Goal: Task Accomplishment & Management: Use online tool/utility

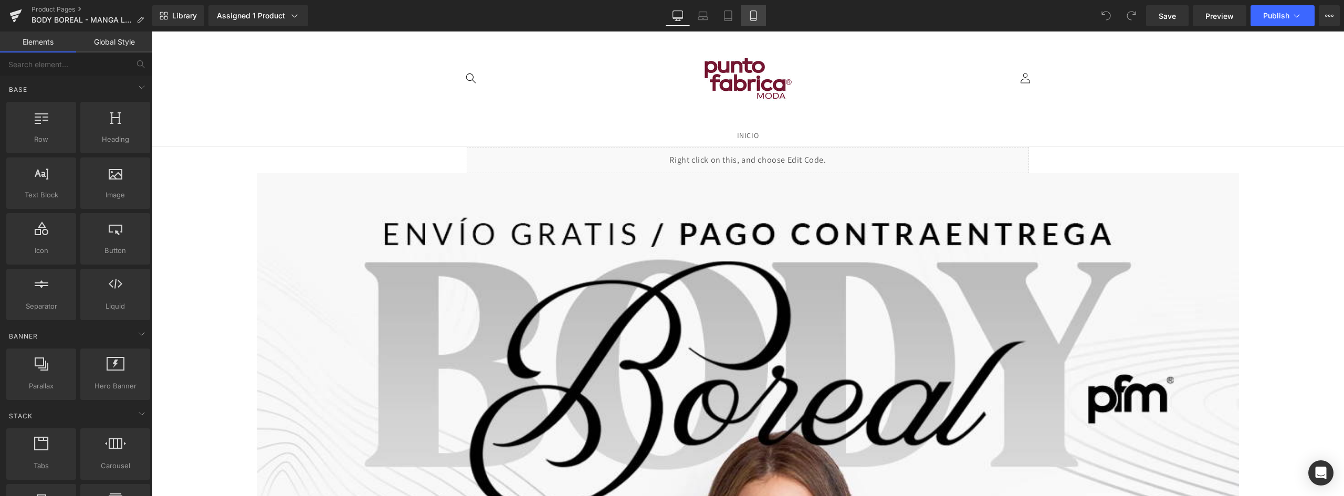
click at [755, 22] on link "Mobile" at bounding box center [753, 15] width 25 height 21
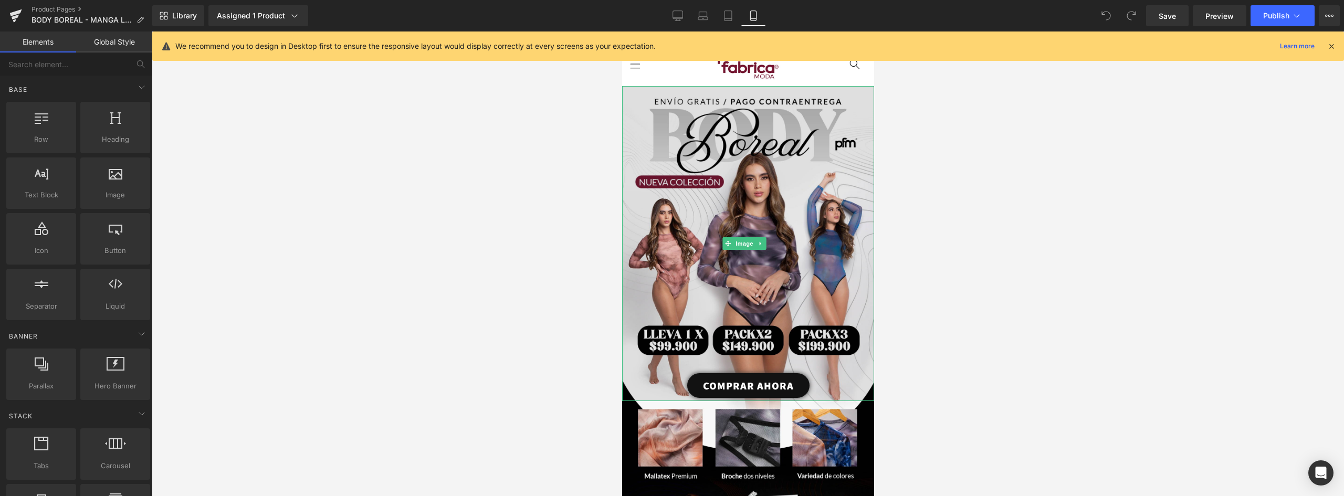
click at [775, 166] on img at bounding box center [747, 243] width 252 height 315
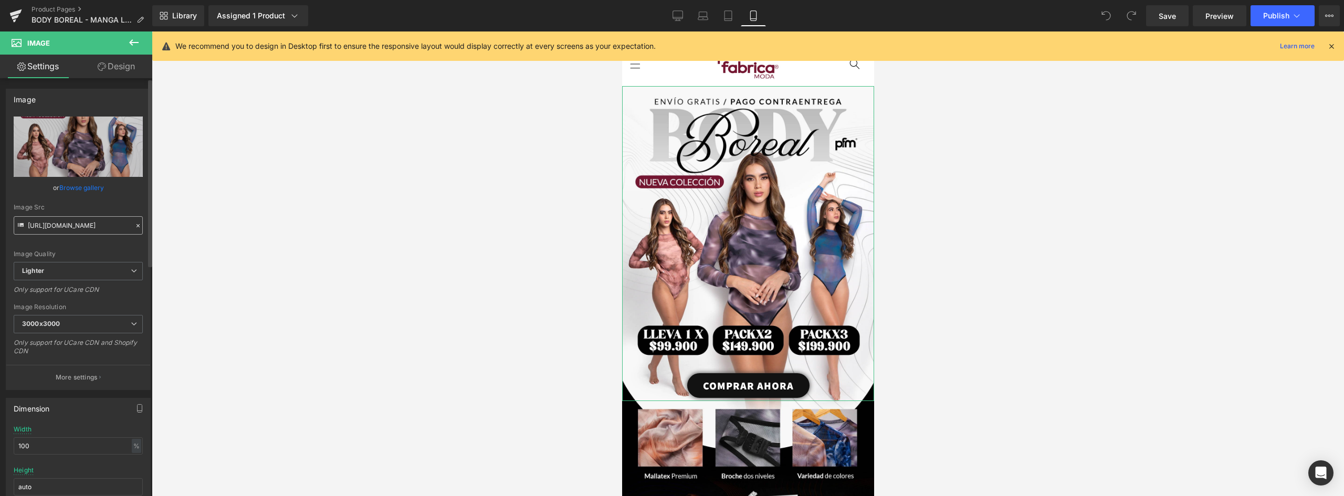
click at [91, 228] on input "[URL][DOMAIN_NAME]" at bounding box center [78, 225] width 129 height 18
drag, startPoint x: 67, startPoint y: 224, endPoint x: 243, endPoint y: 224, distance: 175.8
click at [243, 224] on div "You are previewing how the will restyle your page. You can not edit Elements in…" at bounding box center [672, 257] width 1344 height 514
click at [92, 224] on input "[URL][DOMAIN_NAME]" at bounding box center [78, 225] width 129 height 18
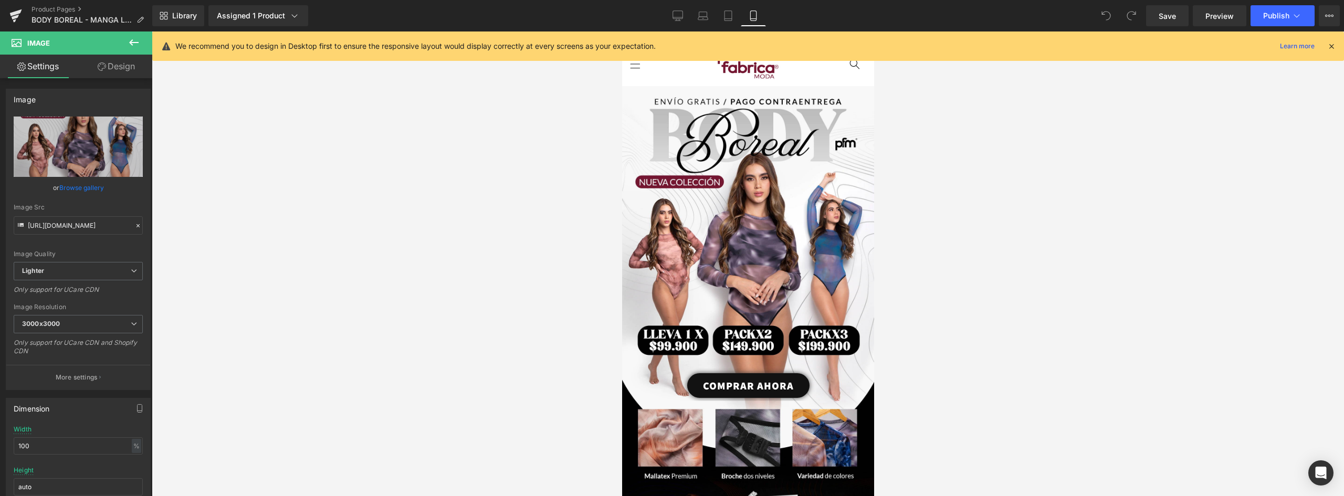
drag, startPoint x: 41, startPoint y: 227, endPoint x: 260, endPoint y: 227, distance: 218.9
click at [260, 227] on div "You are previewing how the will restyle your page. You can not edit Elements in…" at bounding box center [672, 257] width 1344 height 514
click at [109, 227] on input "[URL][DOMAIN_NAME]" at bounding box center [78, 225] width 129 height 18
click at [123, 227] on input "[URL][DOMAIN_NAME]" at bounding box center [78, 225] width 129 height 18
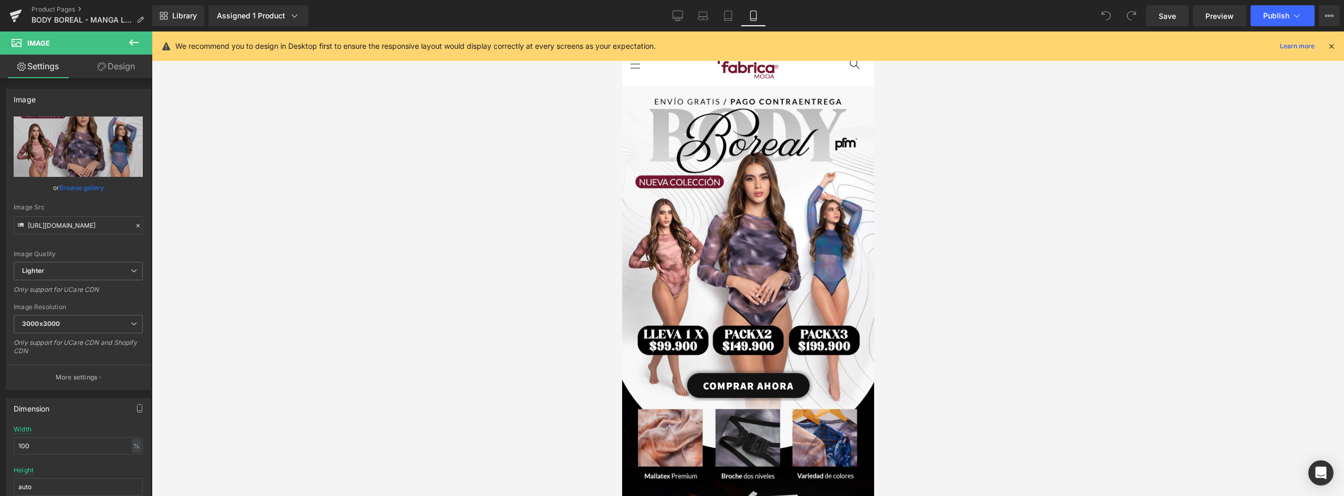
drag, startPoint x: 124, startPoint y: 226, endPoint x: -62, endPoint y: 226, distance: 185.8
click at [0, 226] on html "You are previewing how the will restyle your page. You can not edit Elements in…" at bounding box center [672, 248] width 1344 height 496
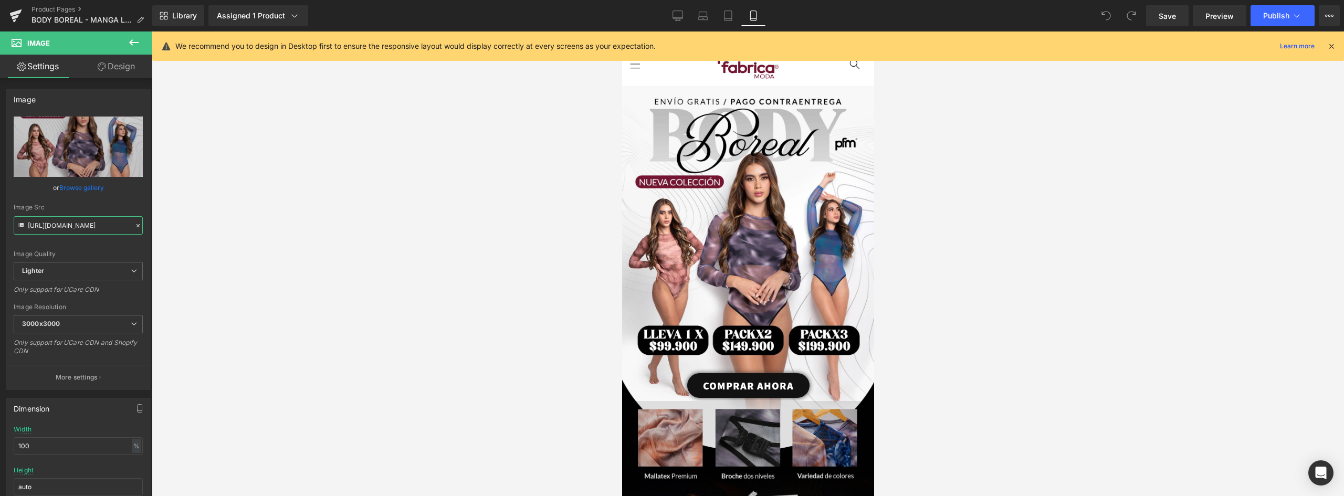
scroll to position [157, 0]
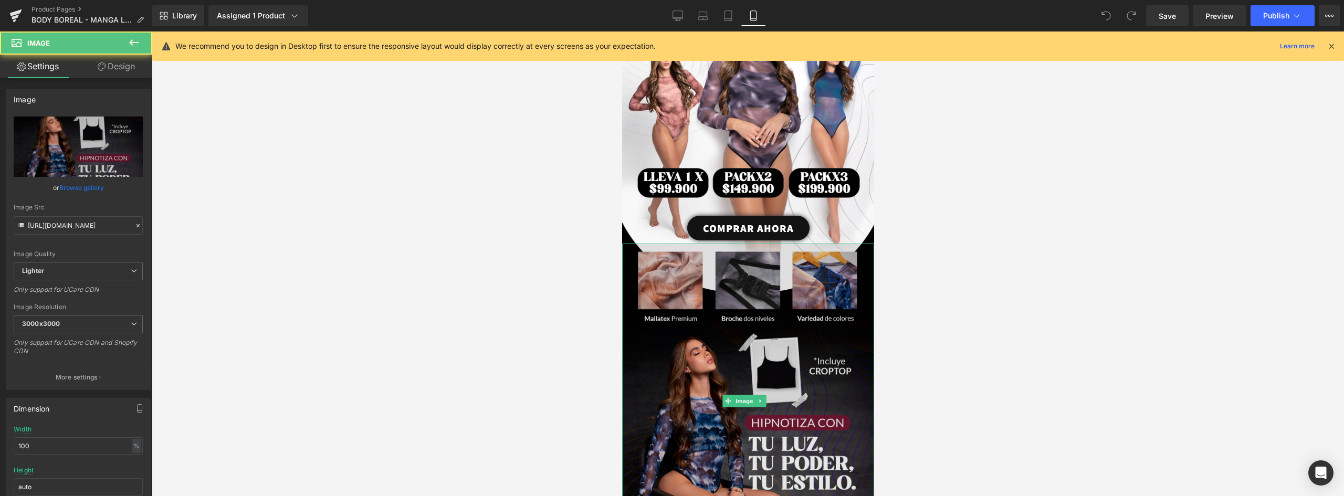
click at [752, 282] on img at bounding box center [747, 401] width 252 height 314
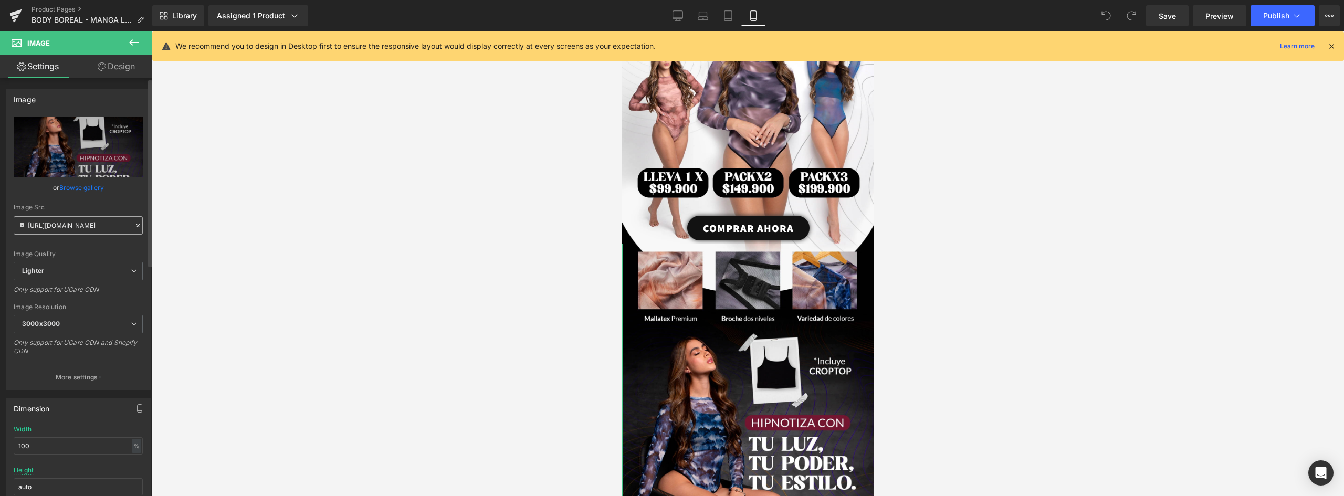
click at [69, 226] on input "[URL][DOMAIN_NAME]" at bounding box center [78, 225] width 129 height 18
drag, startPoint x: 27, startPoint y: 223, endPoint x: 374, endPoint y: 228, distance: 347.0
click at [374, 228] on div "You are previewing how the will restyle your page. You can not edit Elements in…" at bounding box center [672, 257] width 1344 height 514
click at [113, 226] on input "[URL][DOMAIN_NAME]" at bounding box center [78, 225] width 129 height 18
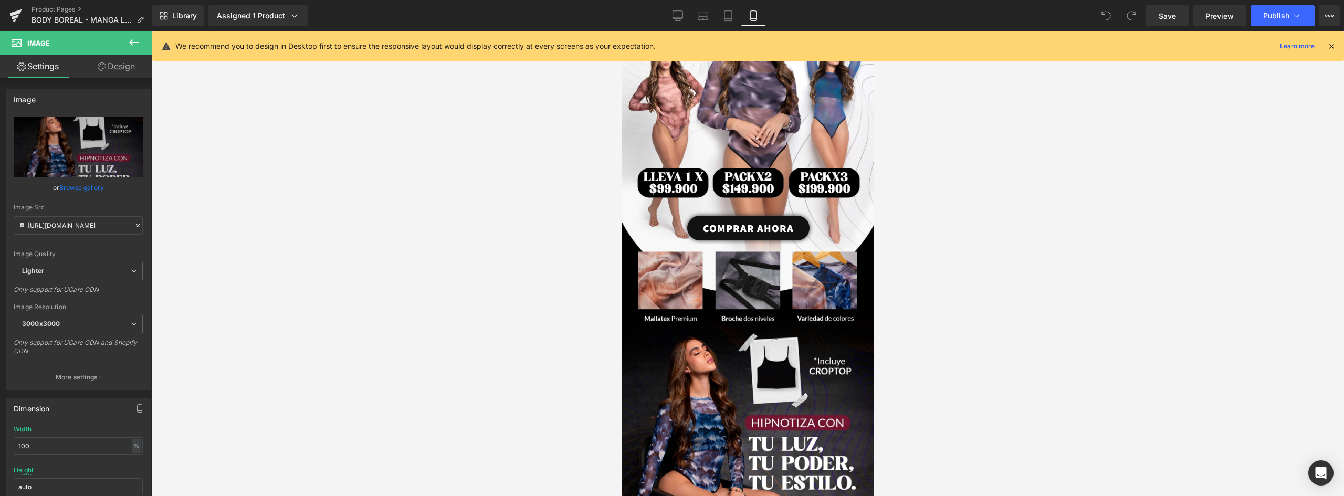
scroll to position [0, 0]
drag, startPoint x: 124, startPoint y: 225, endPoint x: -60, endPoint y: 225, distance: 183.7
click at [0, 225] on html "You are previewing how the will restyle your page. You can not edit Elements in…" at bounding box center [672, 248] width 1344 height 496
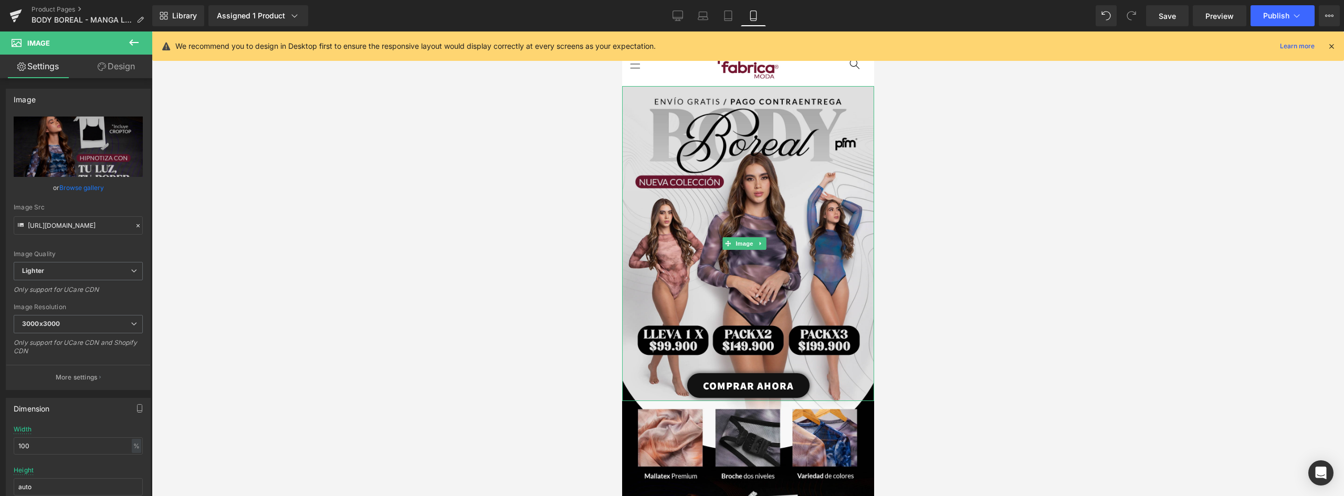
click at [756, 156] on img at bounding box center [747, 243] width 252 height 315
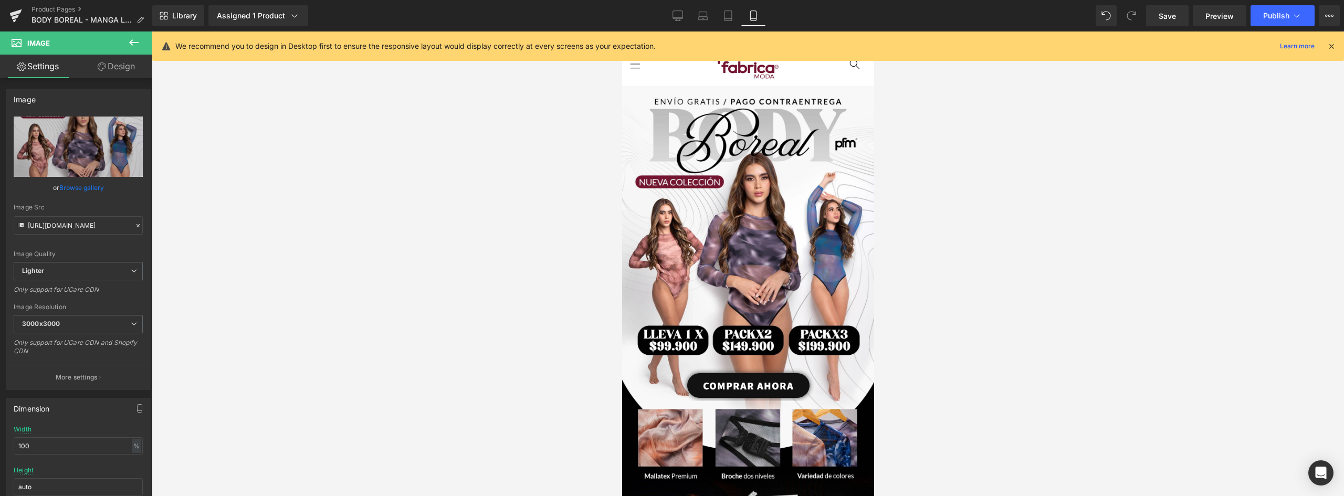
click at [132, 39] on icon at bounding box center [134, 42] width 13 height 13
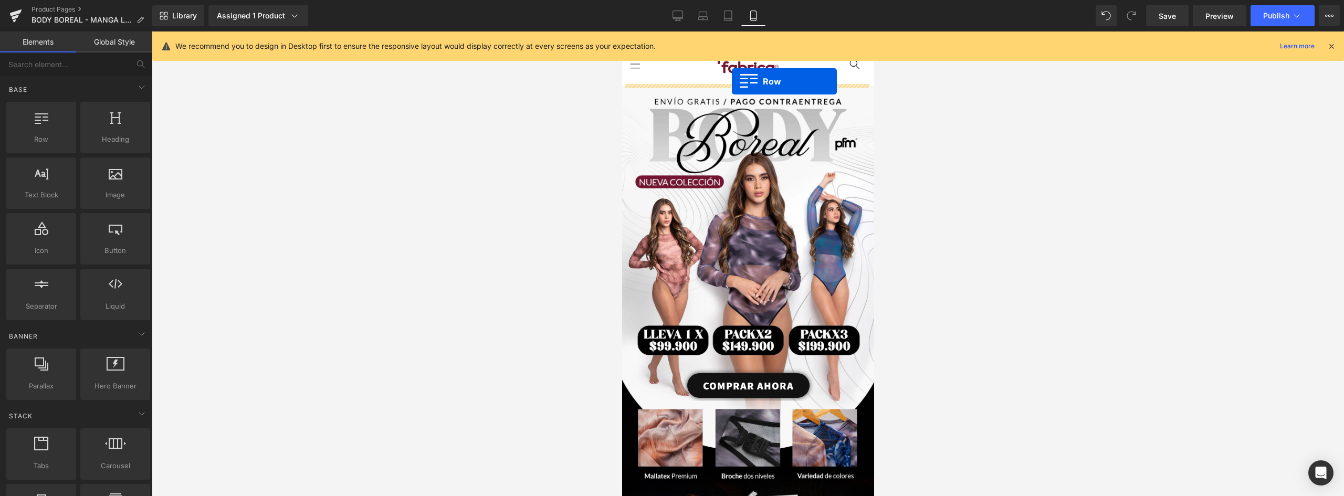
drag, startPoint x: 971, startPoint y: 186, endPoint x: 731, endPoint y: 81, distance: 261.6
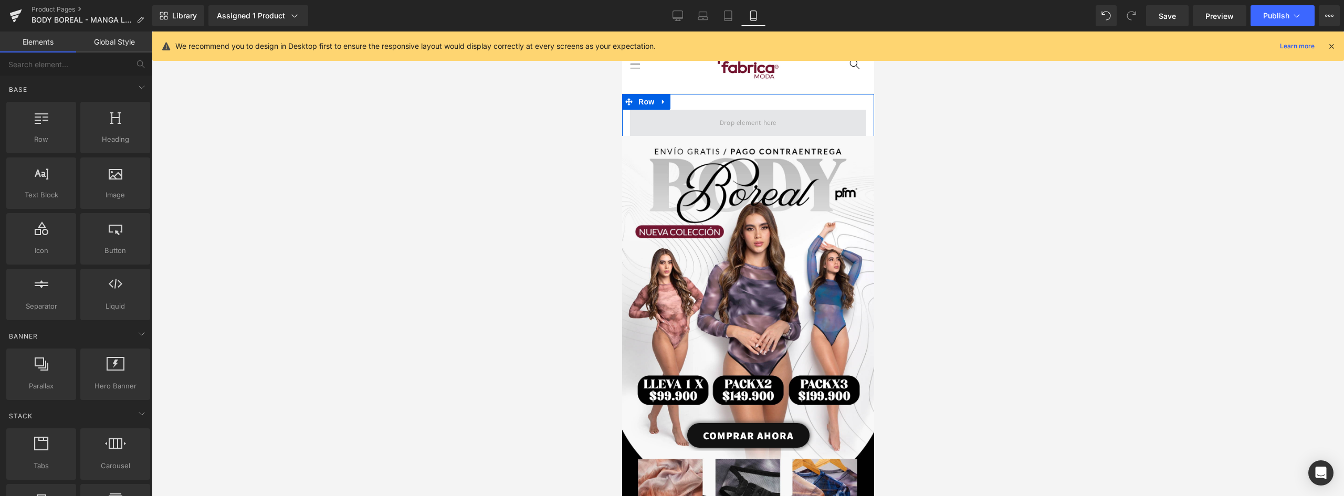
click at [774, 114] on span at bounding box center [747, 122] width 64 height 17
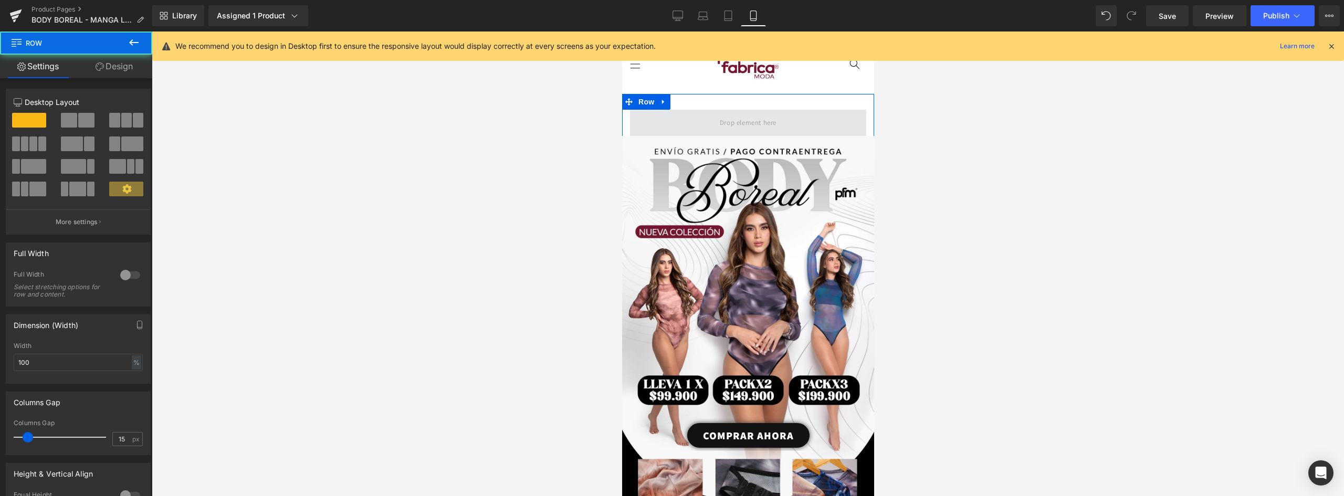
click at [849, 115] on span at bounding box center [747, 123] width 236 height 26
click at [128, 276] on div at bounding box center [130, 275] width 25 height 17
click at [805, 119] on span at bounding box center [747, 123] width 252 height 26
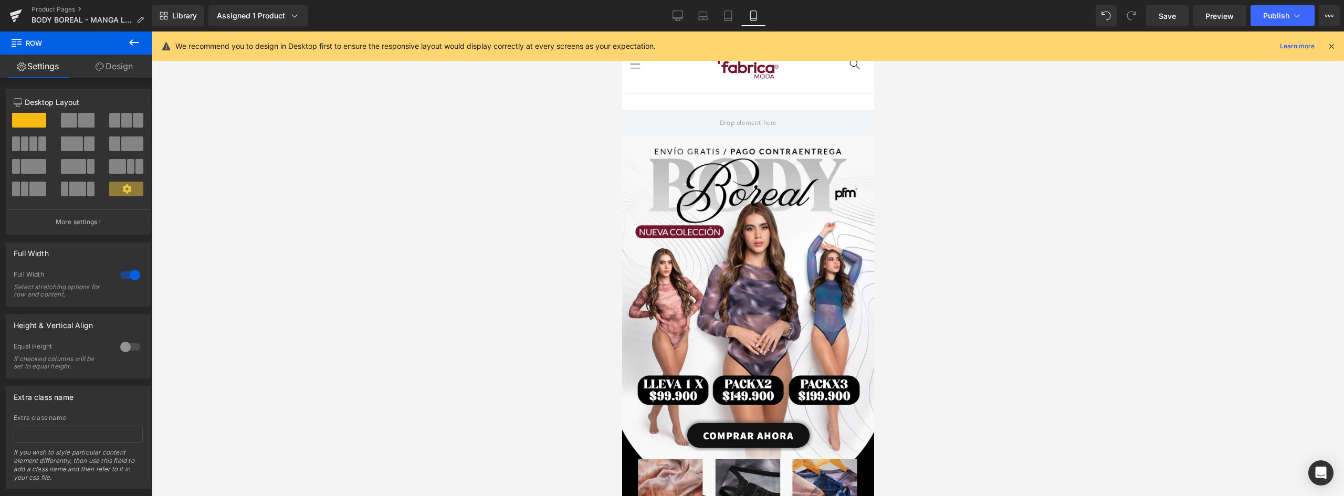
click at [136, 39] on icon at bounding box center [134, 42] width 13 height 13
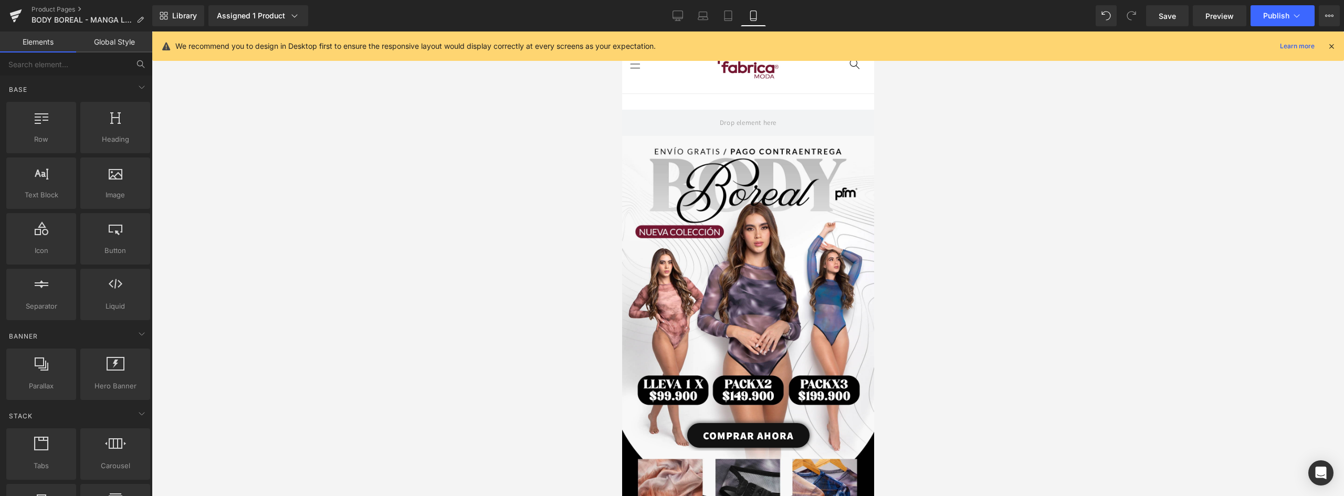
click at [143, 64] on icon at bounding box center [140, 63] width 9 height 9
click at [139, 62] on icon at bounding box center [140, 63] width 9 height 9
click at [41, 62] on input "text" at bounding box center [64, 63] width 129 height 23
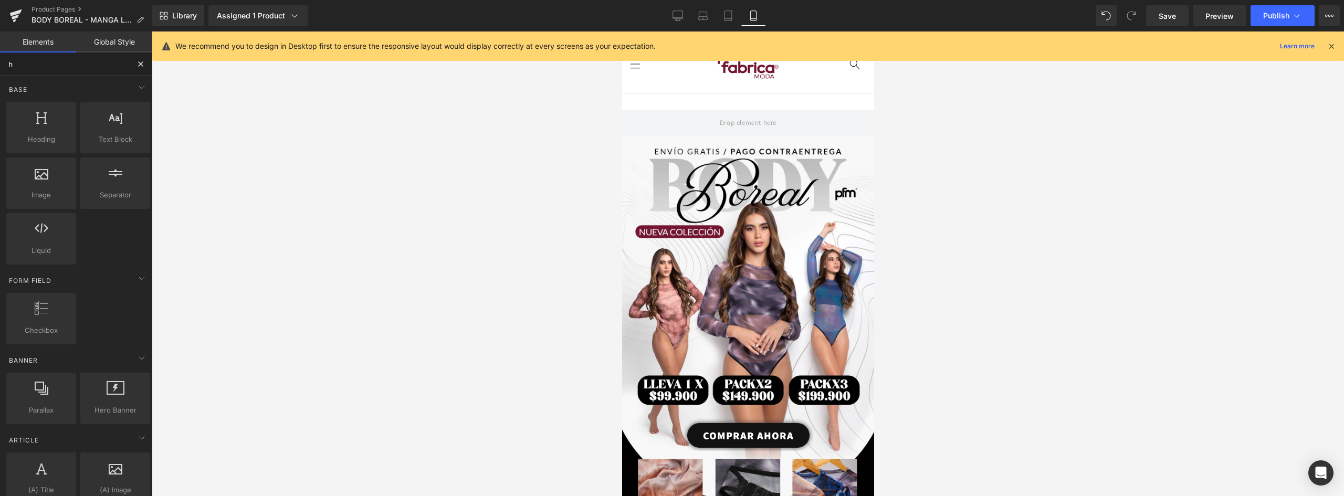
type input "ht"
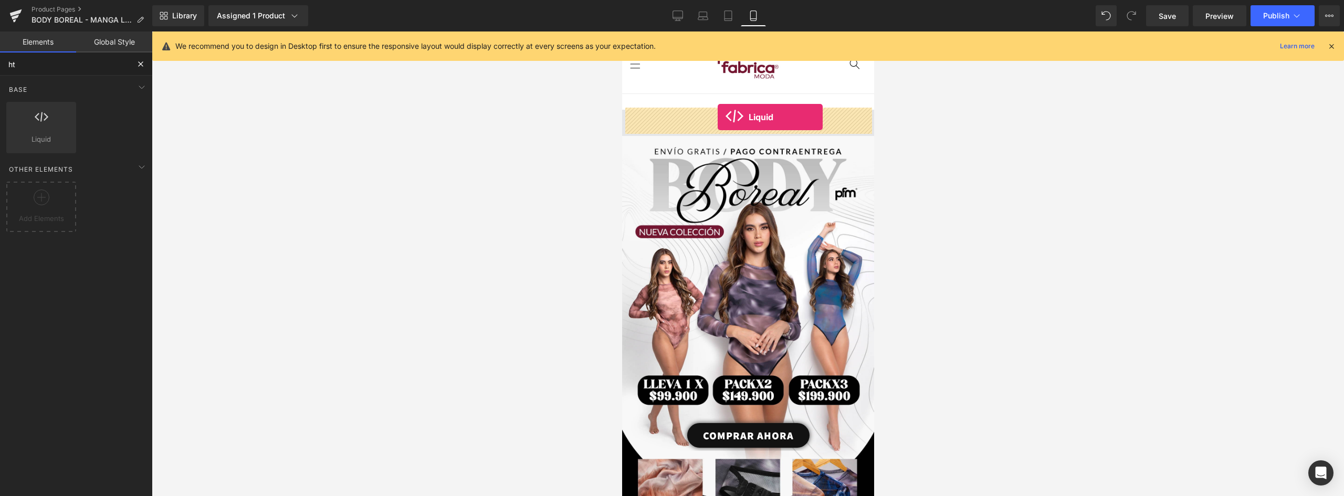
drag, startPoint x: 667, startPoint y: 163, endPoint x: 717, endPoint y: 117, distance: 67.6
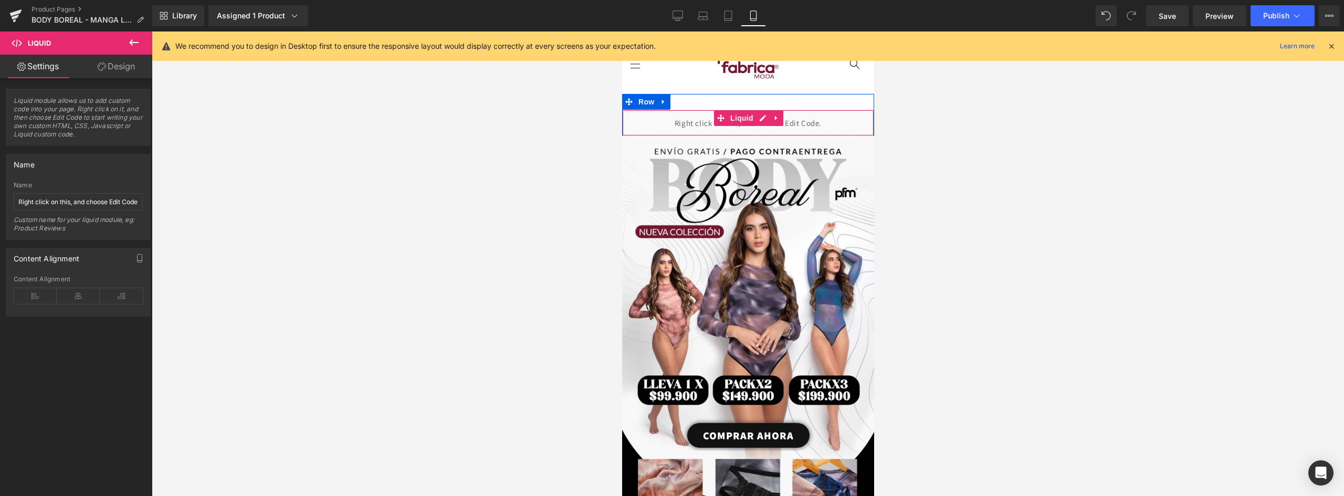
click at [810, 120] on div "Liquid" at bounding box center [747, 123] width 252 height 26
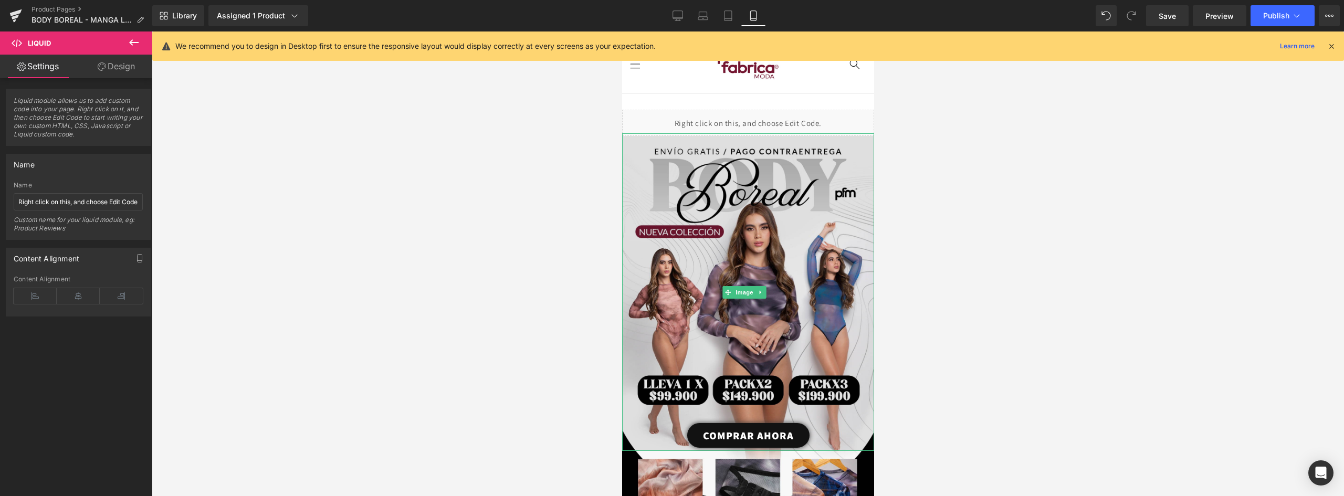
click at [752, 186] on img at bounding box center [747, 293] width 252 height 315
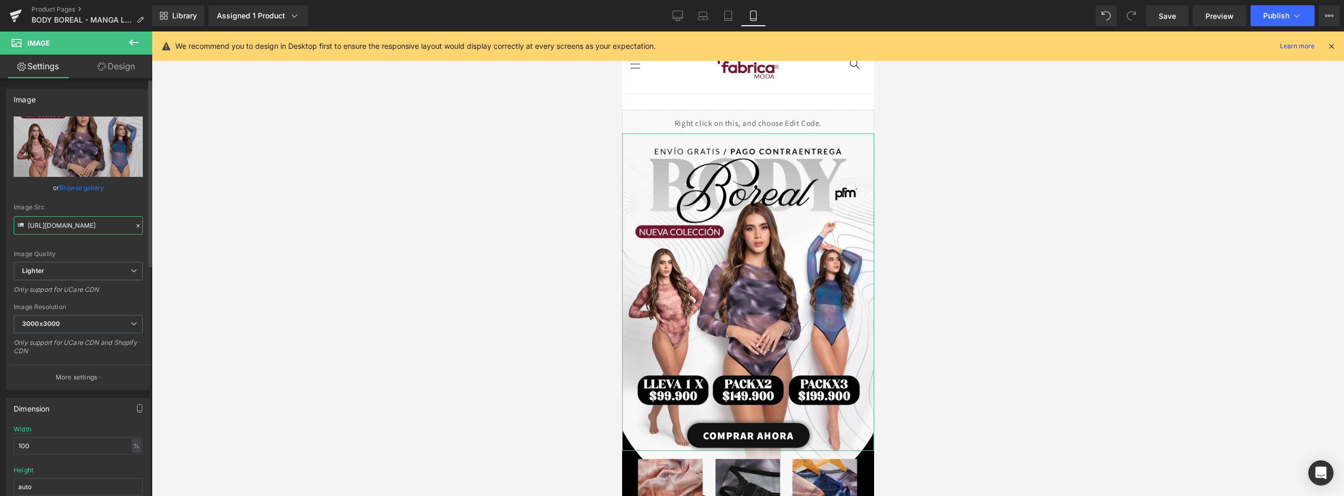
click at [100, 227] on input "[URL][DOMAIN_NAME]" at bounding box center [78, 225] width 129 height 18
drag, startPoint x: 29, startPoint y: 225, endPoint x: 274, endPoint y: 226, distance: 245.6
click at [274, 226] on div "Liquid You are previewing how the will restyle your page. You can not edit Elem…" at bounding box center [672, 257] width 1344 height 514
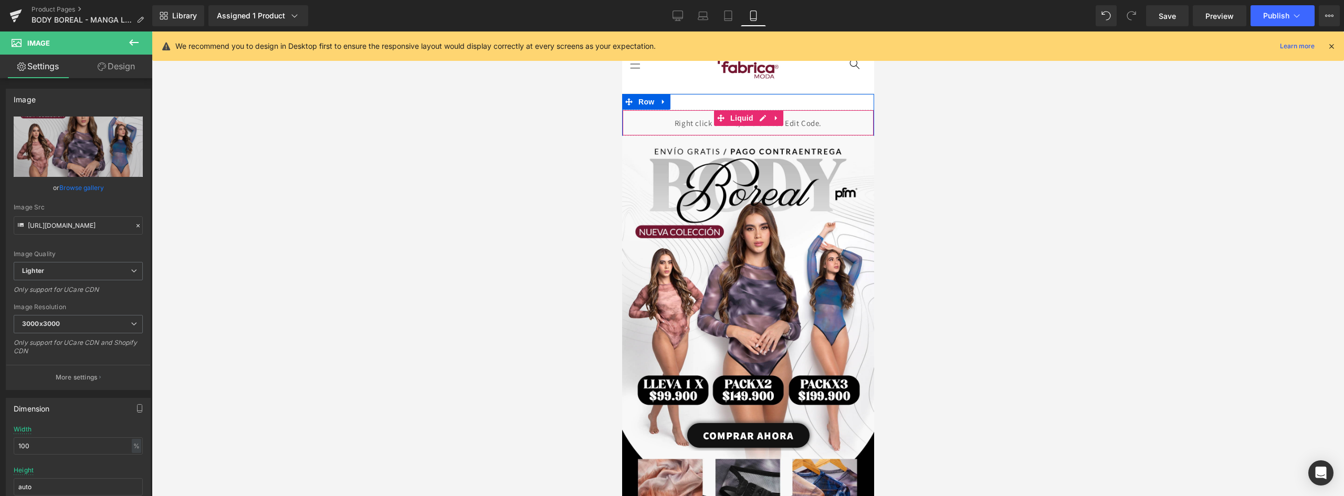
click at [662, 124] on div "Liquid" at bounding box center [747, 123] width 252 height 26
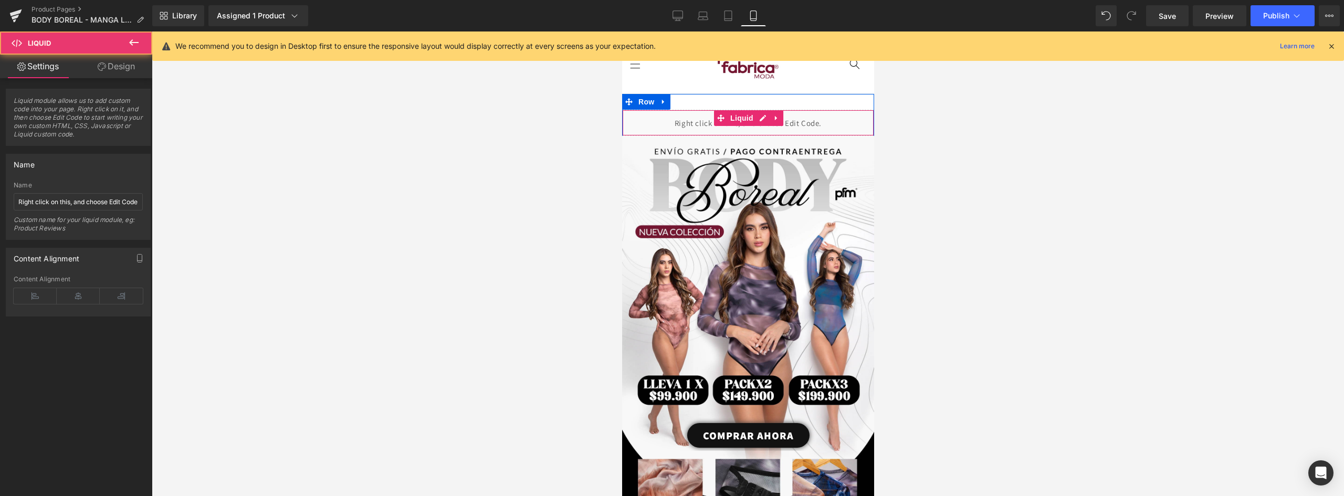
click at [829, 121] on div "Liquid" at bounding box center [747, 123] width 252 height 26
click at [677, 124] on div "Liquid" at bounding box center [747, 123] width 252 height 26
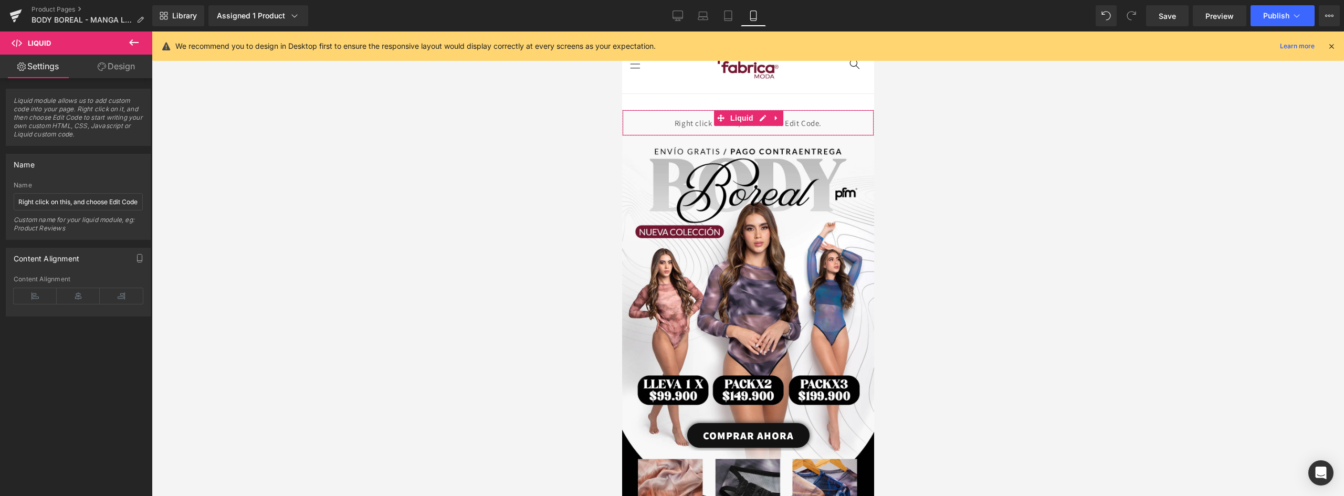
click at [80, 119] on span "Liquid module allows us to add custom code into your page. Right click on it, a…" at bounding box center [78, 121] width 129 height 49
click at [125, 61] on link "Design" at bounding box center [116, 67] width 76 height 24
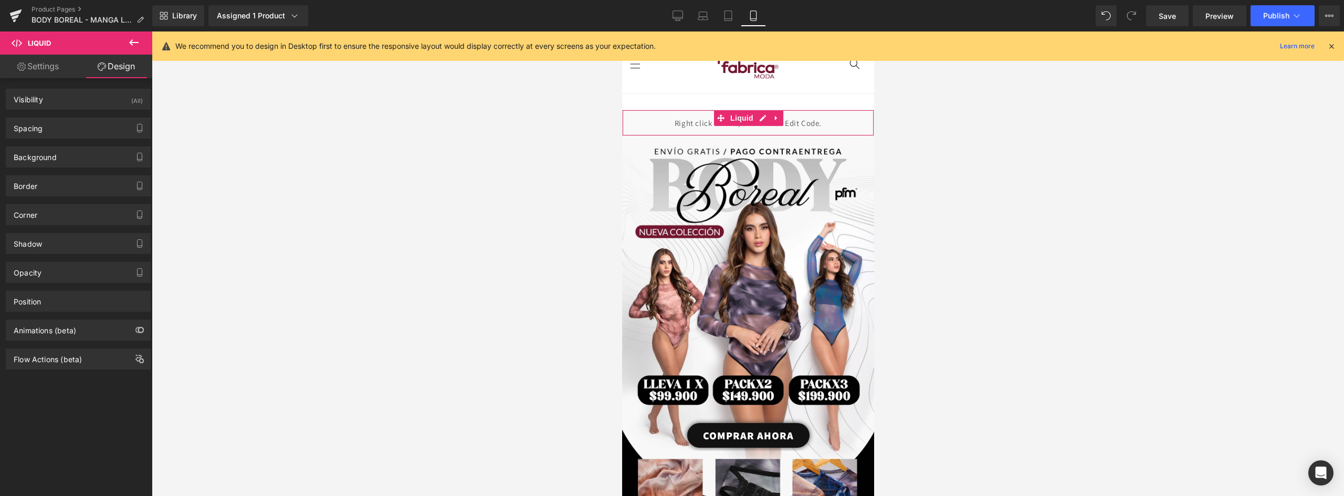
click at [51, 65] on link "Settings" at bounding box center [38, 67] width 76 height 24
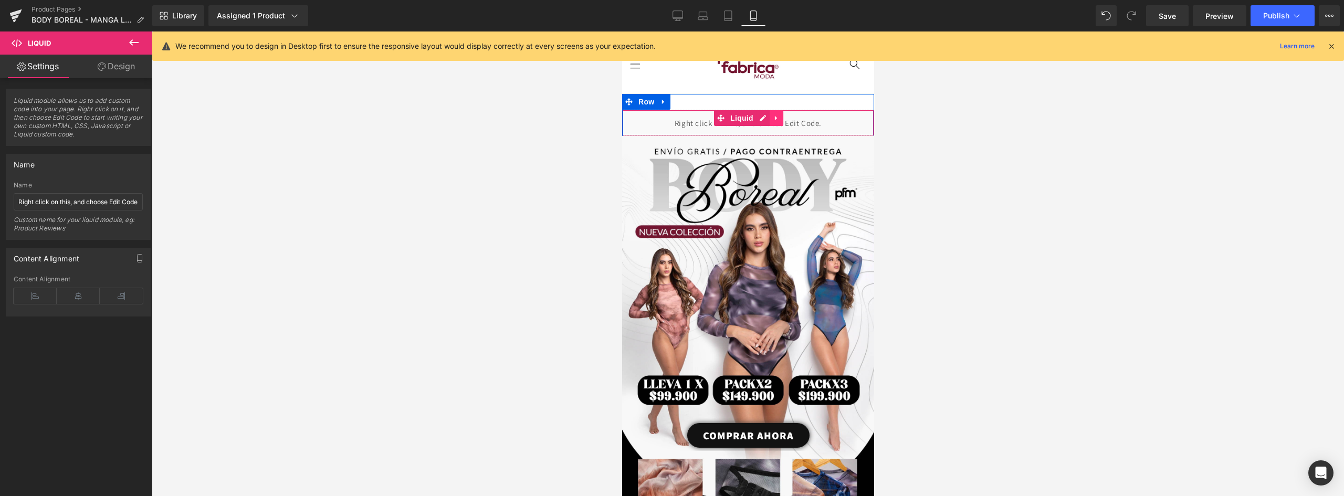
click at [772, 119] on icon at bounding box center [775, 118] width 7 height 8
click at [718, 117] on link "Liquid" at bounding box center [714, 118] width 42 height 16
click at [774, 117] on icon at bounding box center [775, 118] width 2 height 5
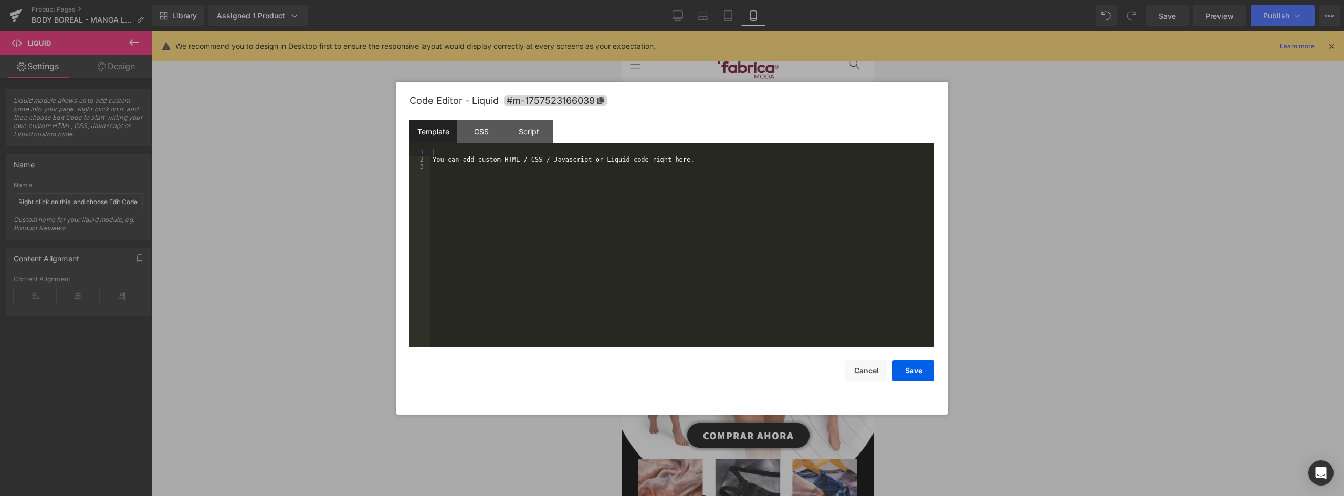
click at [735, 117] on div "Liquid" at bounding box center [747, 123] width 252 height 26
click at [586, 162] on div "You can add custom HTML / CSS / Javascript or Liquid code right here." at bounding box center [682, 255] width 504 height 213
click at [915, 367] on button "Save" at bounding box center [913, 370] width 42 height 21
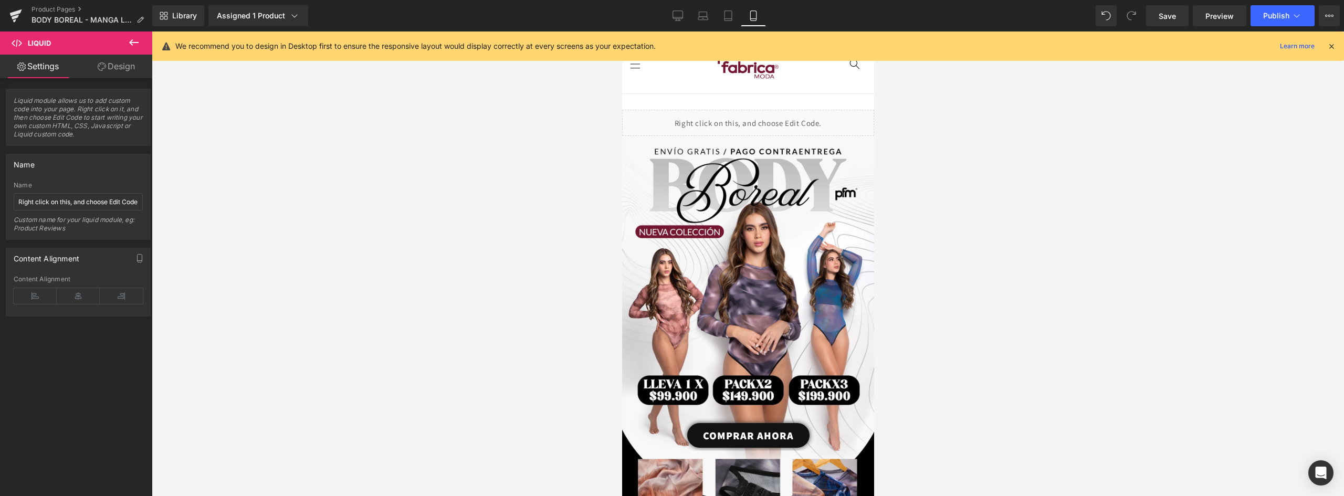
click at [977, 213] on div at bounding box center [748, 263] width 1192 height 464
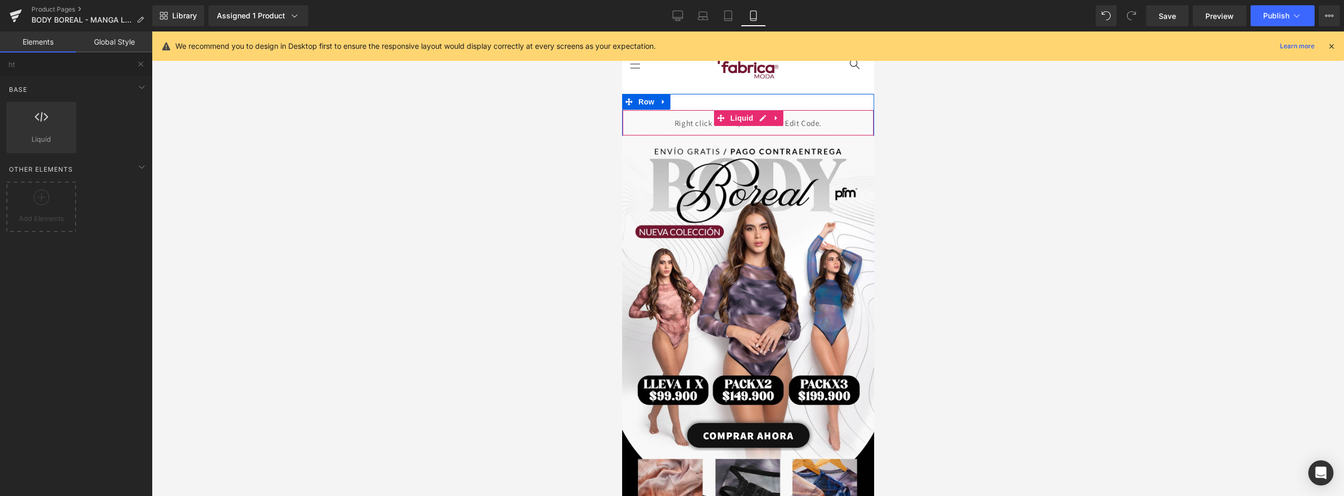
click at [797, 120] on div "Liquid" at bounding box center [747, 123] width 252 height 26
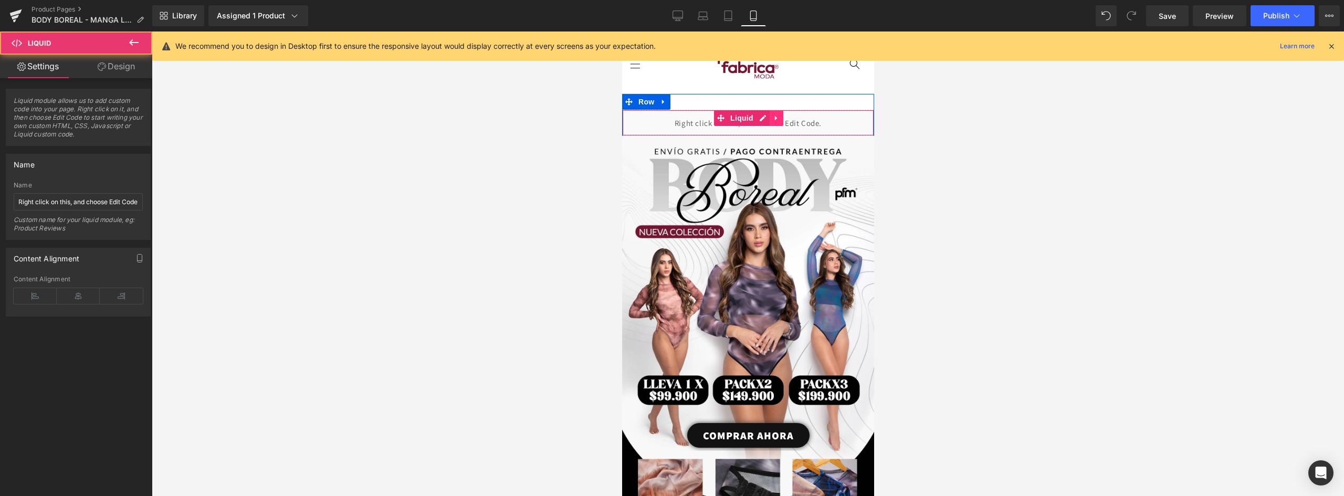
click at [774, 117] on icon at bounding box center [775, 118] width 2 height 5
click at [660, 124] on div "Liquid" at bounding box center [747, 123] width 252 height 26
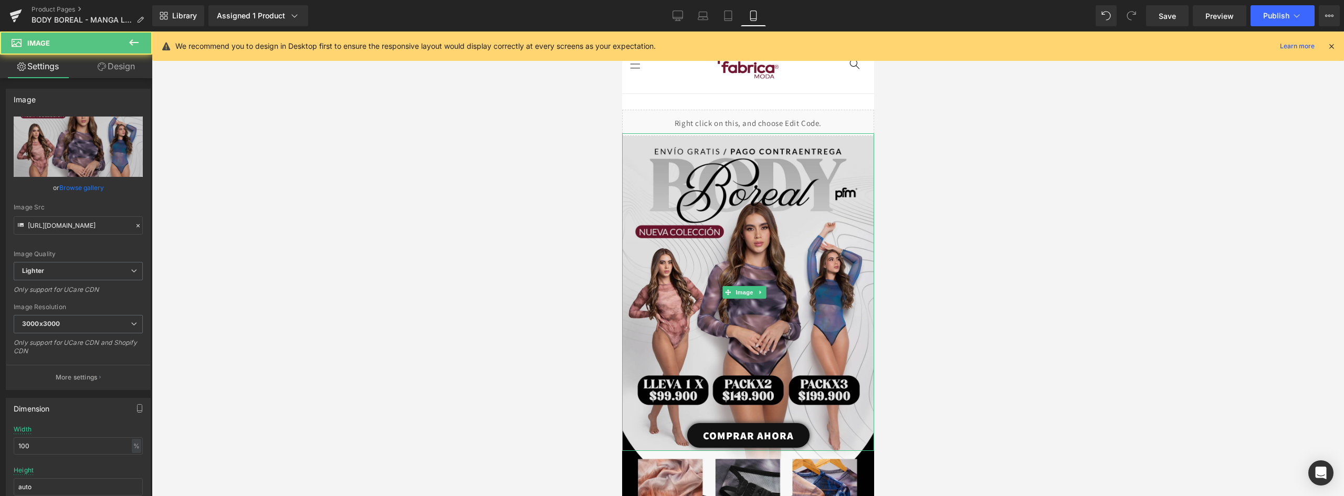
click at [747, 192] on img at bounding box center [747, 293] width 252 height 315
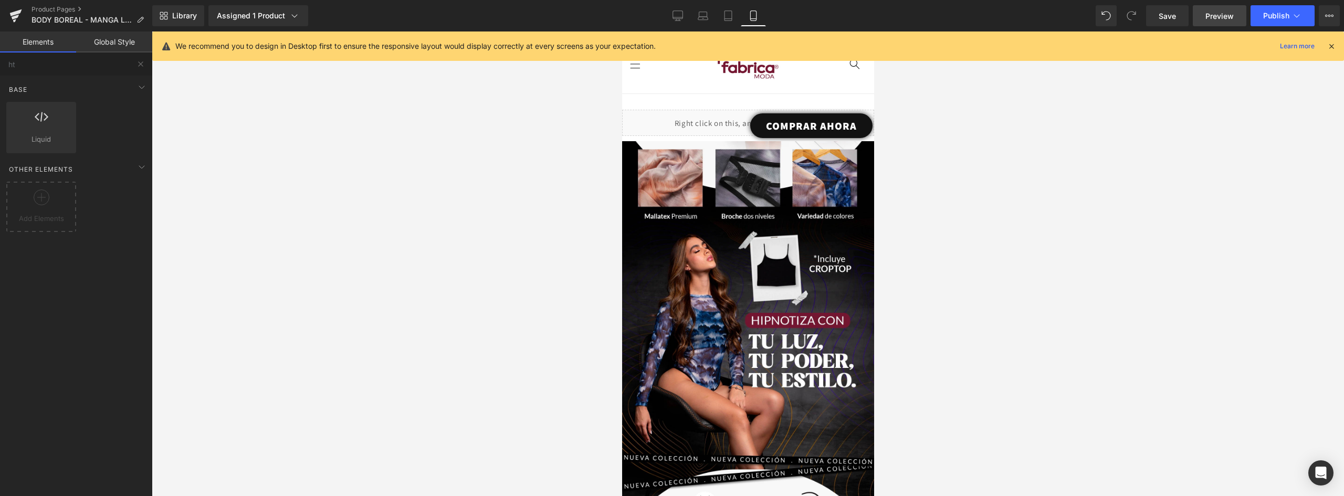
click at [1212, 13] on span "Preview" at bounding box center [1219, 15] width 28 height 11
click at [1271, 16] on span "Publish" at bounding box center [1276, 16] width 26 height 8
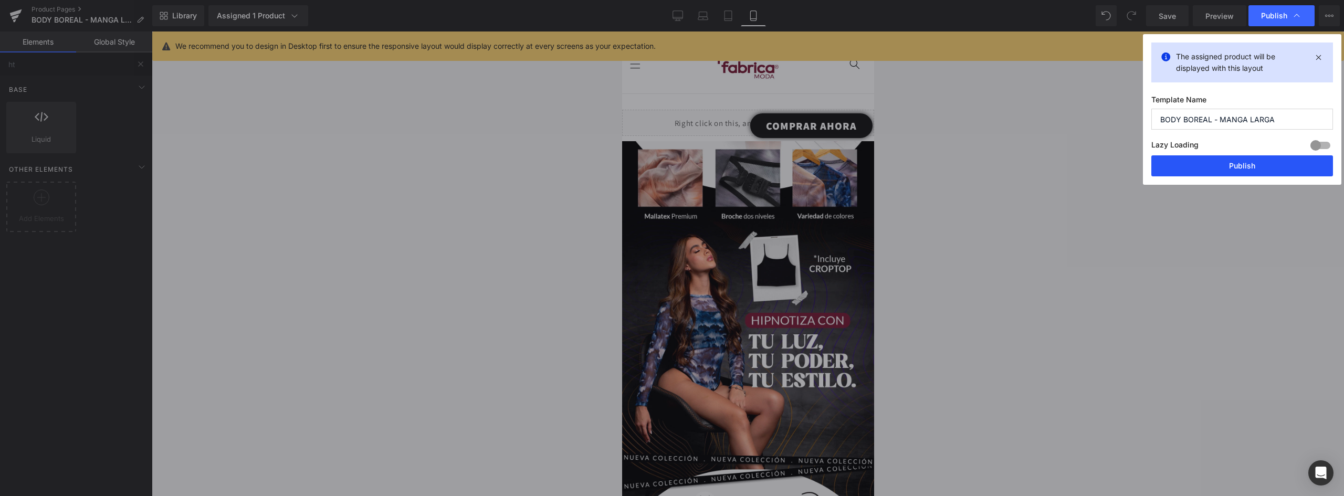
click at [1265, 164] on button "Publish" at bounding box center [1242, 165] width 182 height 21
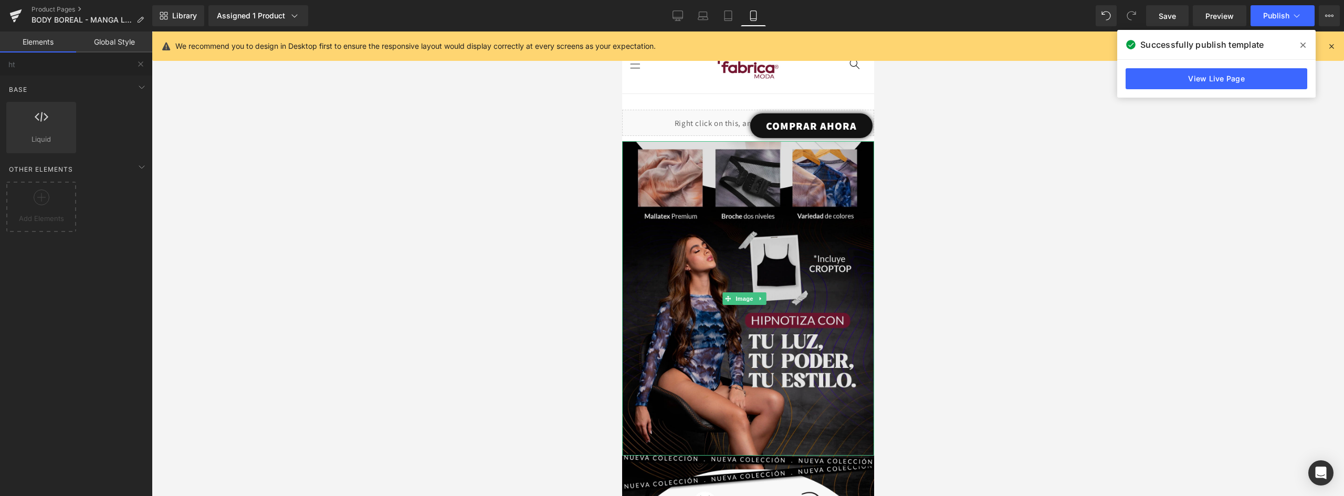
click at [757, 247] on img at bounding box center [747, 298] width 252 height 314
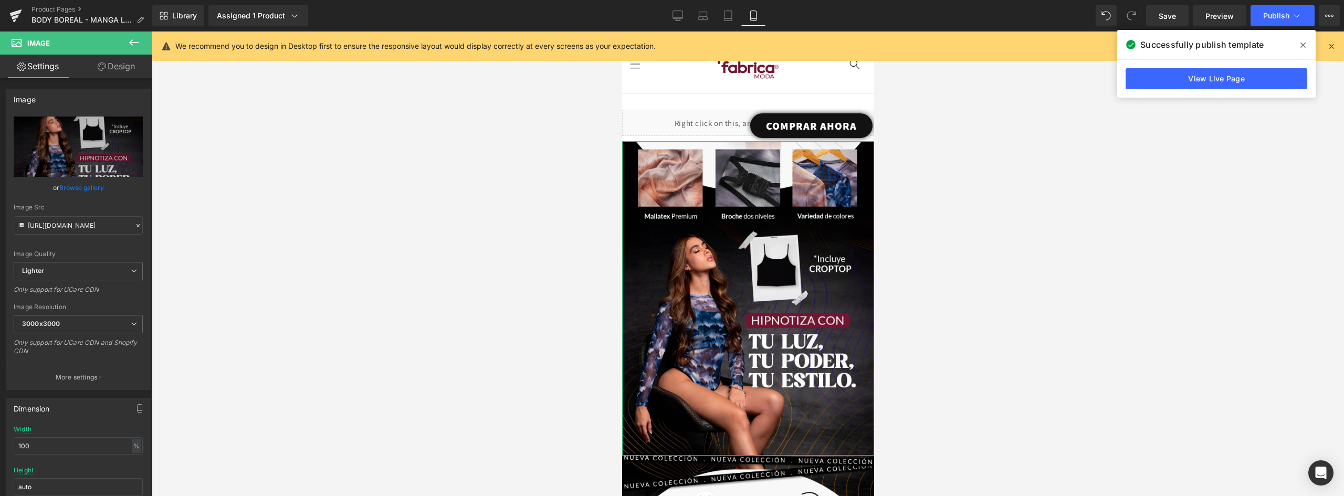
click at [120, 68] on link "Design" at bounding box center [116, 67] width 76 height 24
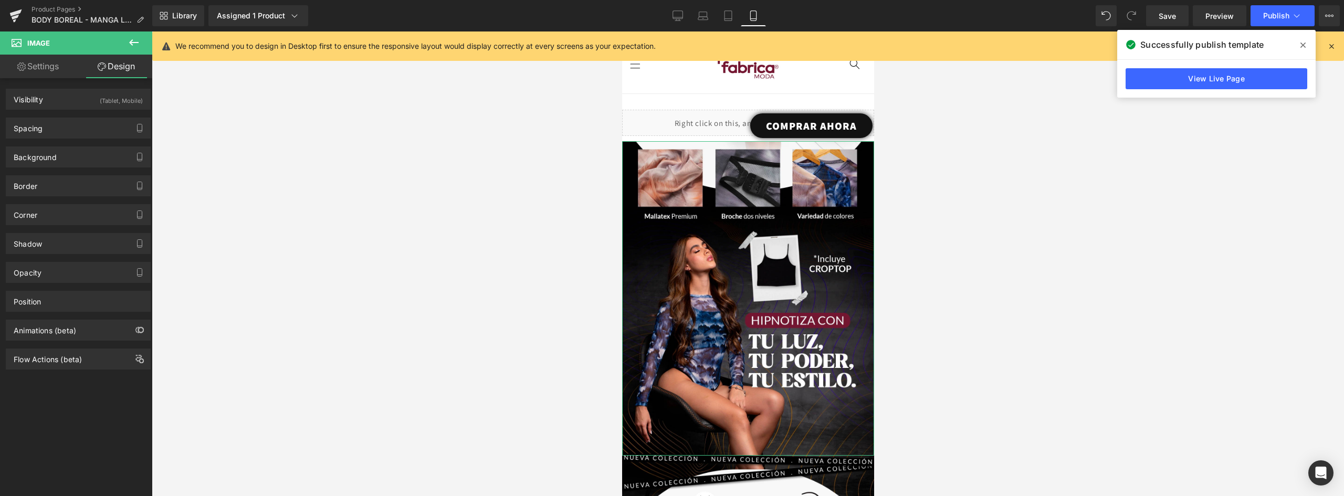
type input "-1"
type input "0"
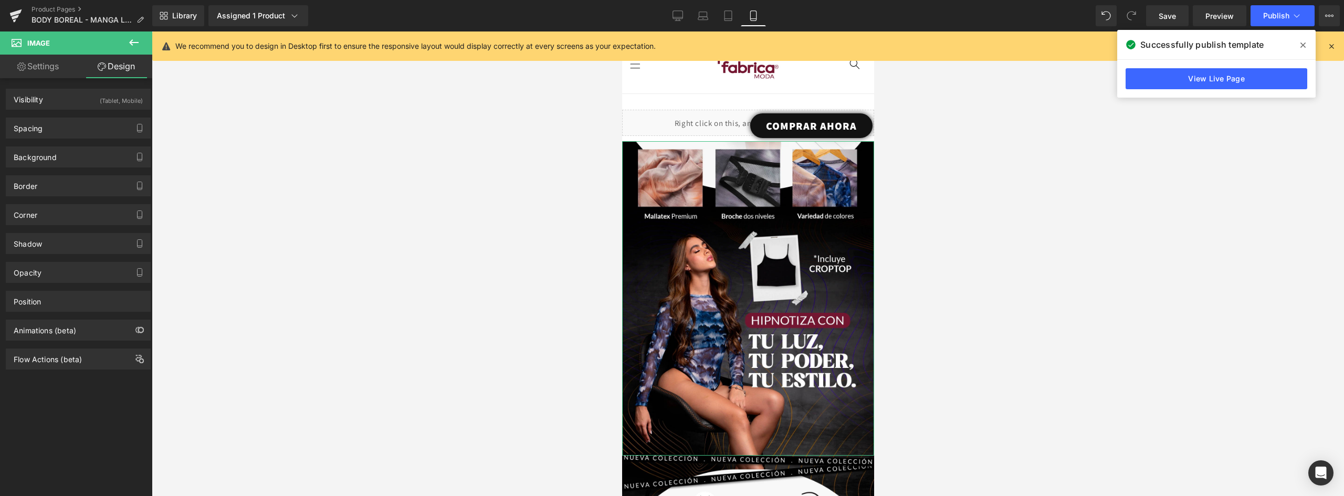
type input "0"
click at [55, 130] on div "Spacing" at bounding box center [78, 128] width 144 height 20
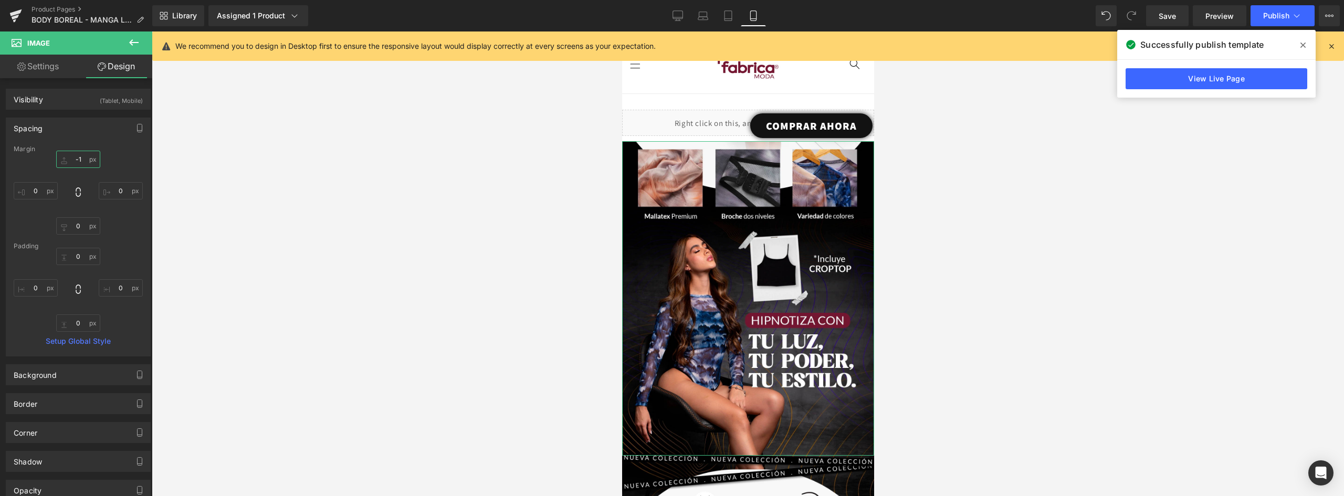
click at [79, 159] on input "-1" at bounding box center [78, 159] width 44 height 17
type input "-2"
click at [1279, 18] on span "Publish" at bounding box center [1276, 16] width 26 height 8
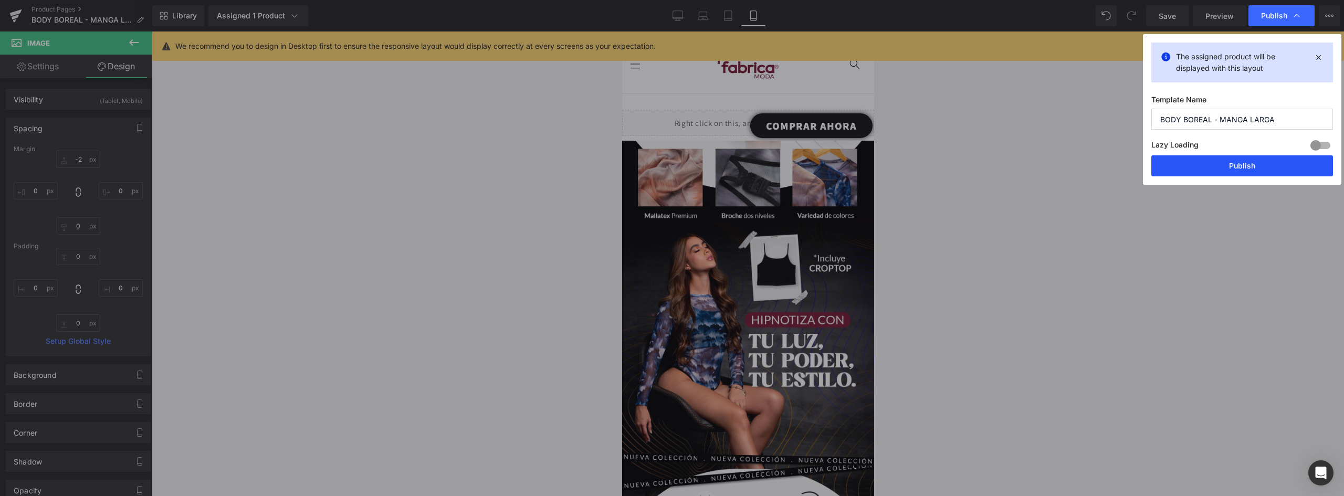
click at [1269, 163] on button "Publish" at bounding box center [1242, 165] width 182 height 21
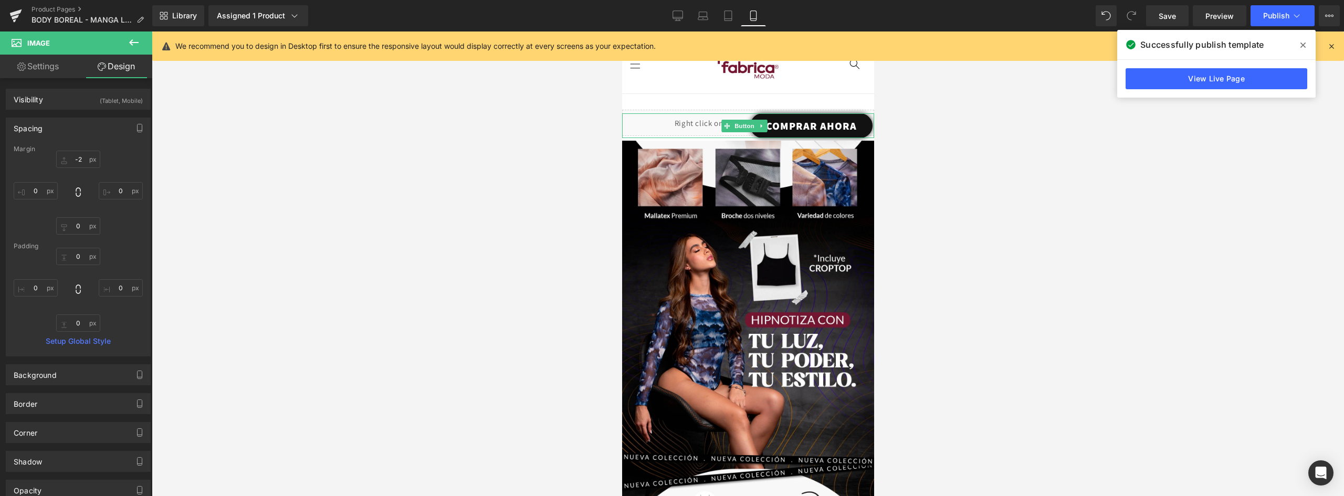
click at [680, 124] on div "COMPRAR AHORA" at bounding box center [747, 125] width 252 height 25
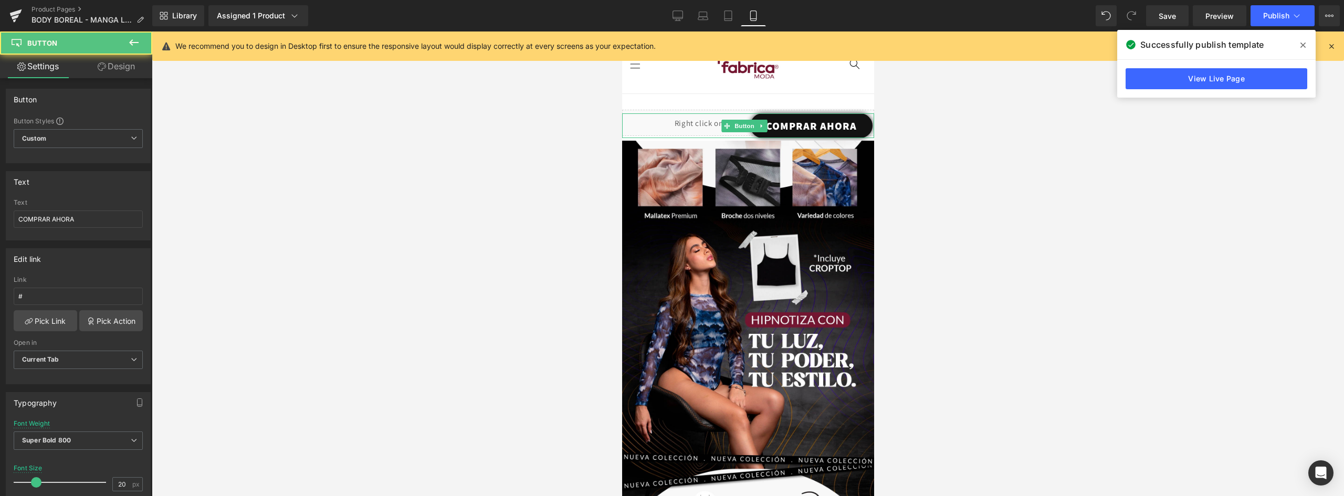
click at [672, 120] on div "COMPRAR AHORA" at bounding box center [747, 125] width 252 height 25
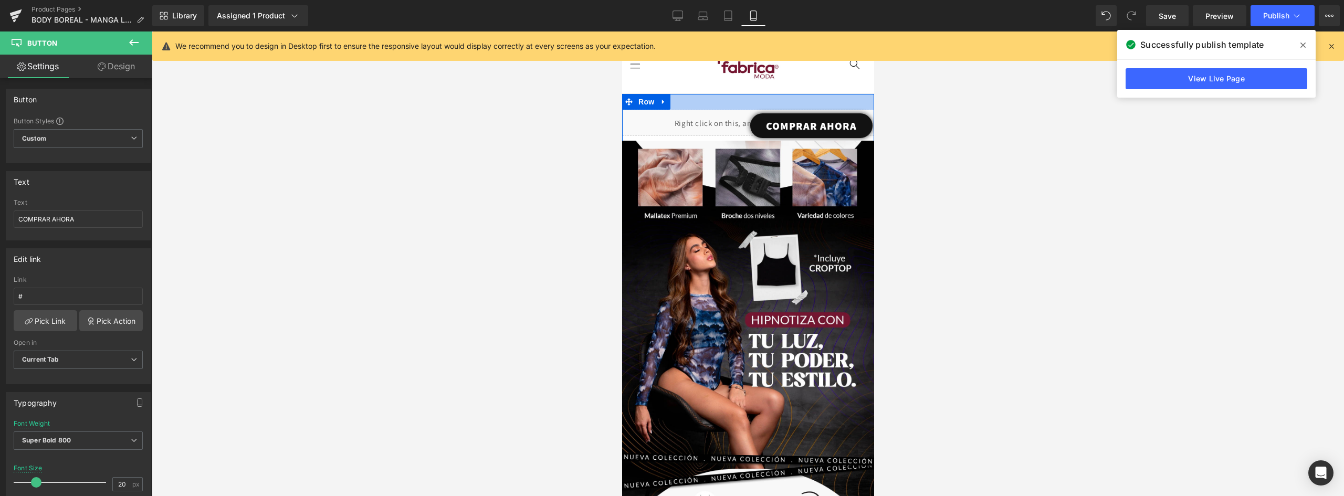
click at [811, 103] on div at bounding box center [747, 102] width 252 height 16
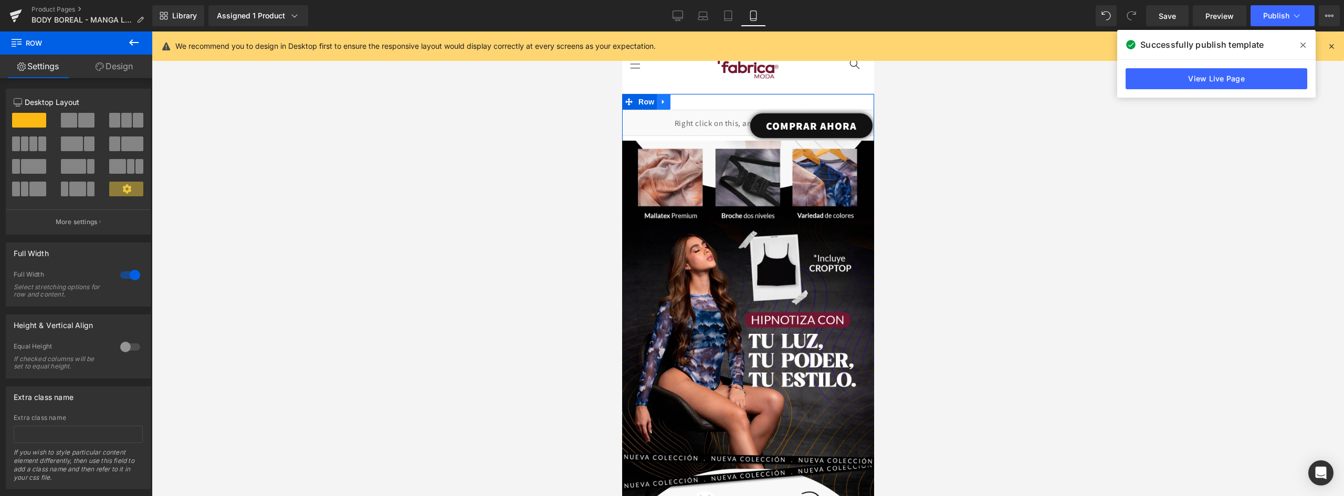
click at [659, 101] on icon at bounding box center [662, 102] width 7 height 8
click at [687, 100] on icon at bounding box center [690, 101] width 7 height 7
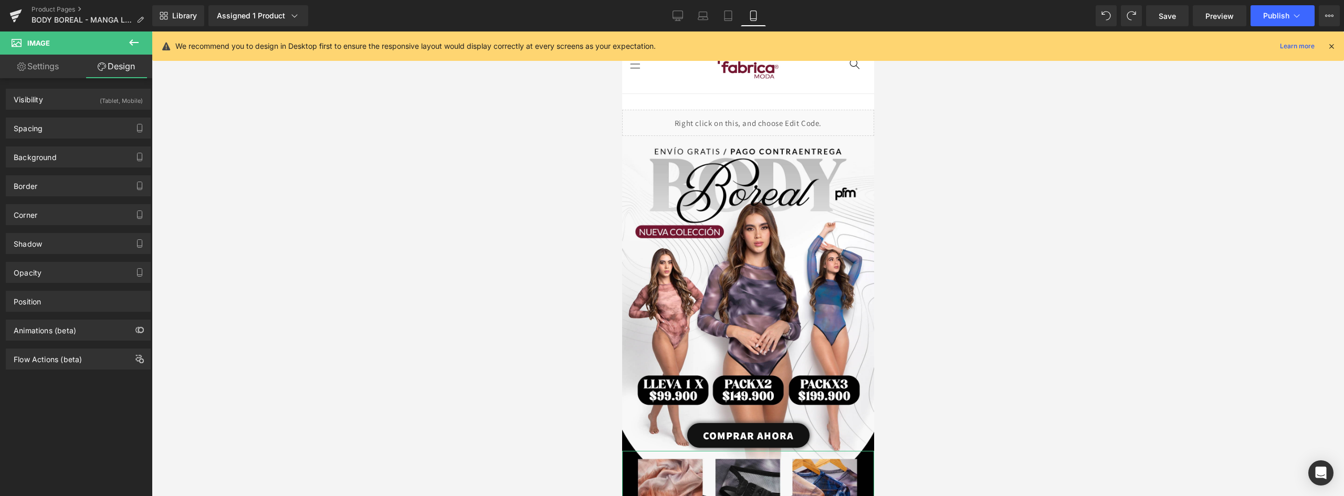
click at [39, 67] on link "Settings" at bounding box center [38, 67] width 76 height 24
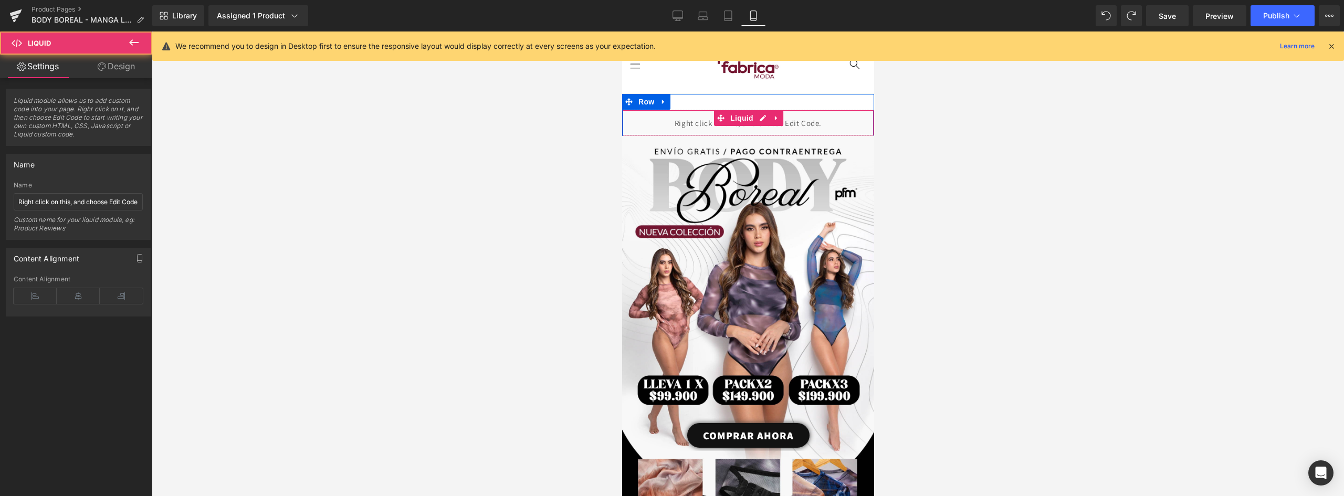
click at [643, 118] on div "Liquid" at bounding box center [747, 123] width 252 height 26
click at [775, 114] on icon at bounding box center [775, 118] width 7 height 8
click at [779, 114] on icon at bounding box center [782, 117] width 7 height 7
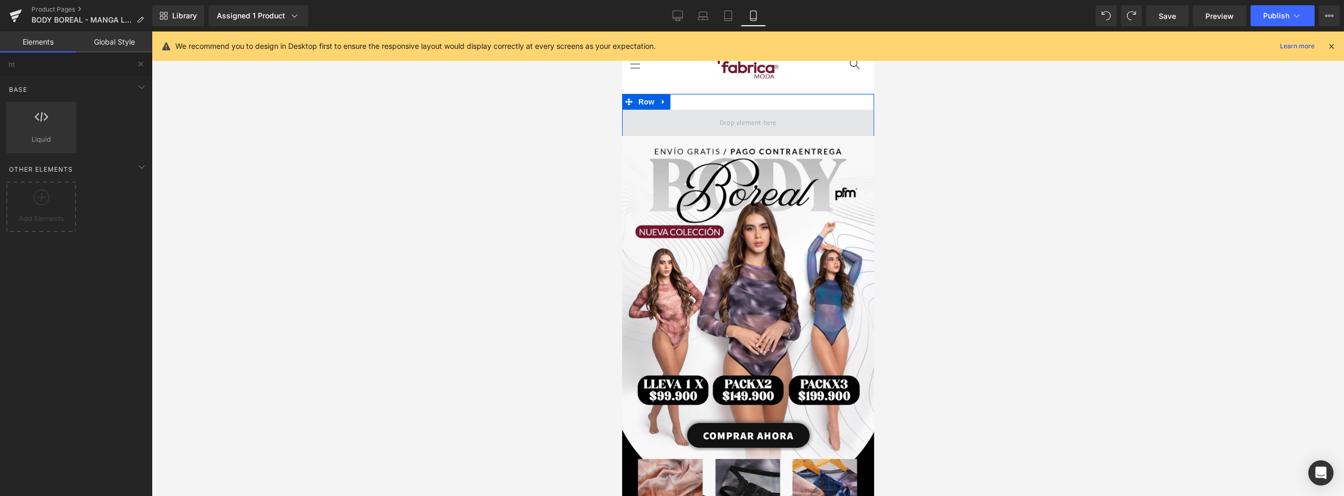
click at [755, 115] on span at bounding box center [747, 122] width 64 height 17
click at [662, 99] on icon at bounding box center [662, 102] width 7 height 8
click at [687, 101] on icon at bounding box center [690, 101] width 7 height 7
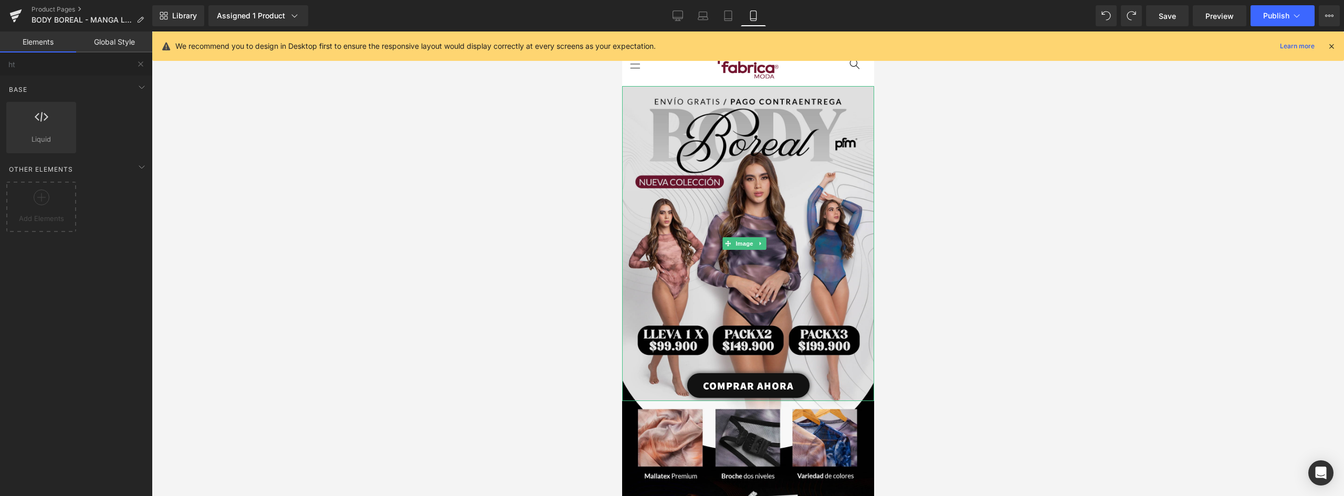
click at [703, 112] on img at bounding box center [747, 243] width 252 height 315
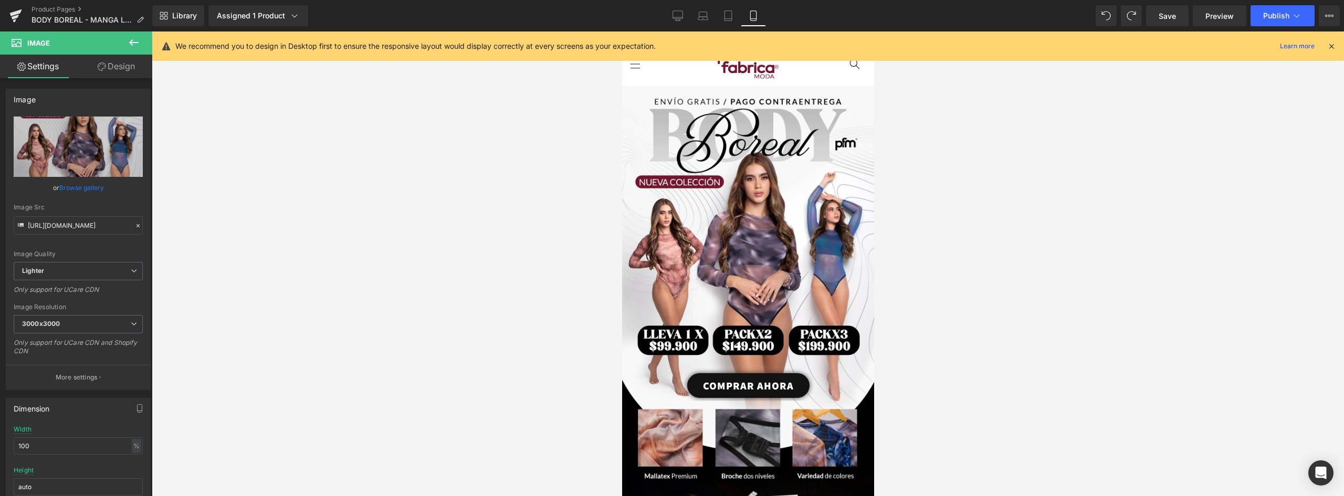
click at [133, 43] on icon at bounding box center [133, 42] width 9 height 6
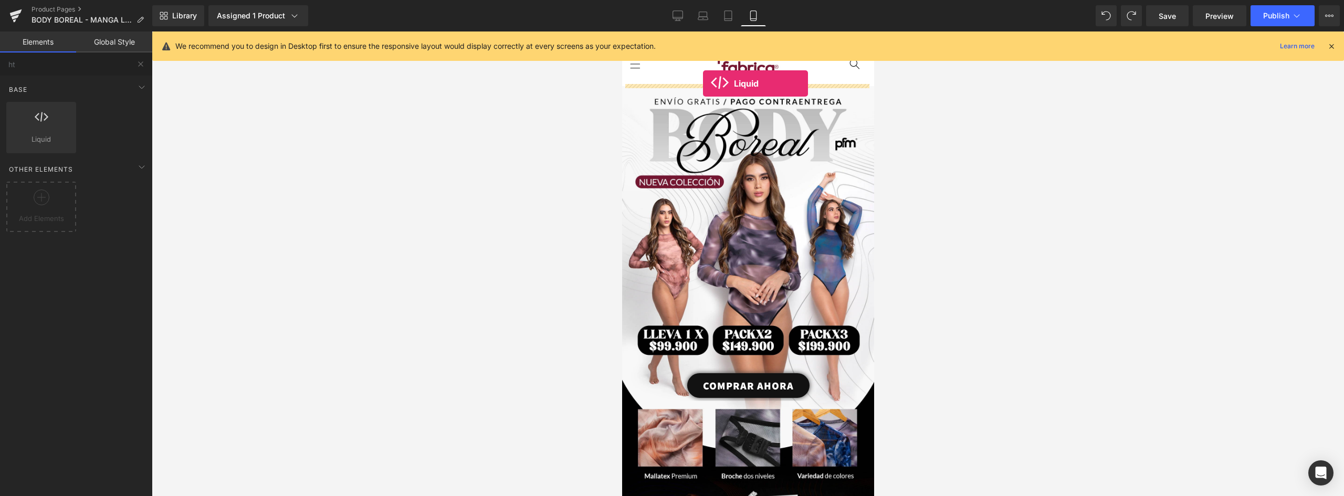
drag, startPoint x: 785, startPoint y: 162, endPoint x: 702, endPoint y: 83, distance: 113.6
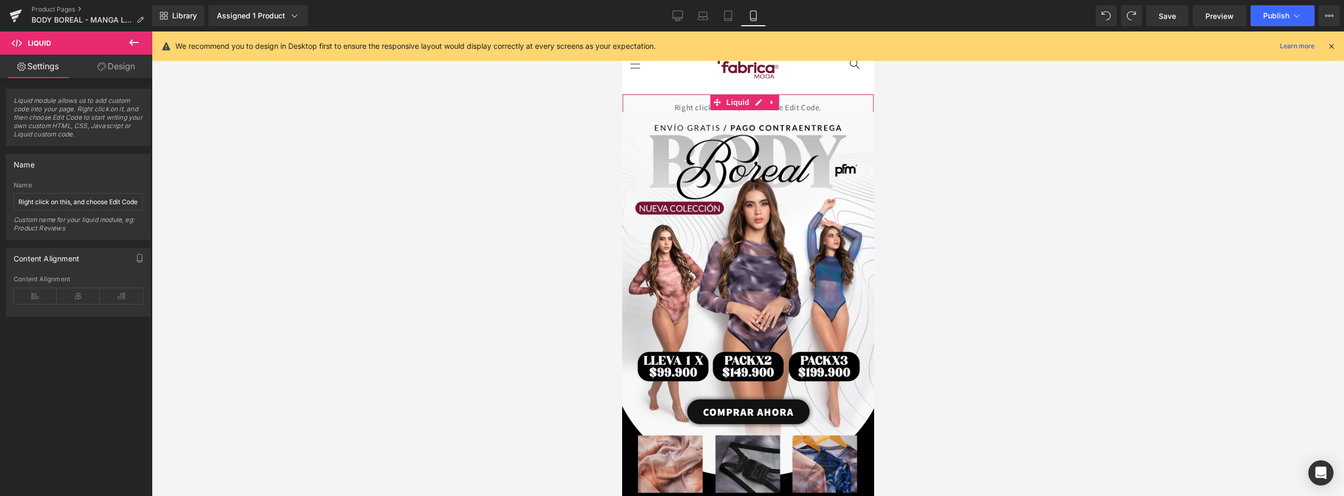
click at [800, 102] on div "Liquid" at bounding box center [747, 107] width 252 height 26
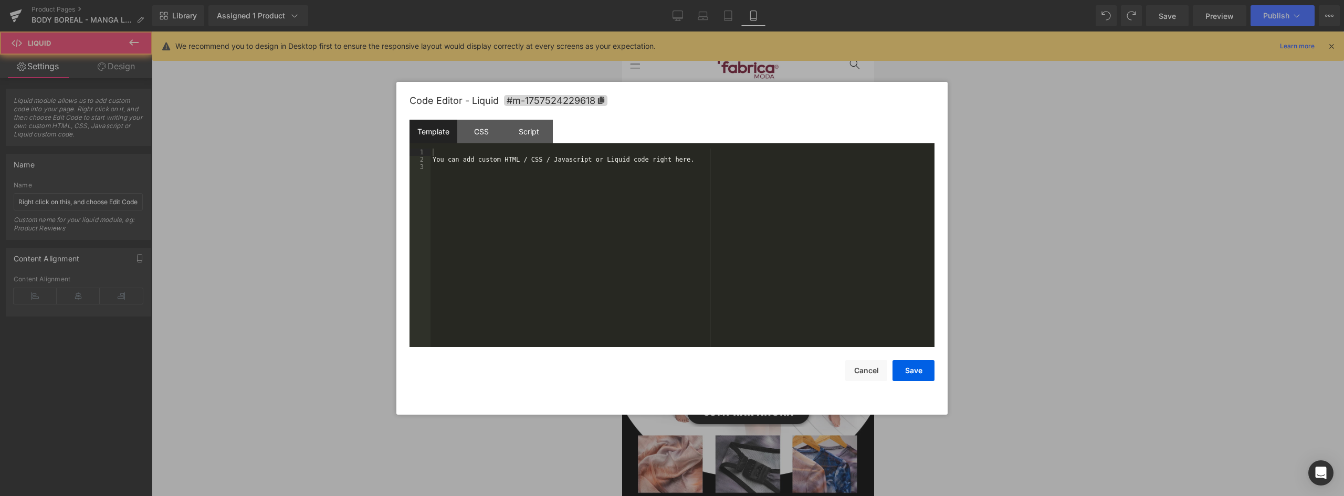
click at [759, 100] on div "Liquid" at bounding box center [747, 107] width 252 height 26
click at [569, 163] on div "You can add custom HTML / CSS / Javascript or Liquid code right here." at bounding box center [682, 255] width 504 height 213
click at [450, 159] on div "You can add custom HTML / CSS / Javascript or Liquid code right here." at bounding box center [682, 255] width 504 height 213
click at [444, 154] on div "You can add custom HTML / CSS / Javascript or Liquid code right here." at bounding box center [682, 255] width 504 height 213
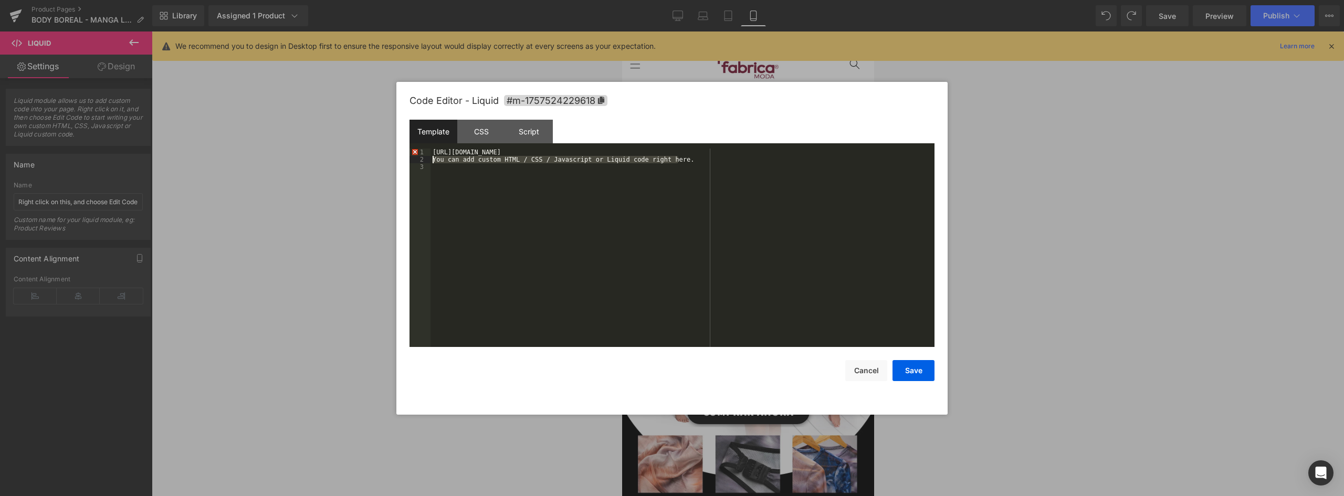
drag, startPoint x: 672, startPoint y: 160, endPoint x: 428, endPoint y: 159, distance: 243.5
click at [428, 159] on pre "1 2 3 https://puntofabricacolombia.com/a/gempages?preview=1752865998&type=templ…" at bounding box center [671, 248] width 525 height 198
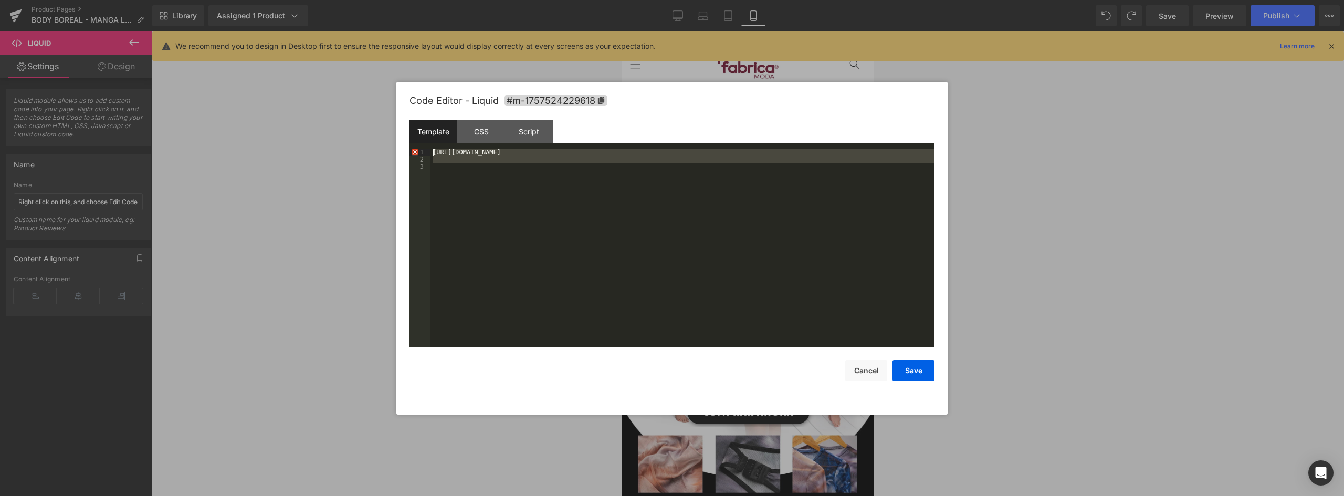
drag, startPoint x: 458, startPoint y: 165, endPoint x: 387, endPoint y: 134, distance: 77.6
click at [387, 134] on body "Liquid You are previewing how the will restyle your page. You can not edit Elem…" at bounding box center [672, 248] width 1344 height 496
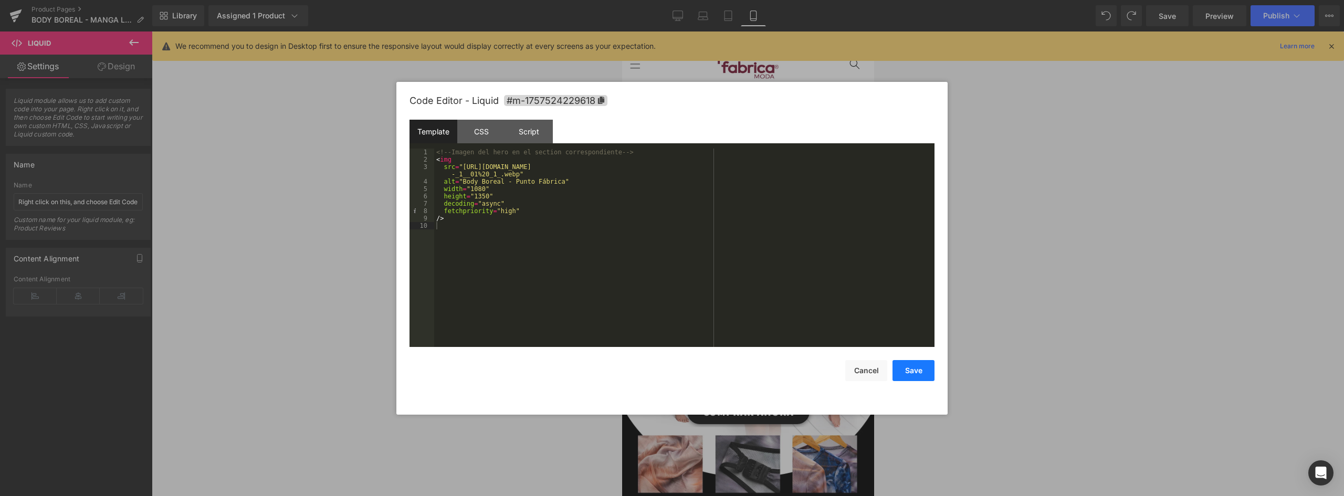
click at [910, 374] on button "Save" at bounding box center [913, 370] width 42 height 21
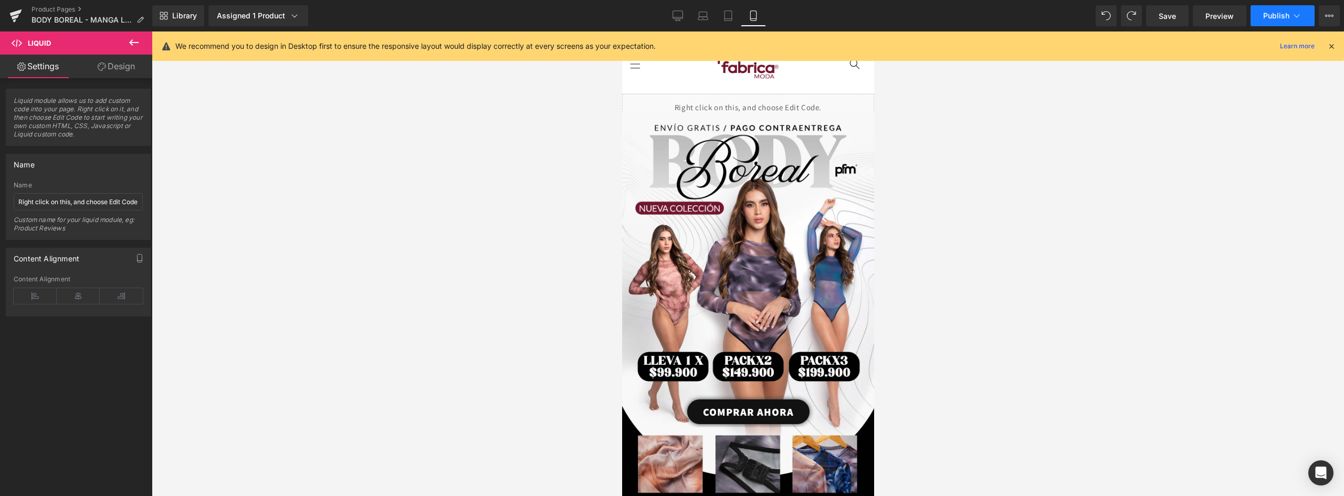
click at [1271, 16] on span "Publish" at bounding box center [1276, 16] width 26 height 8
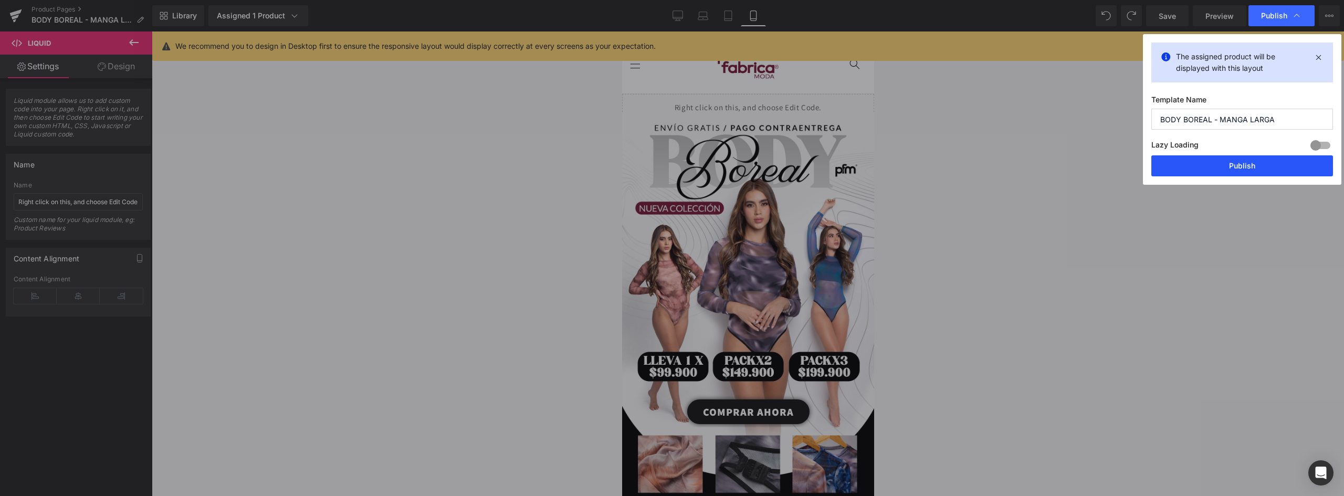
click at [1254, 163] on button "Publish" at bounding box center [1242, 165] width 182 height 21
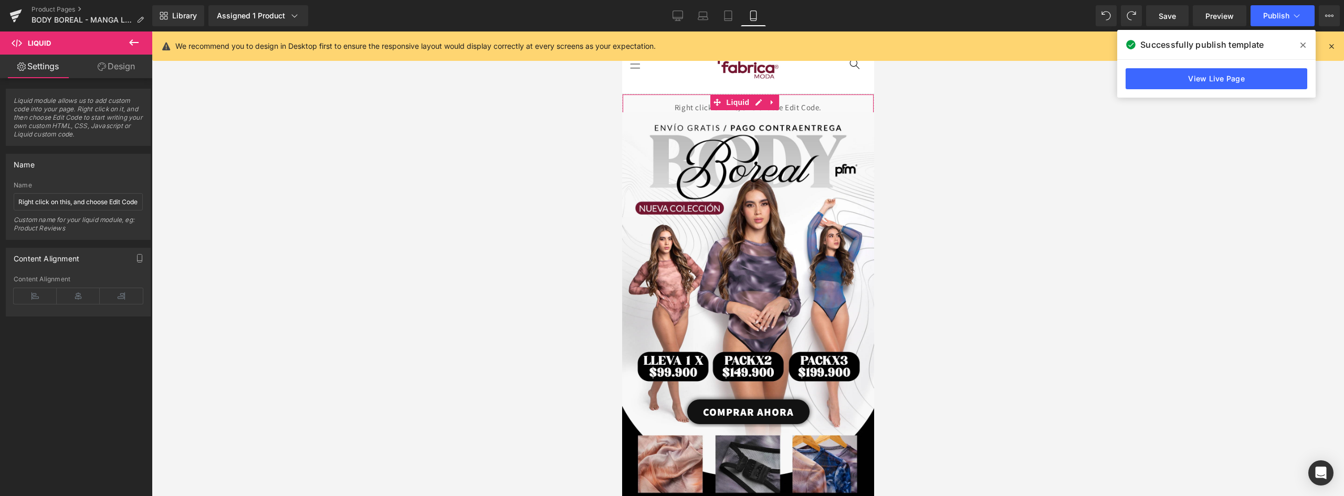
click at [670, 101] on div "Liquid" at bounding box center [747, 107] width 252 height 26
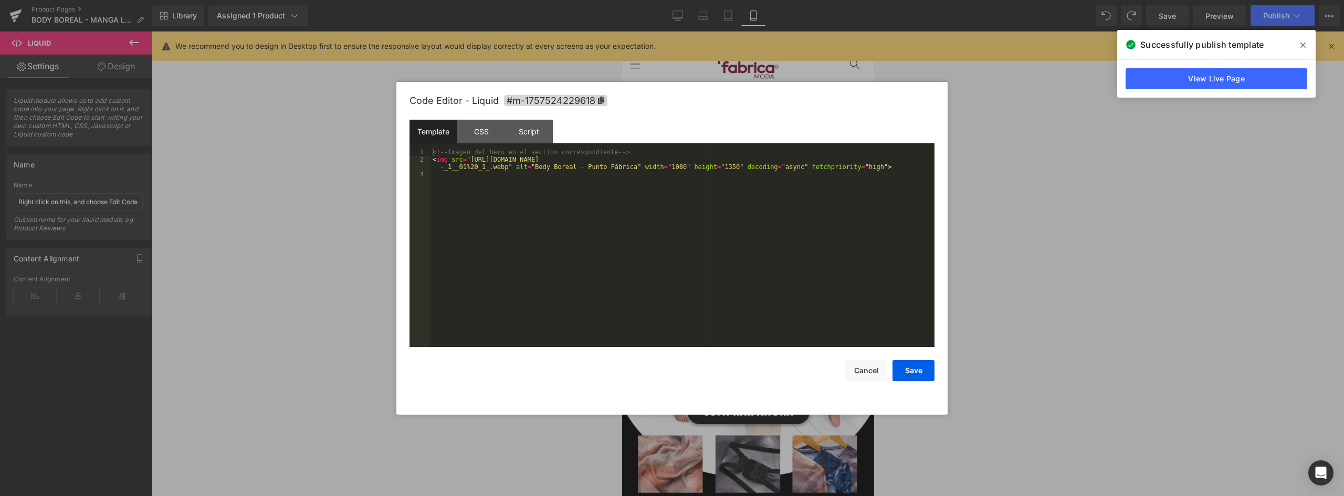
click at [758, 100] on icon at bounding box center [755, 102] width 5 height 5
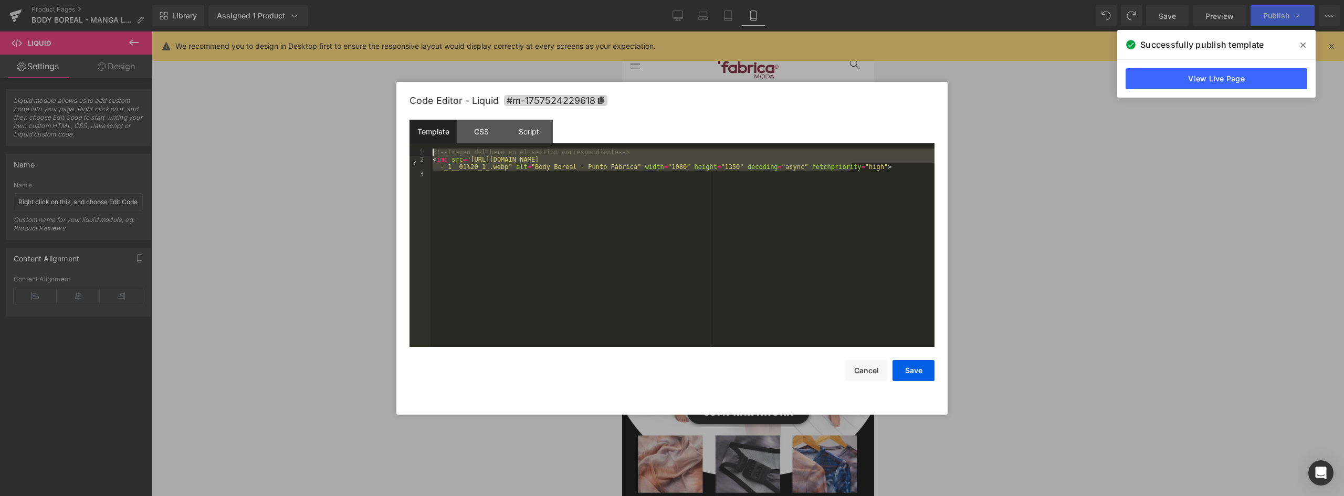
drag, startPoint x: 868, startPoint y: 169, endPoint x: 254, endPoint y: 109, distance: 617.0
click at [254, 109] on body "Liquid You are previewing how the will restyle your page. You can not edit Elem…" at bounding box center [672, 248] width 1344 height 496
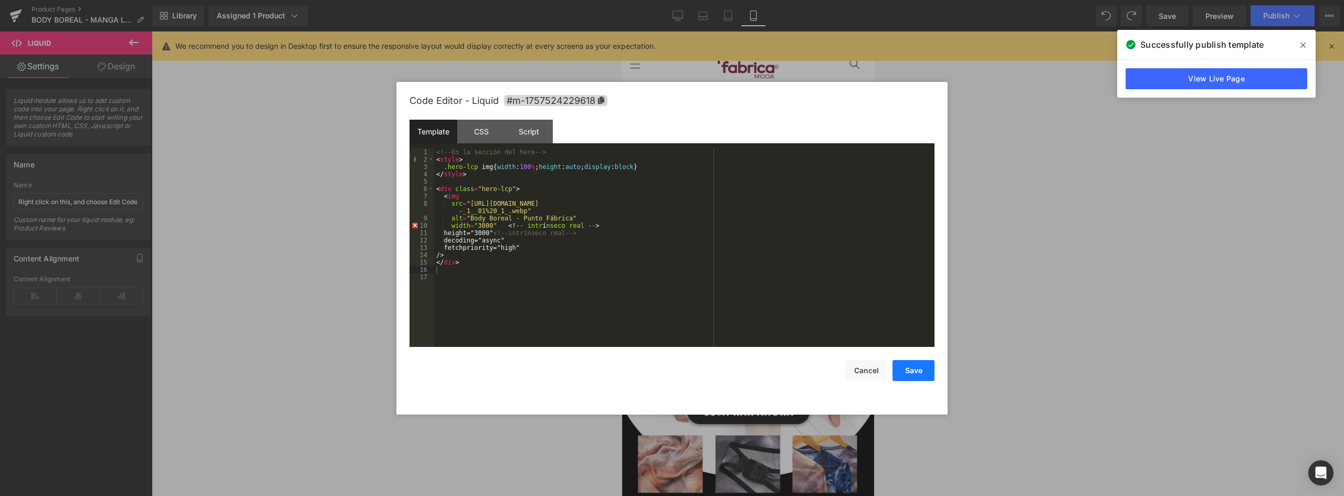
click at [920, 373] on button "Save" at bounding box center [913, 370] width 42 height 21
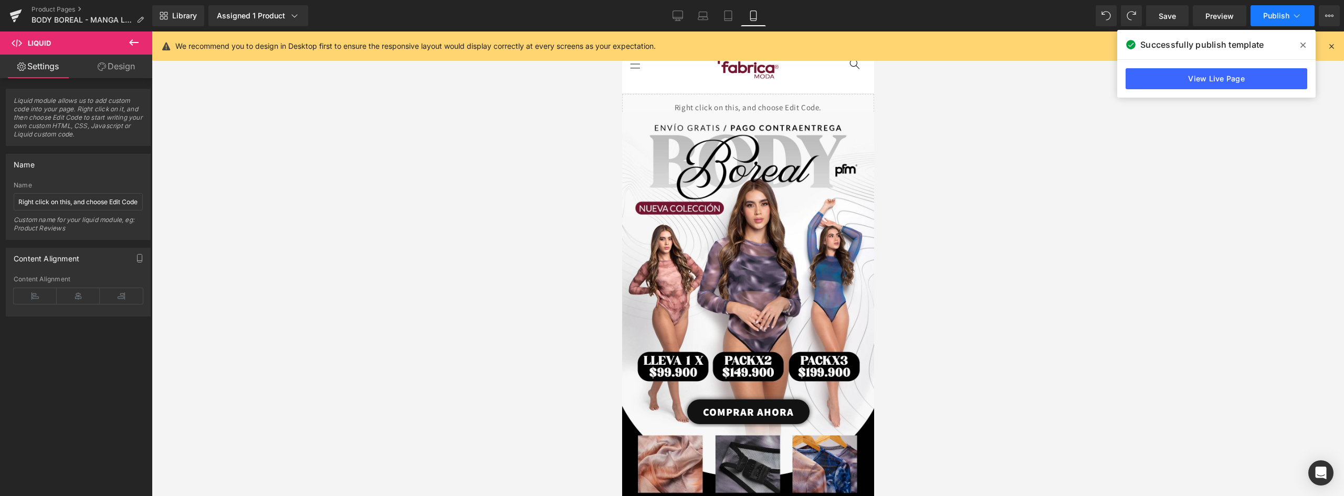
click at [1279, 13] on span "Publish" at bounding box center [1276, 16] width 26 height 8
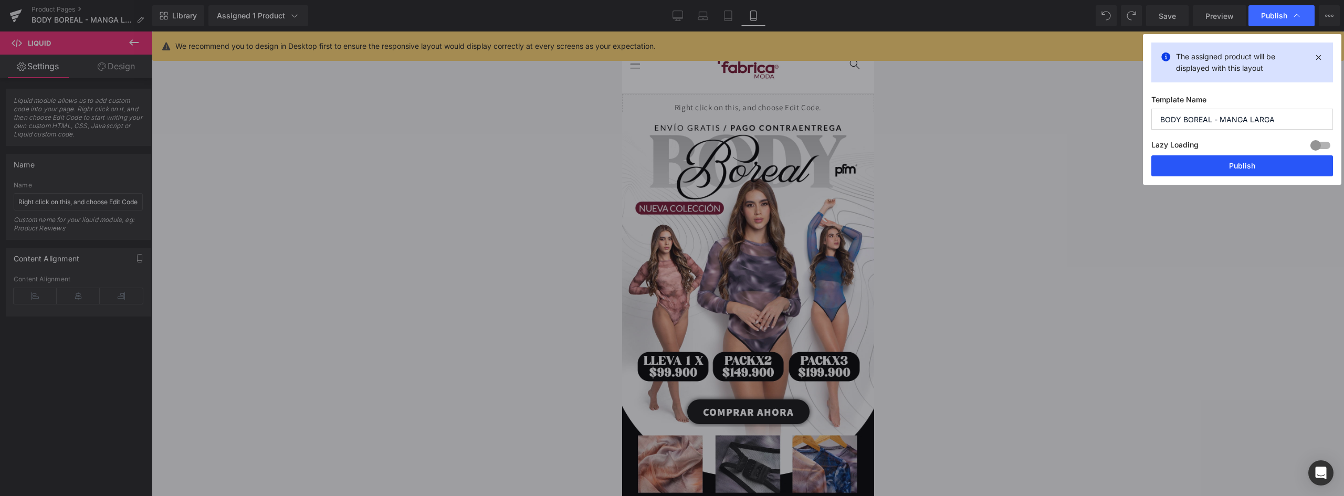
click at [1229, 162] on button "Publish" at bounding box center [1242, 165] width 182 height 21
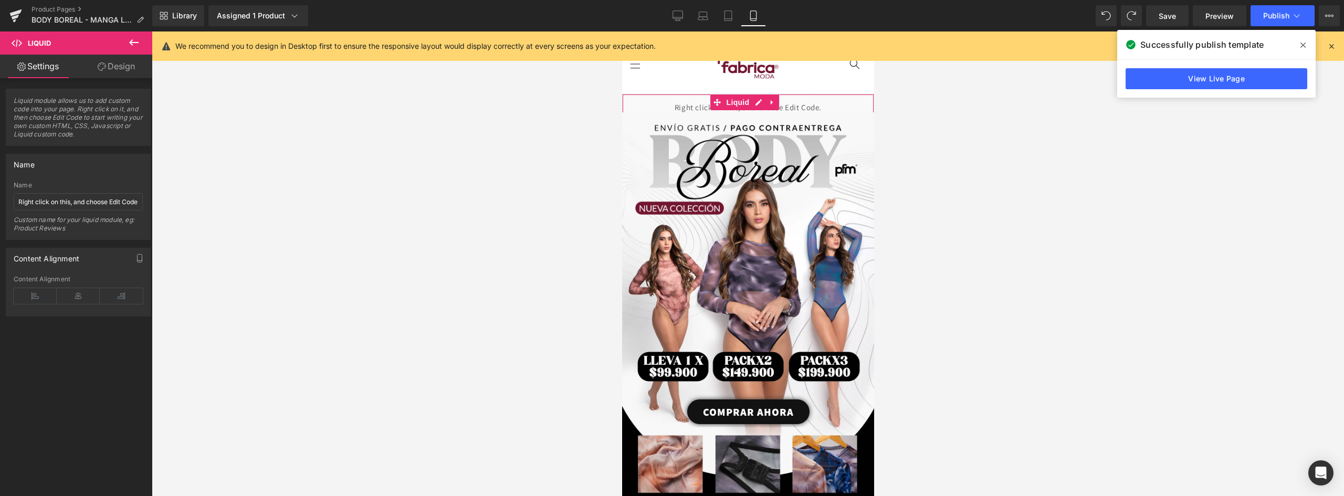
click at [836, 108] on div "Liquid" at bounding box center [747, 107] width 252 height 26
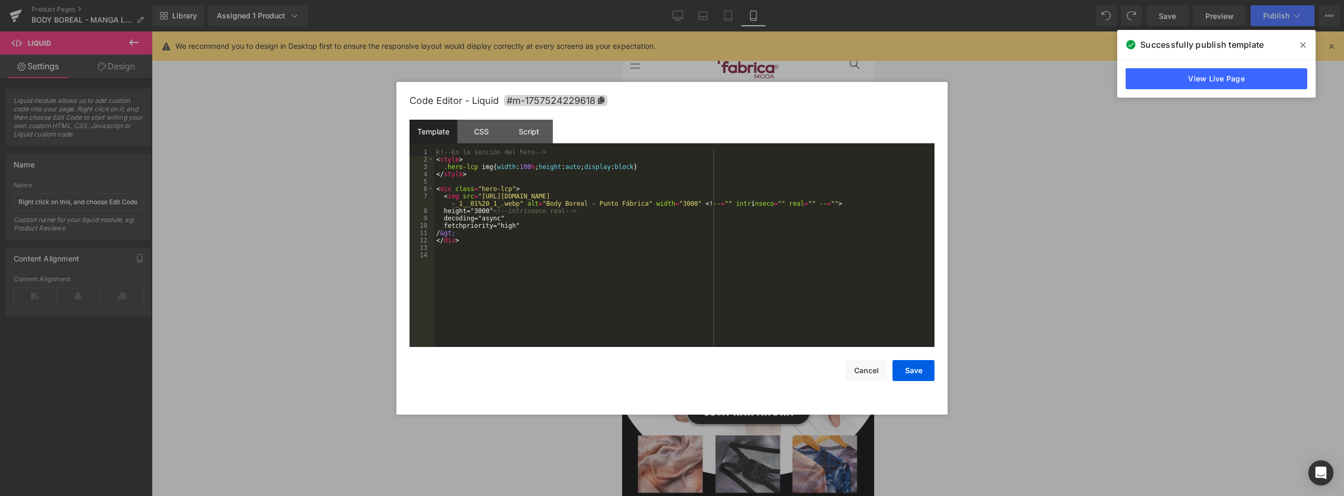
click at [758, 100] on icon at bounding box center [755, 102] width 5 height 5
click at [873, 370] on button "Cancel" at bounding box center [866, 370] width 42 height 21
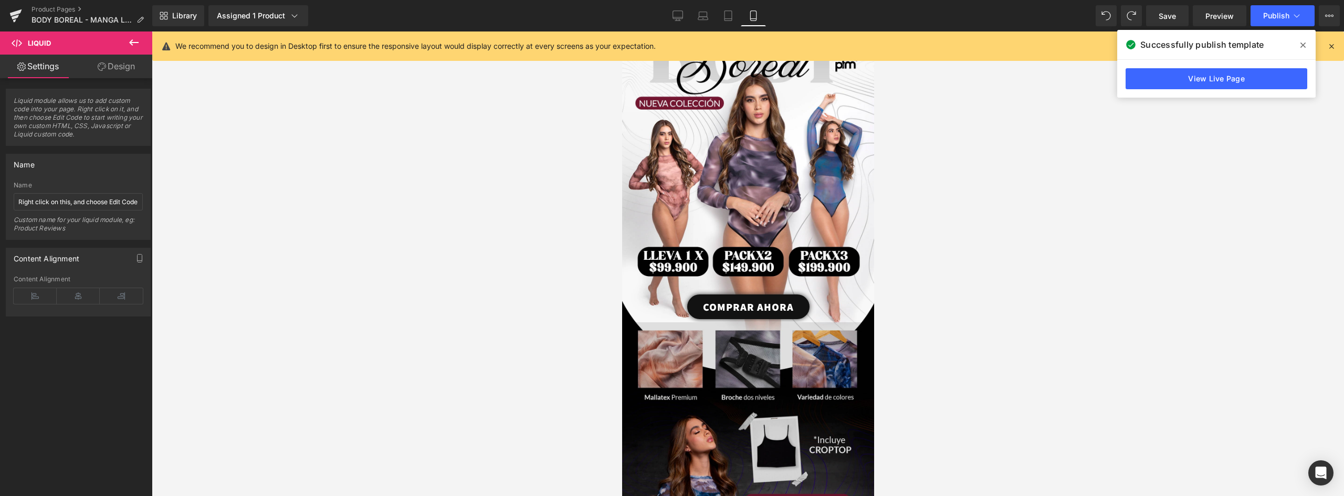
scroll to position [210, 0]
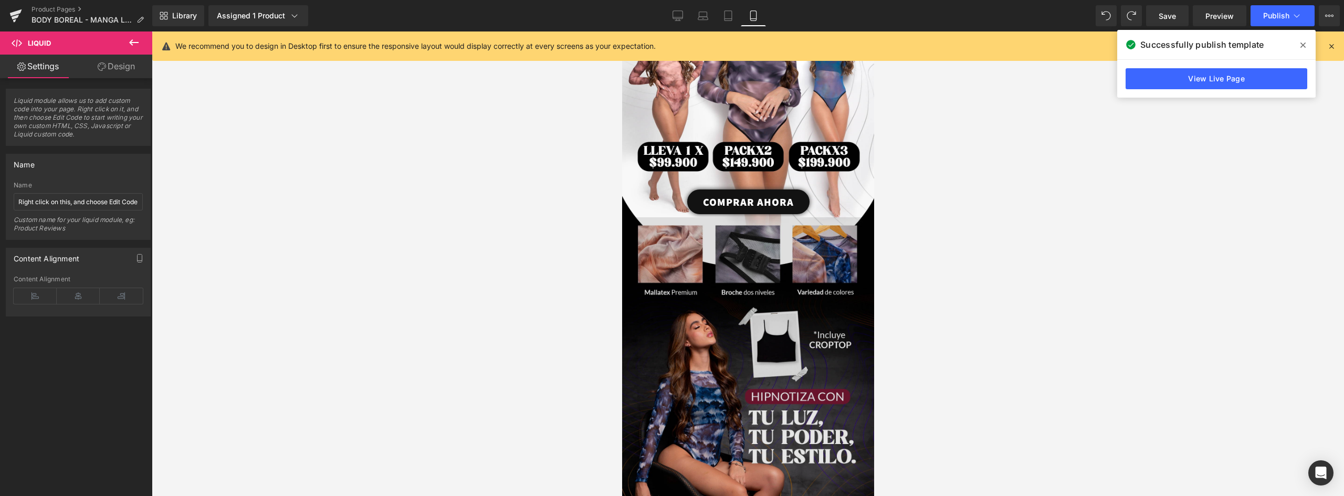
click at [789, 261] on img at bounding box center [747, 374] width 252 height 314
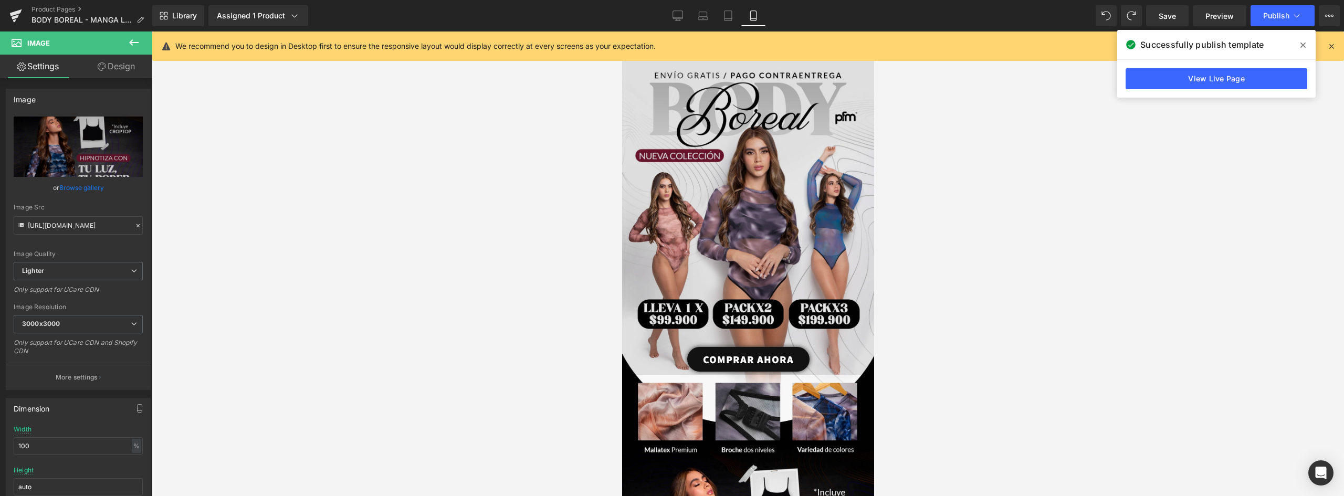
scroll to position [0, 0]
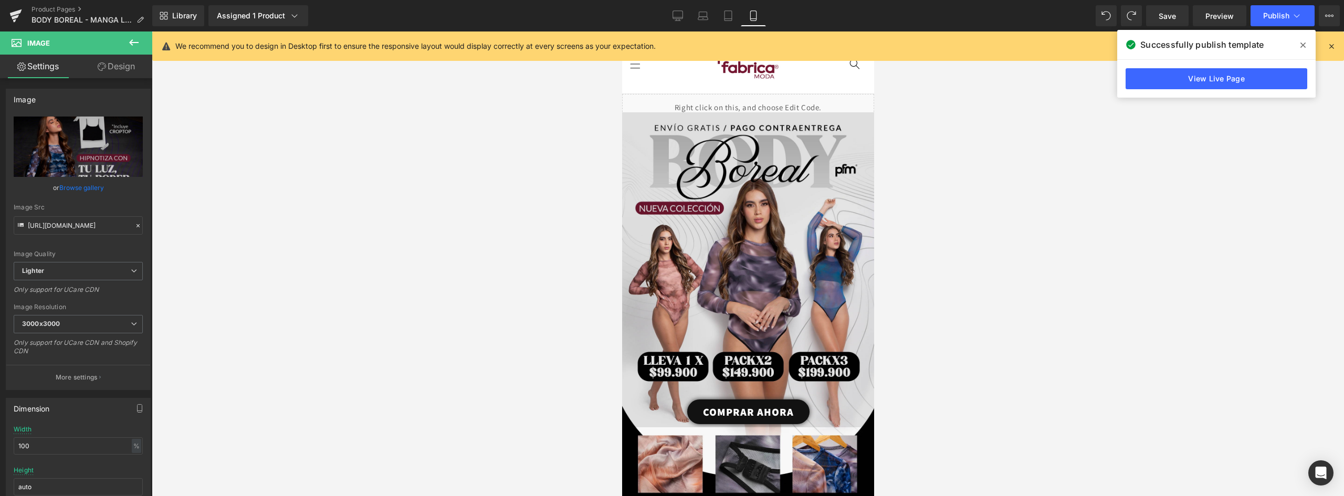
click at [786, 204] on img at bounding box center [747, 269] width 252 height 315
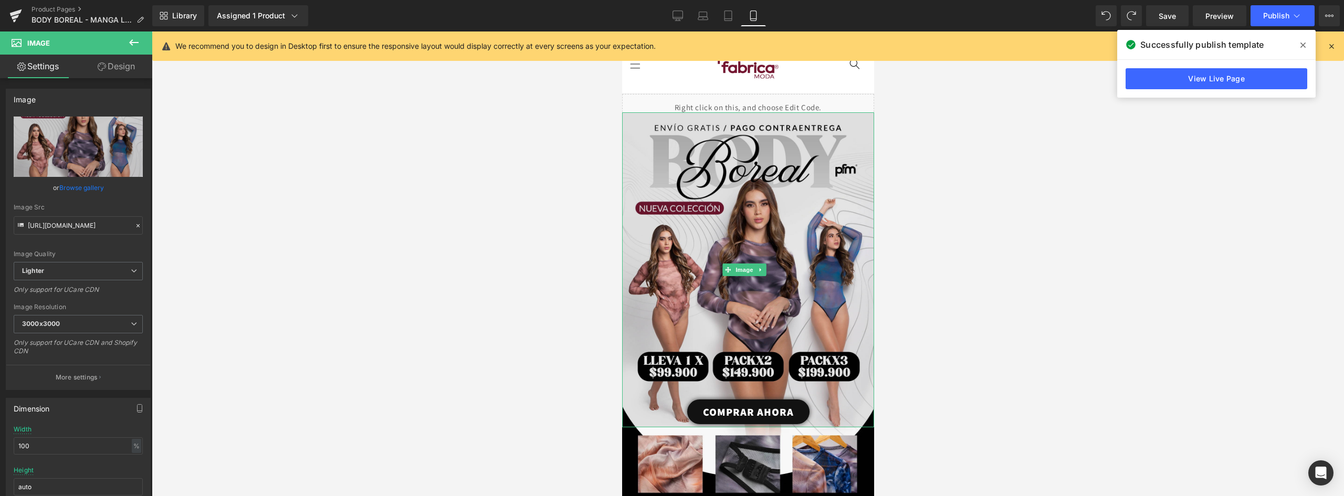
click at [768, 174] on img at bounding box center [747, 269] width 252 height 315
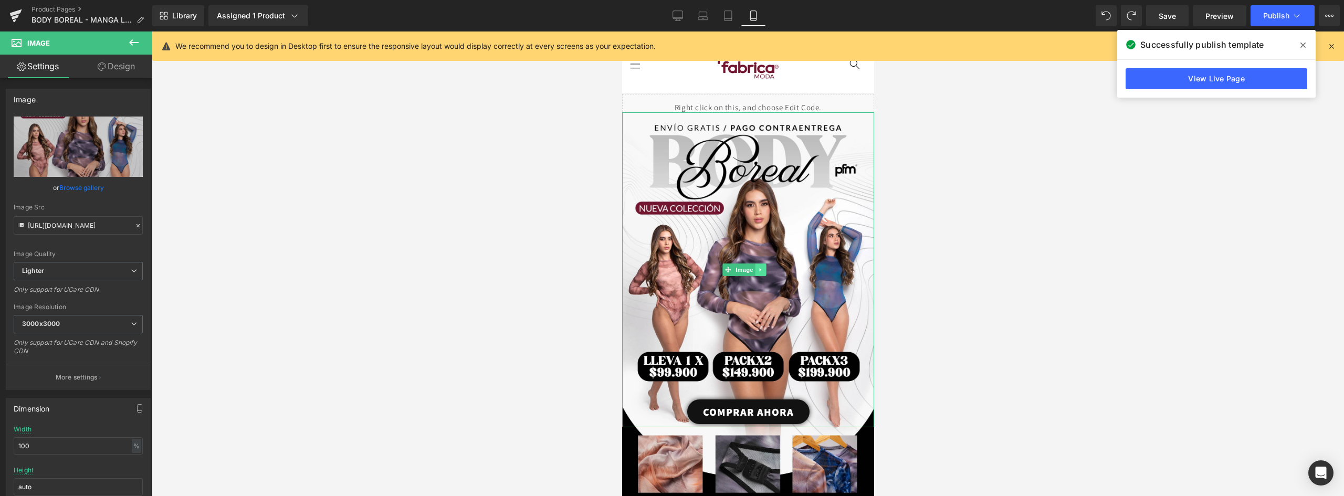
click at [761, 263] on link at bounding box center [759, 269] width 11 height 13
click at [766, 267] on icon at bounding box center [765, 270] width 6 height 6
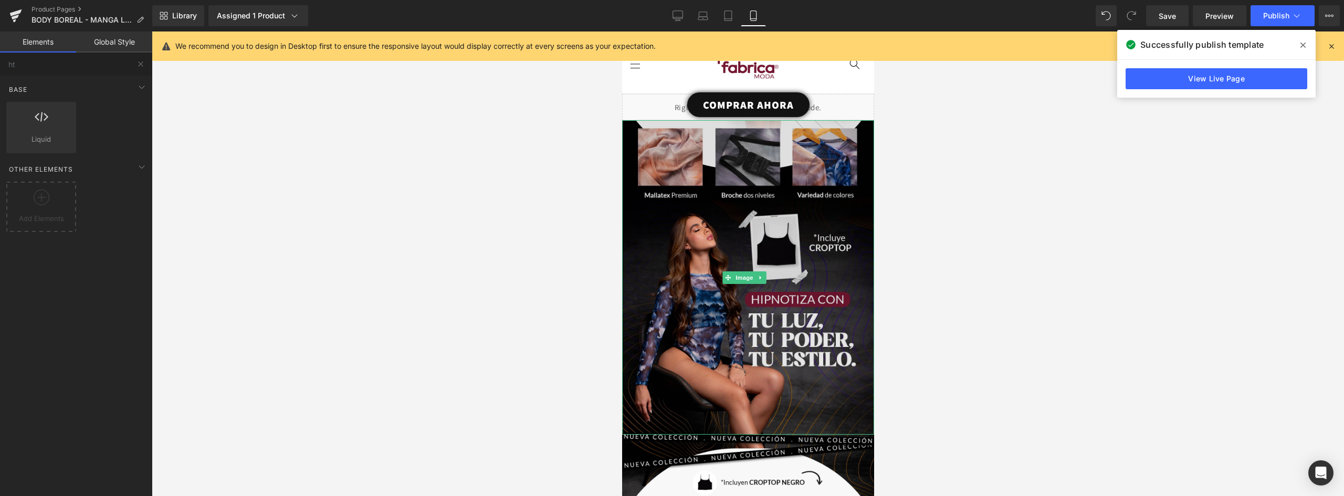
click at [785, 171] on img at bounding box center [747, 277] width 252 height 314
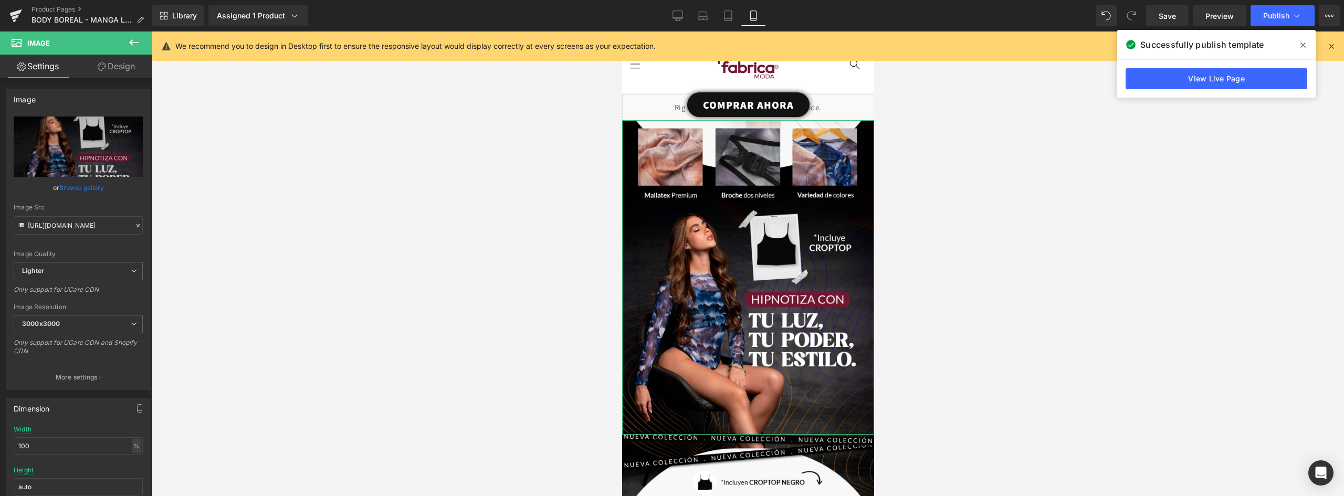
click at [129, 69] on link "Design" at bounding box center [116, 67] width 76 height 24
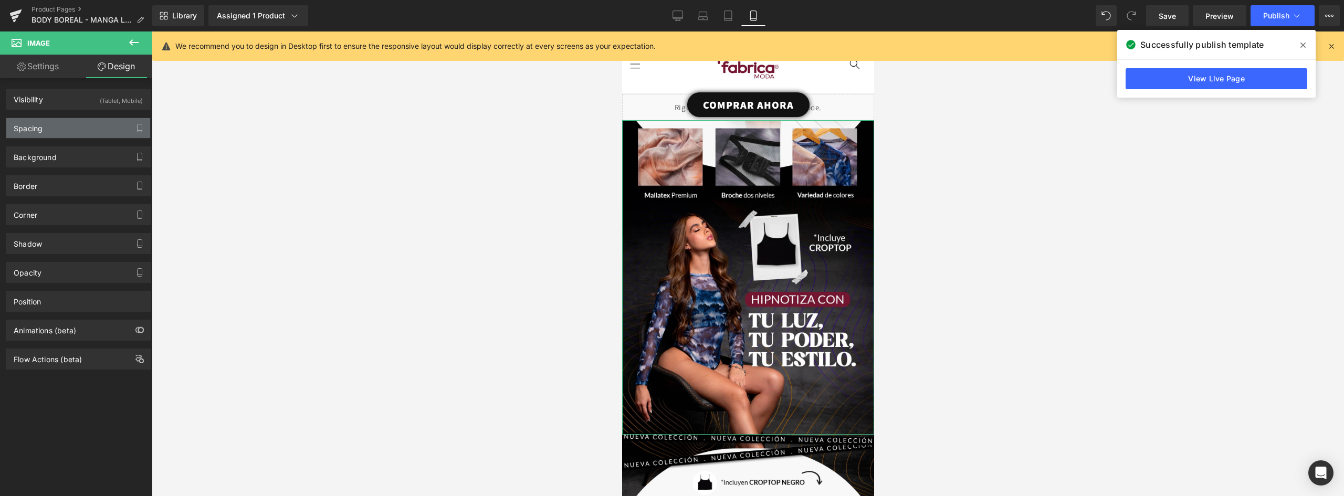
click at [65, 124] on div "Spacing" at bounding box center [78, 128] width 144 height 20
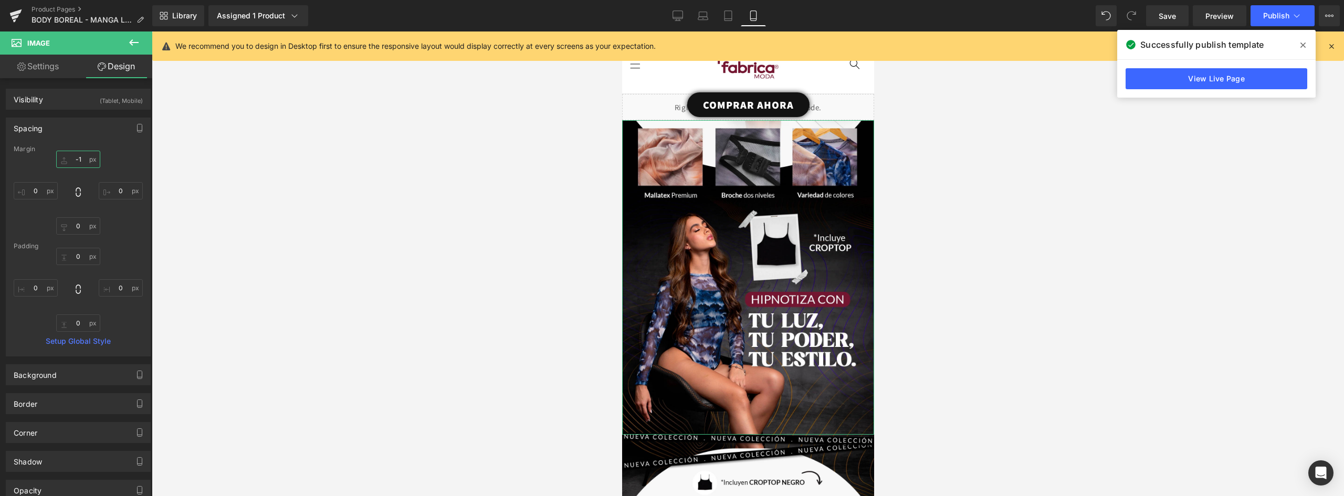
click at [83, 159] on input "-1" at bounding box center [78, 159] width 44 height 17
type input "-2"
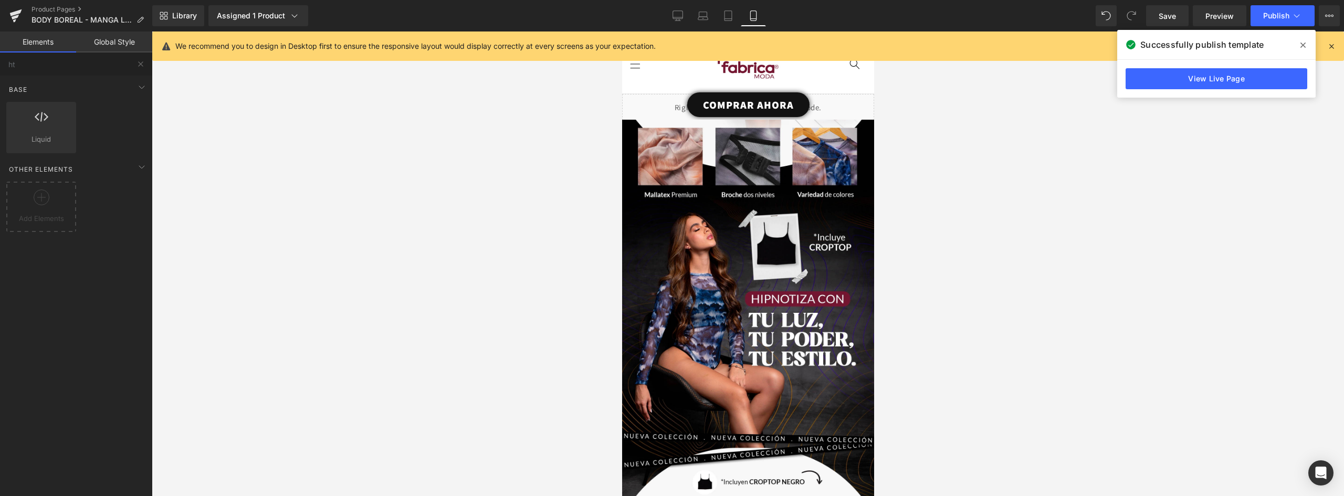
click at [980, 220] on div at bounding box center [748, 263] width 1192 height 464
click at [1273, 19] on span "Publish" at bounding box center [1276, 16] width 26 height 8
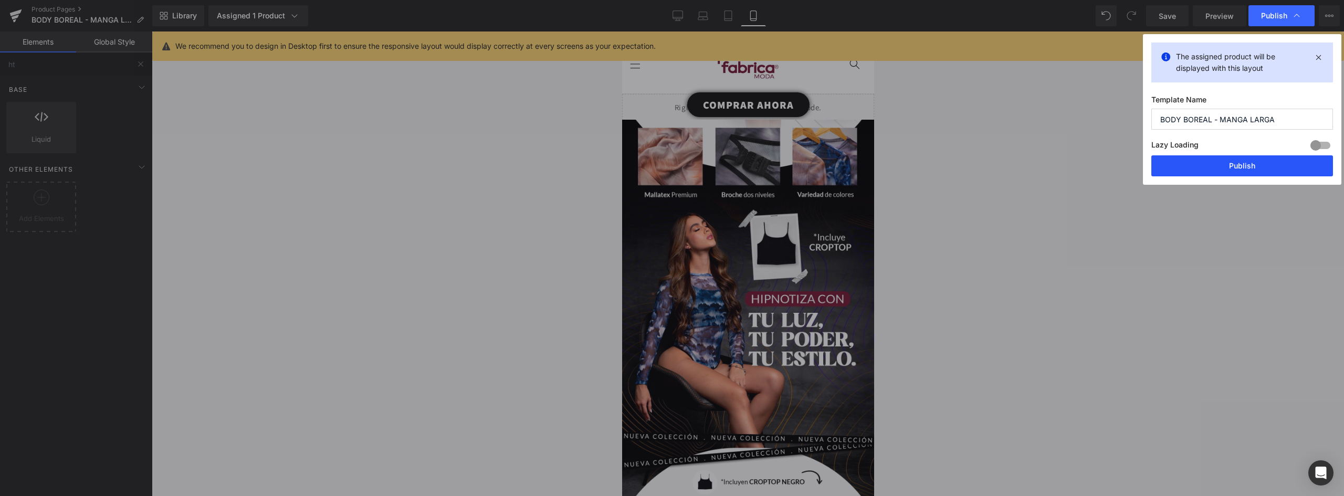
click at [1289, 165] on button "Publish" at bounding box center [1242, 165] width 182 height 21
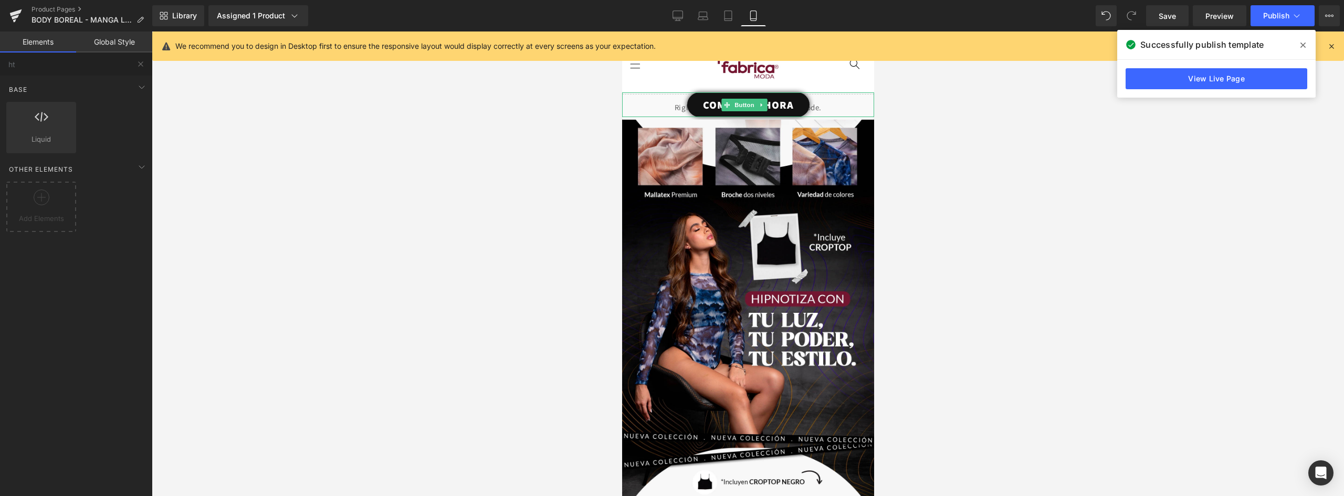
click at [795, 101] on link "COMPRAR AHORA" at bounding box center [748, 104] width 122 height 25
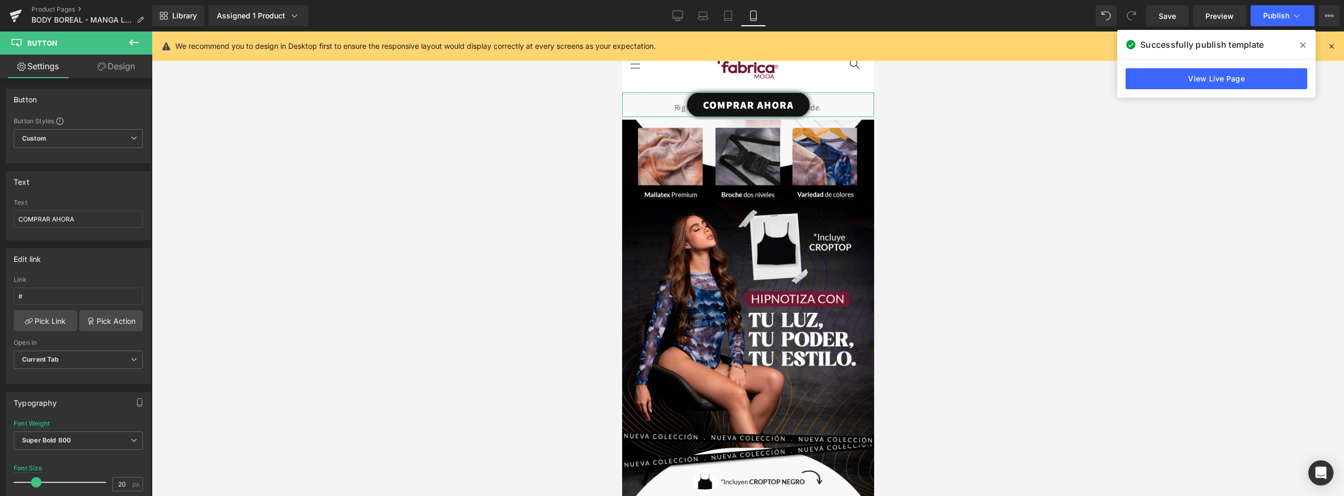
click at [121, 64] on link "Design" at bounding box center [116, 67] width 76 height 24
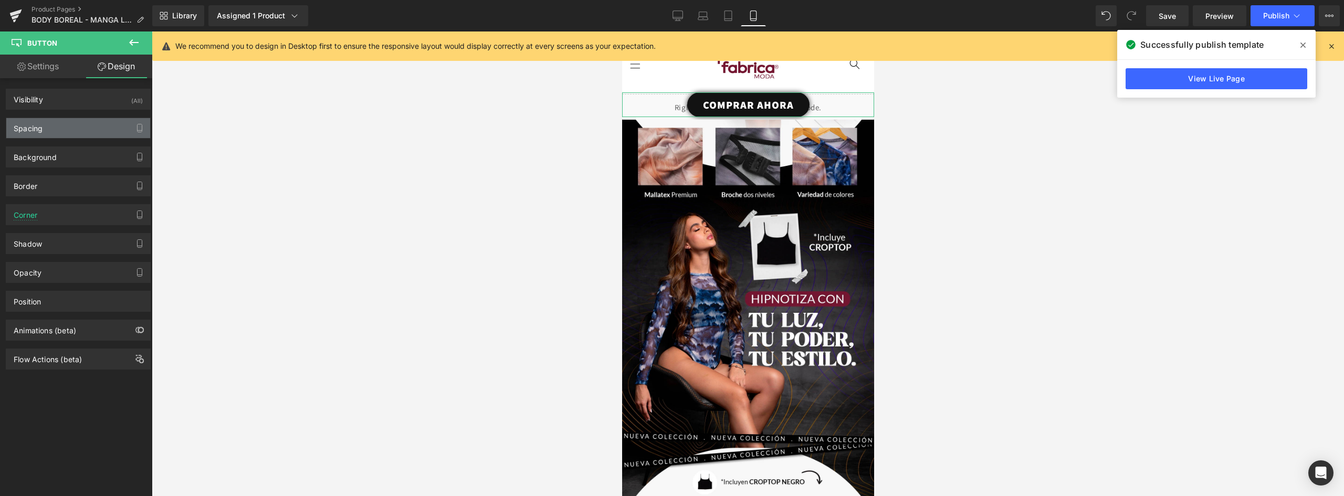
click at [60, 124] on div "Spacing" at bounding box center [78, 128] width 144 height 20
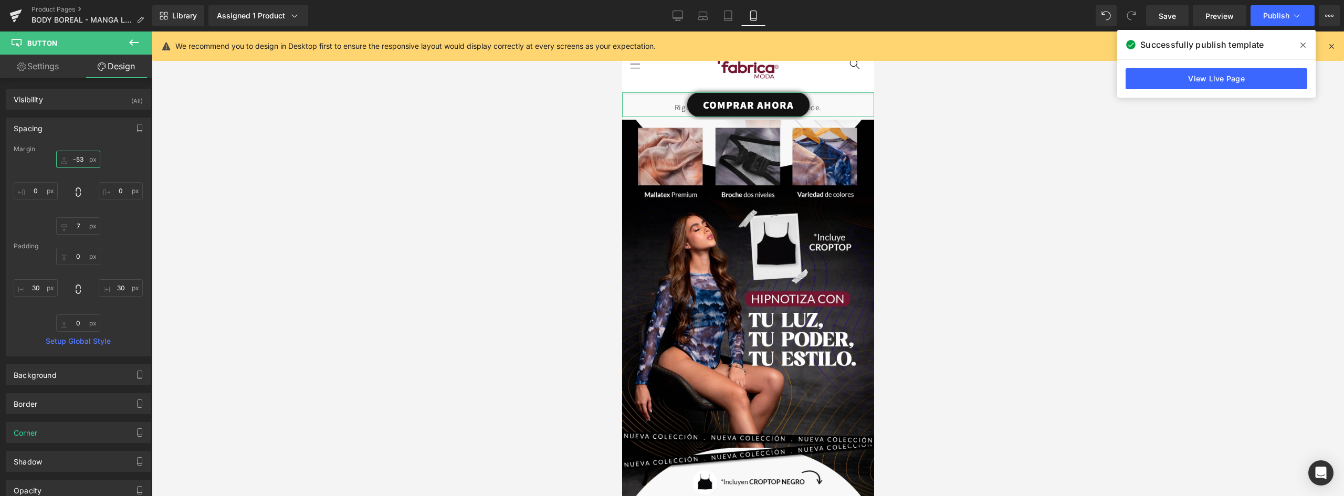
click at [82, 160] on input "-53" at bounding box center [78, 159] width 44 height 17
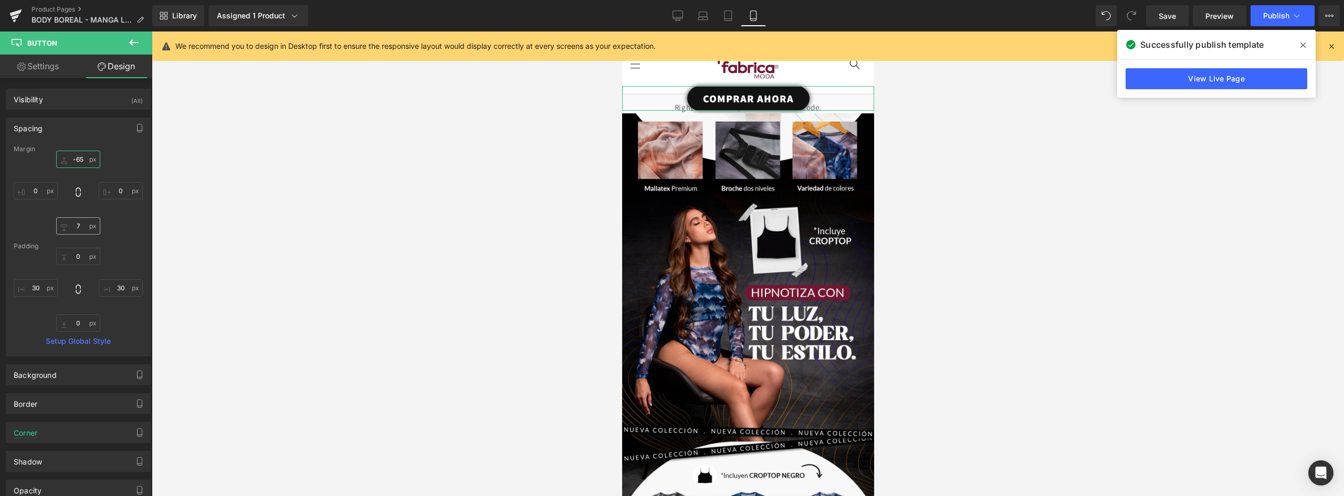
type input "-65"
click at [78, 227] on input "7" at bounding box center [78, 225] width 44 height 17
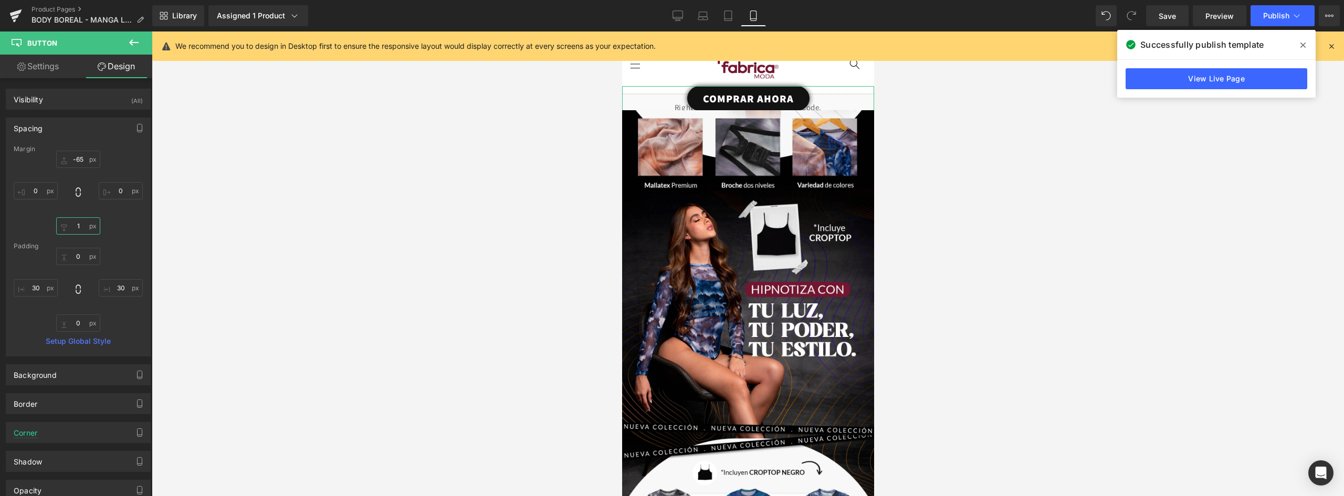
type input "10"
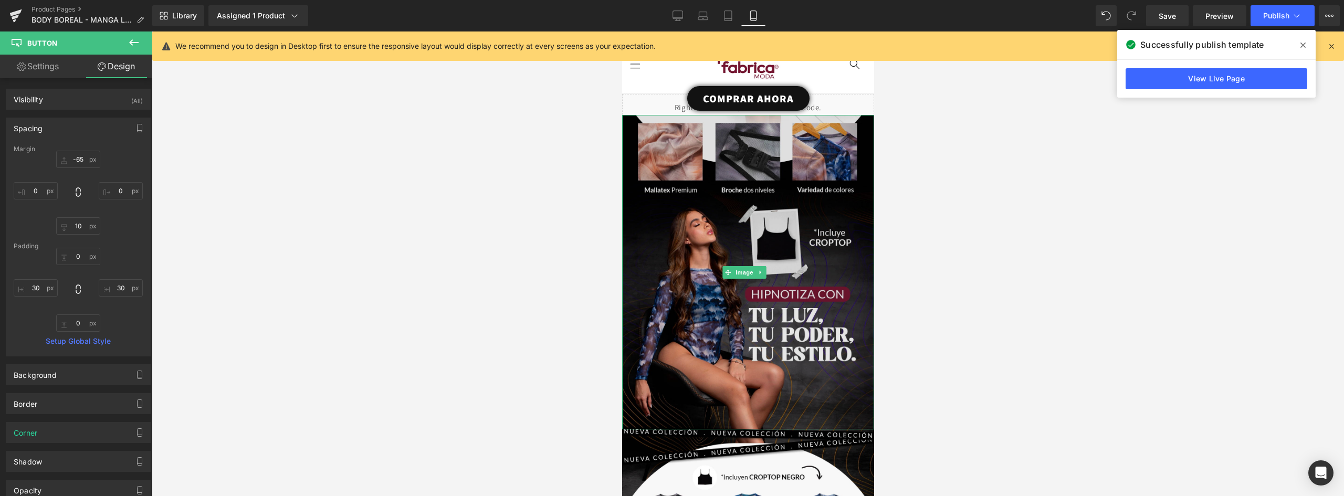
click at [660, 234] on img at bounding box center [747, 272] width 252 height 314
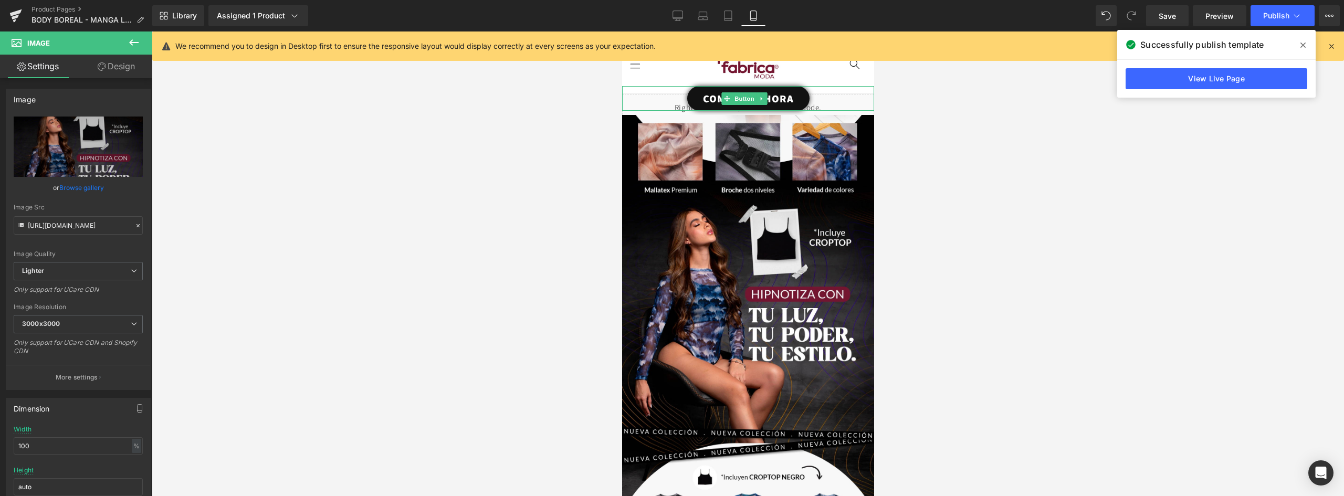
click at [647, 101] on div "COMPRAR AHORA" at bounding box center [747, 98] width 252 height 25
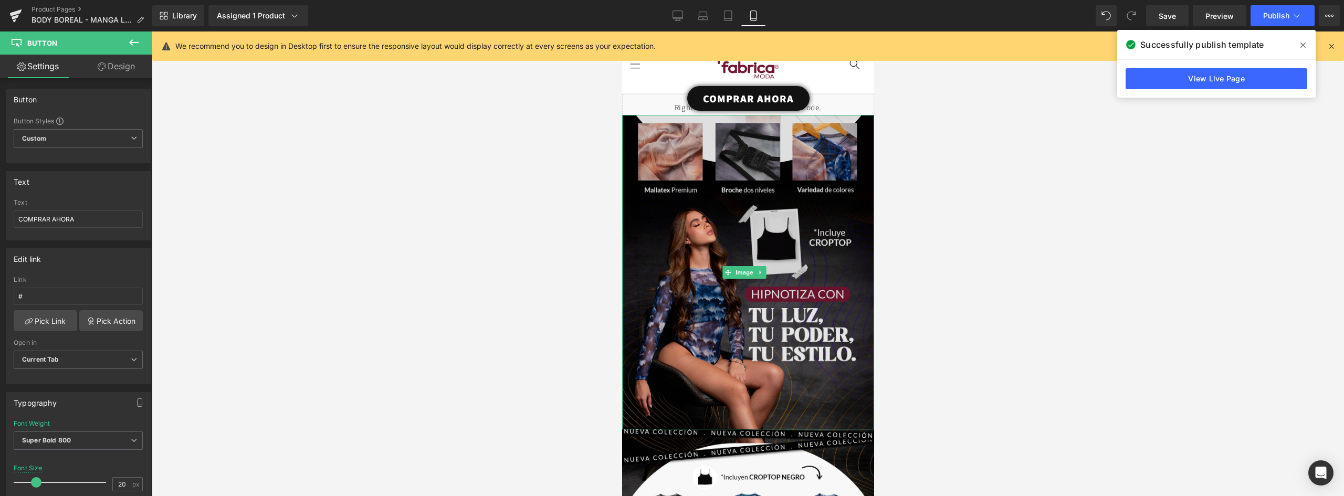
click at [678, 235] on img at bounding box center [747, 272] width 252 height 314
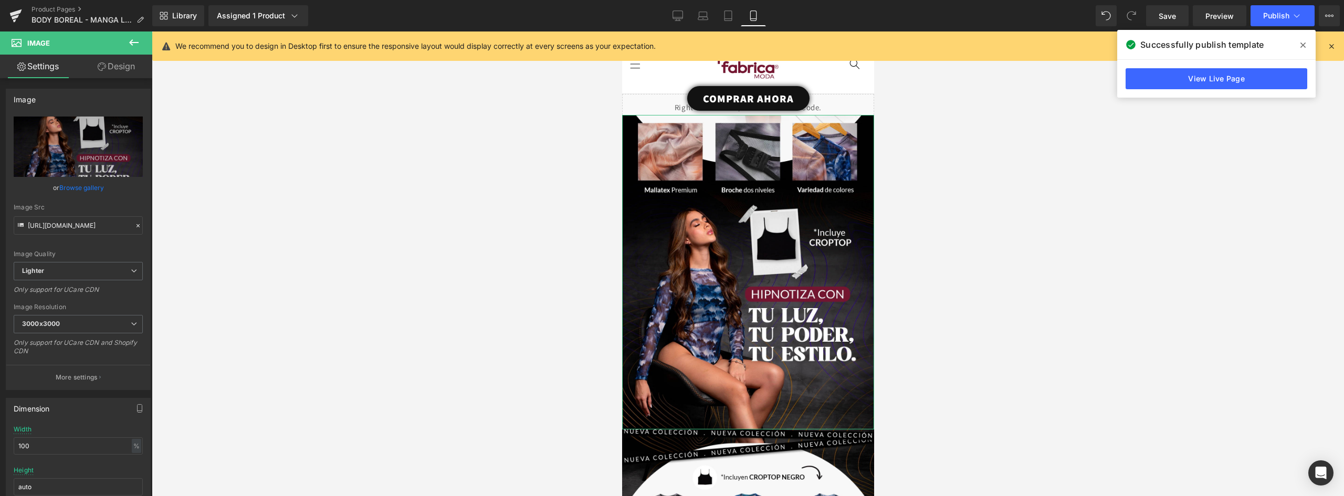
click at [127, 67] on link "Design" at bounding box center [116, 67] width 76 height 24
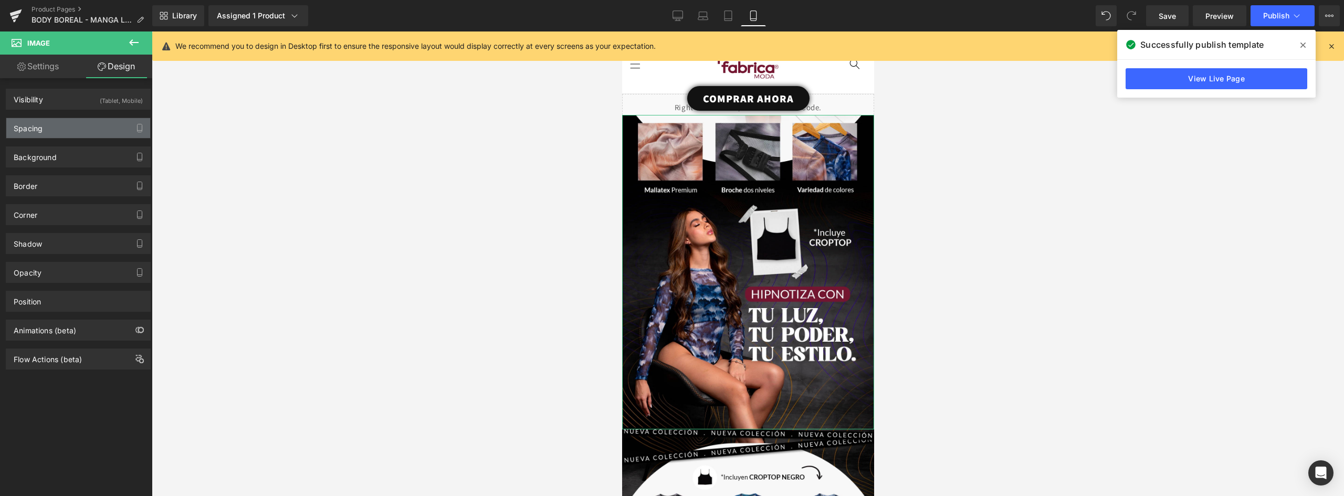
type input "-2"
type input "0"
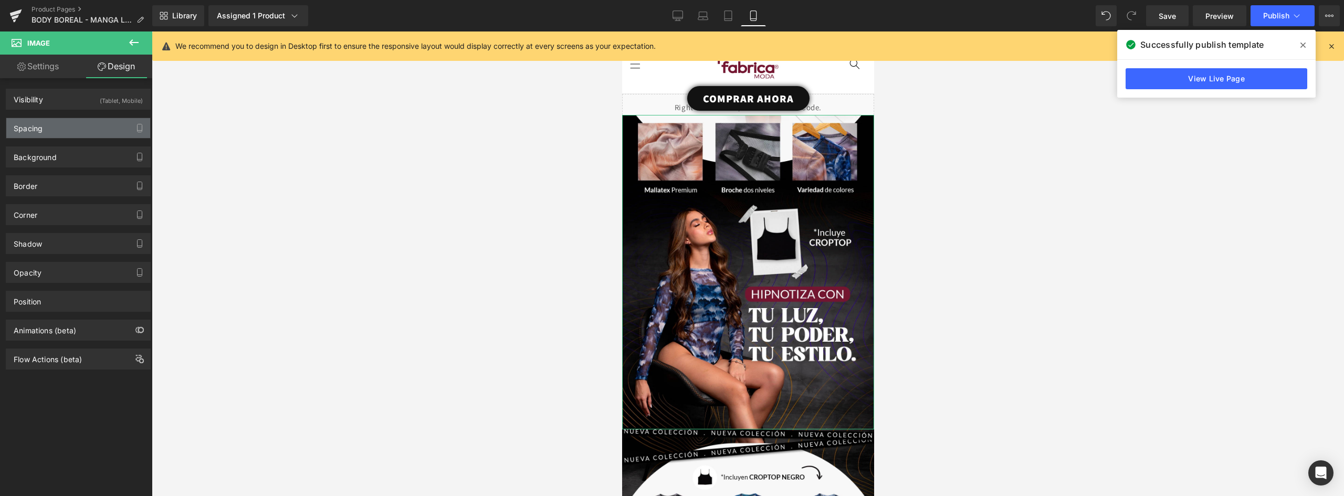
type input "0"
click at [49, 128] on div "Spacing" at bounding box center [78, 128] width 144 height 20
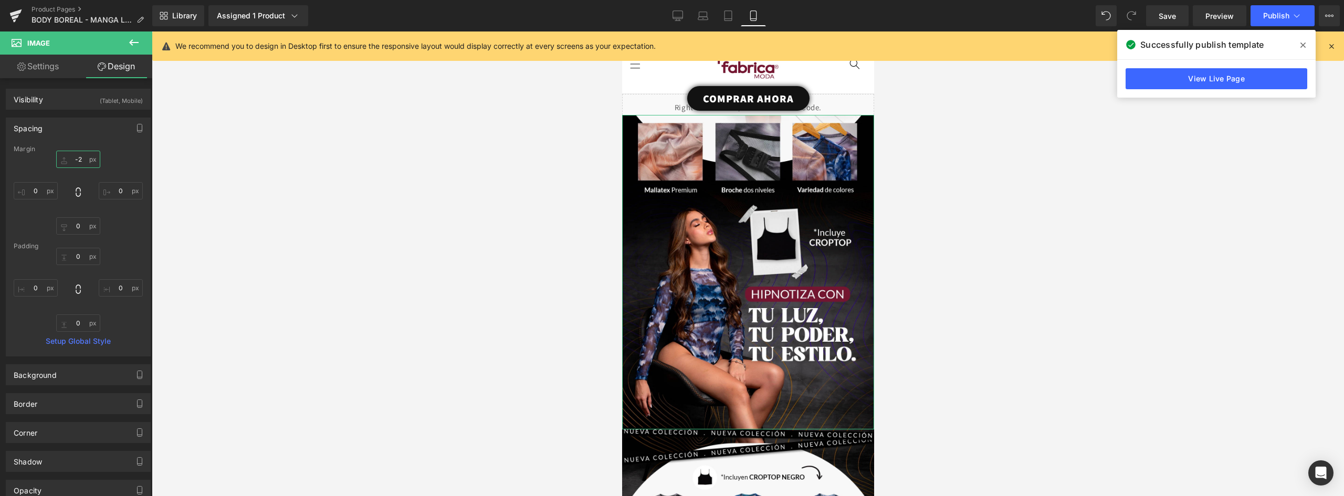
click at [75, 158] on input "-2" at bounding box center [78, 159] width 44 height 17
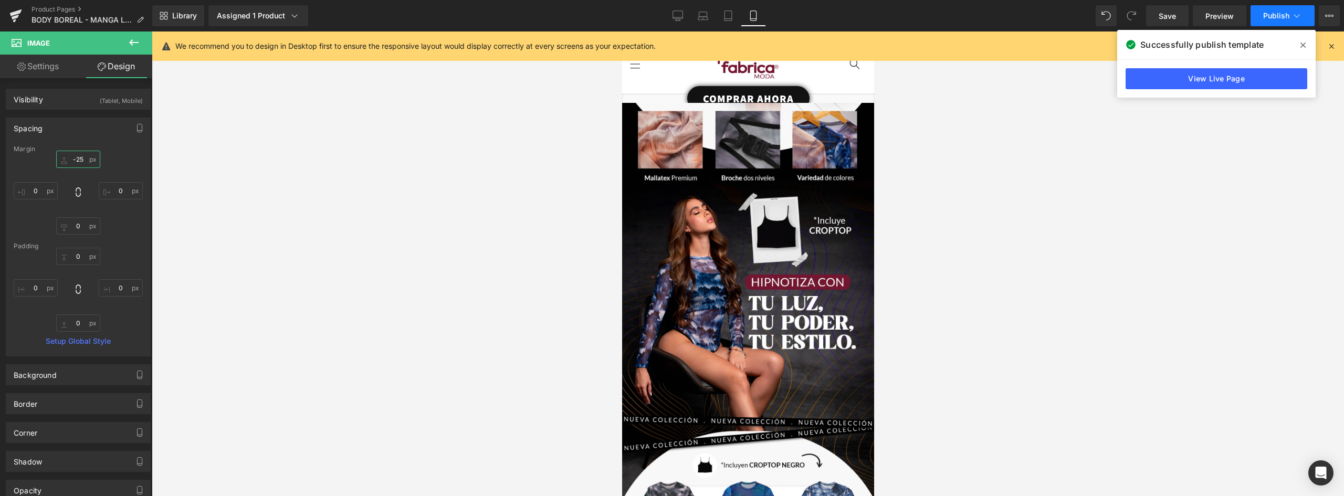
type input "-25"
click at [1280, 13] on span "Publish" at bounding box center [1276, 16] width 26 height 8
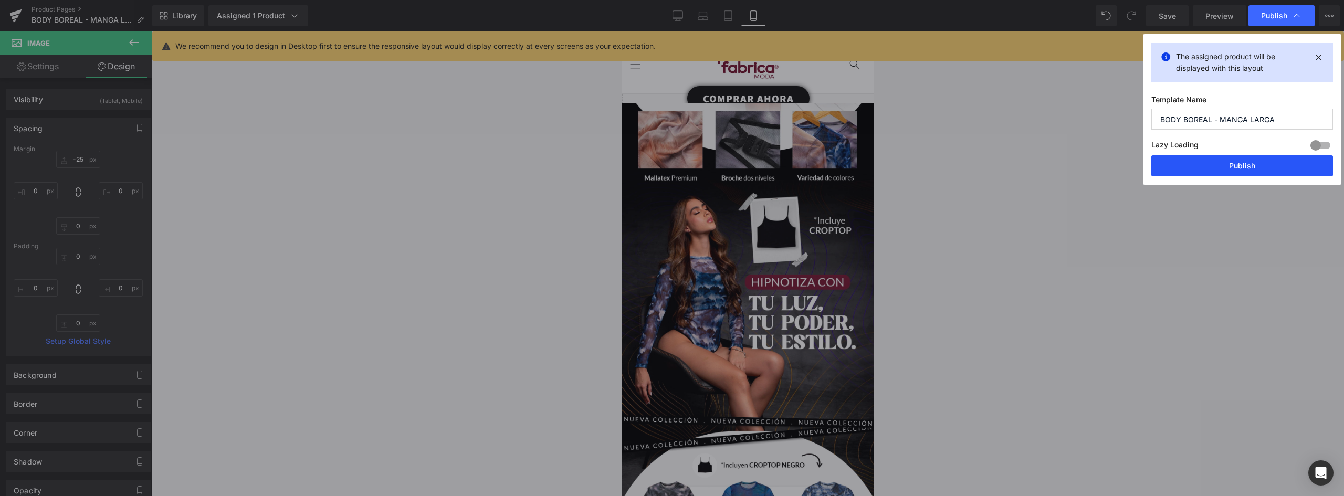
click at [1257, 164] on button "Publish" at bounding box center [1242, 165] width 182 height 21
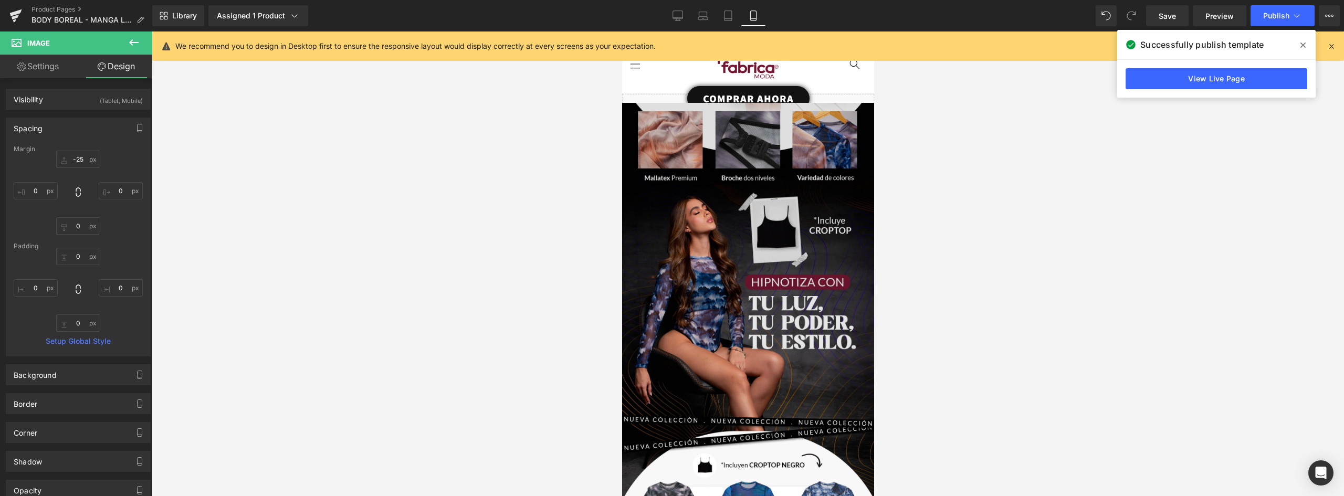
click at [806, 171] on img at bounding box center [747, 260] width 252 height 314
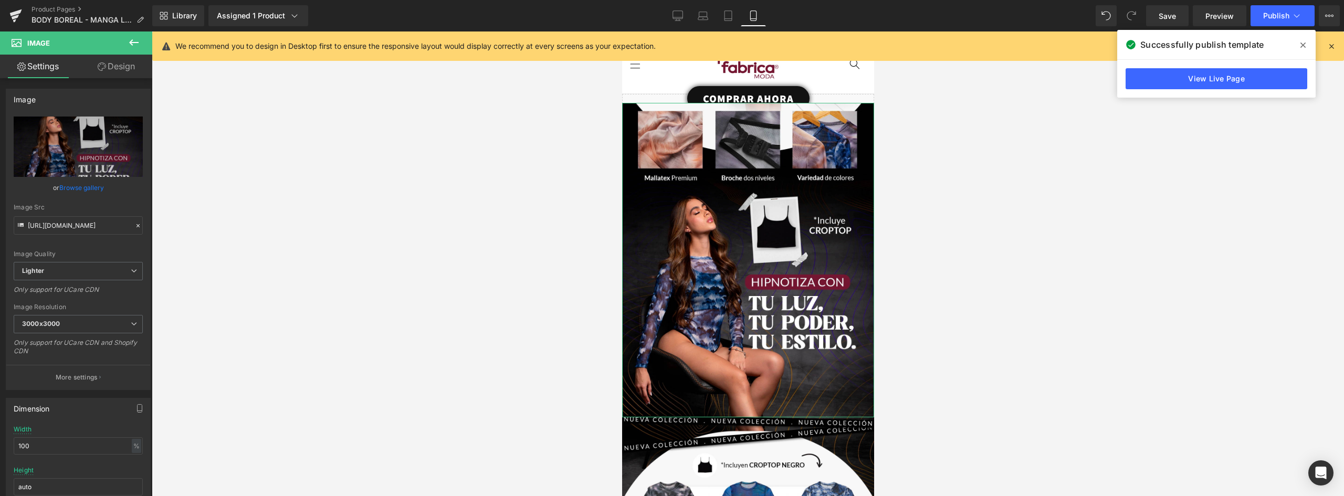
click at [102, 66] on icon at bounding box center [102, 66] width 8 height 8
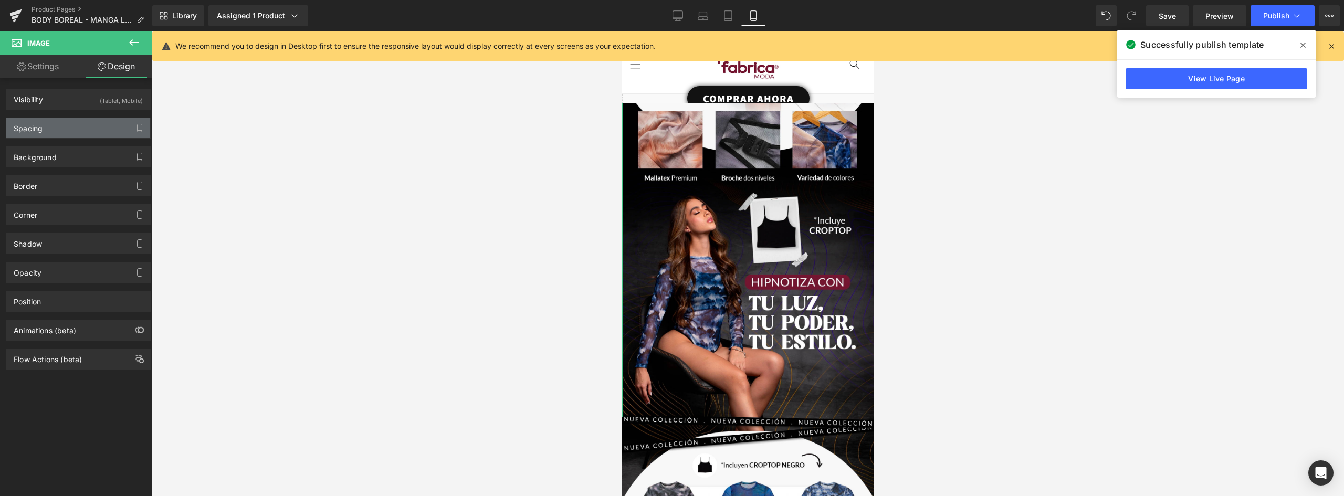
type input "-25"
type input "0"
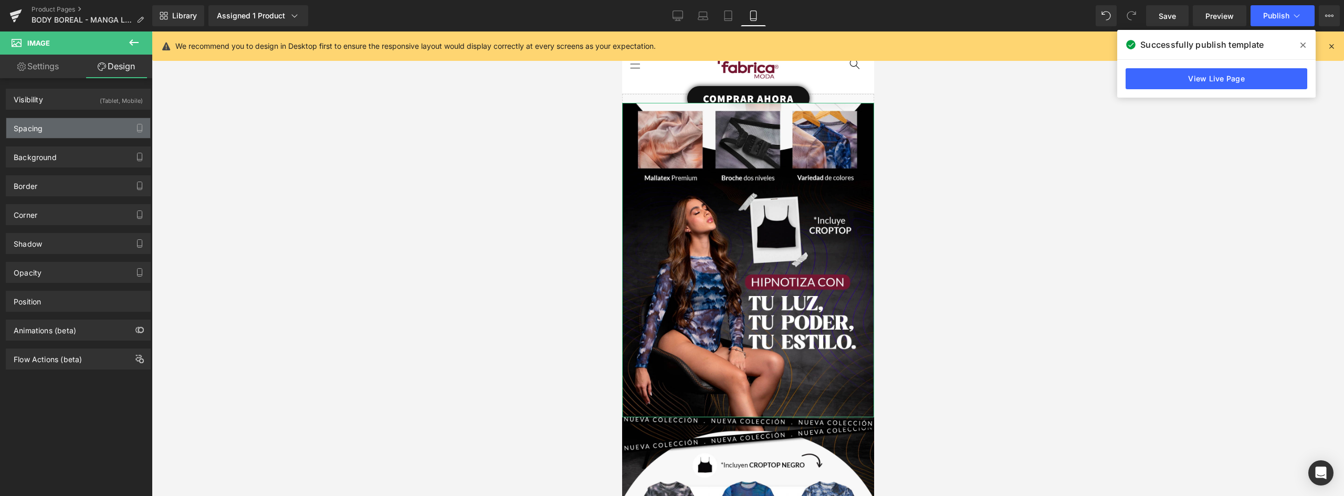
type input "0"
click at [54, 130] on div "Spacing" at bounding box center [78, 128] width 144 height 20
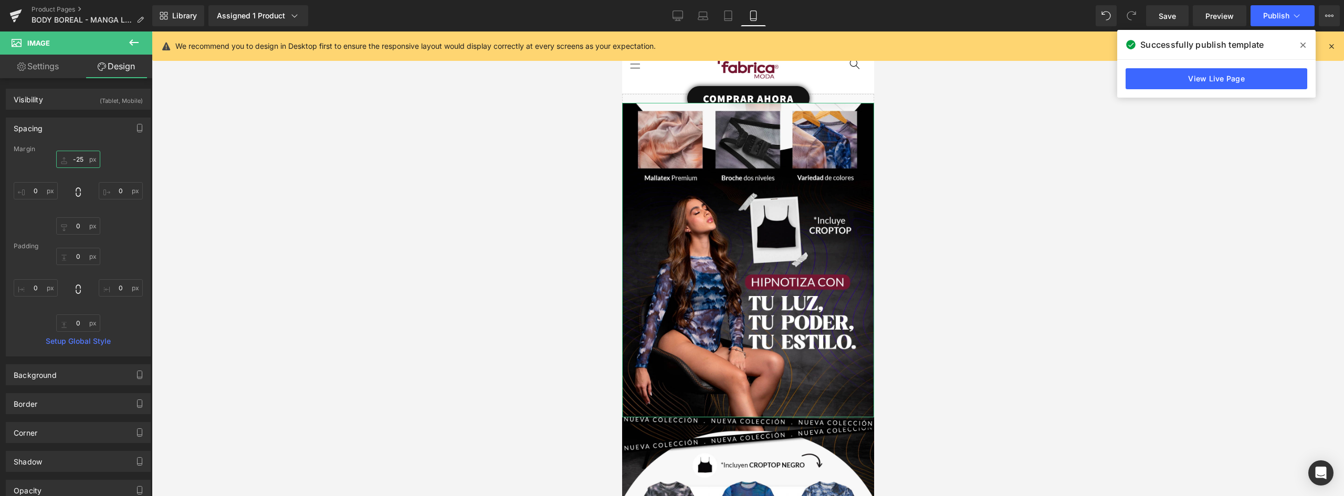
click at [74, 159] on input "-25" at bounding box center [78, 159] width 44 height 17
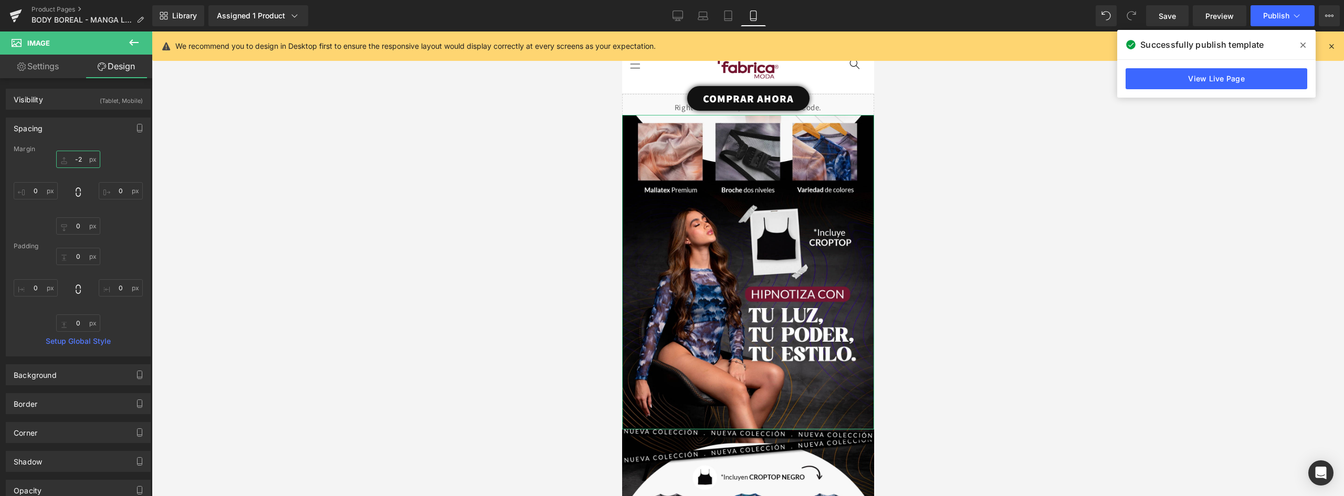
type input "-20"
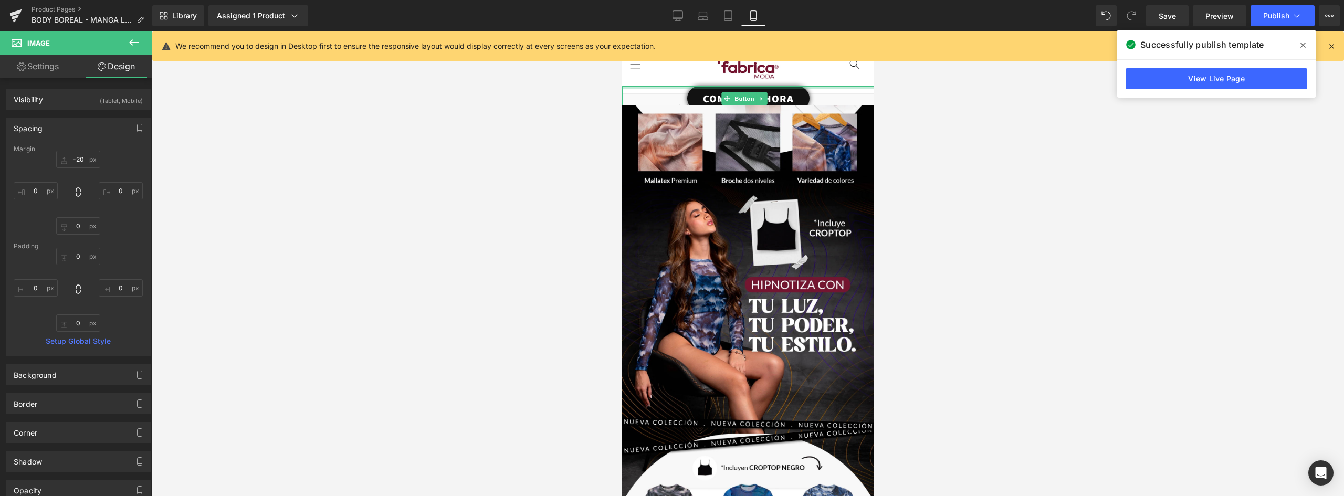
click at [786, 89] on link "COMPRAR AHORA" at bounding box center [748, 98] width 122 height 25
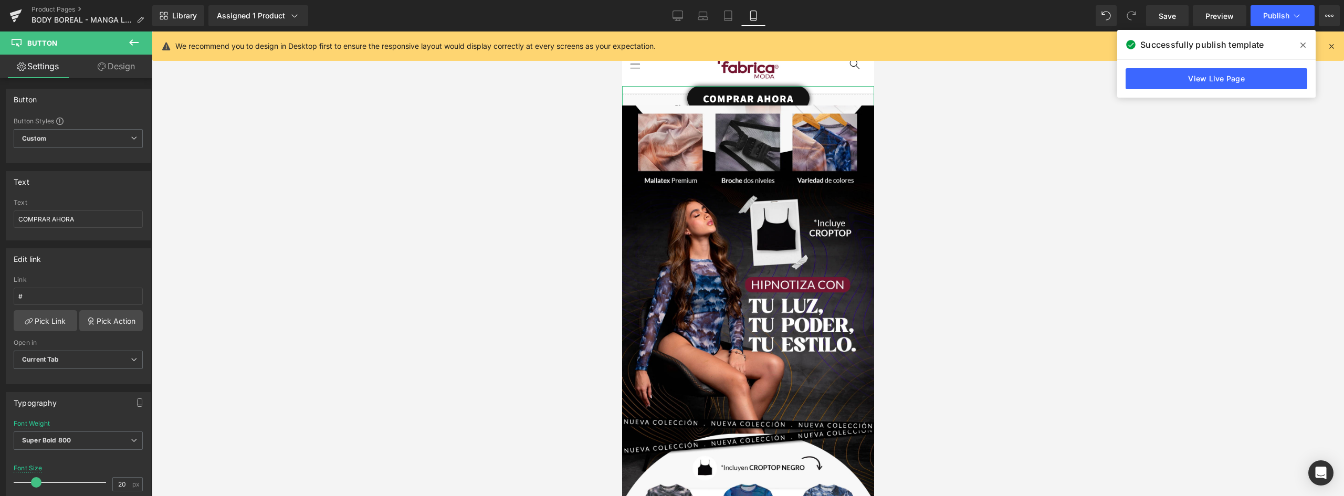
click at [118, 63] on link "Design" at bounding box center [116, 67] width 76 height 24
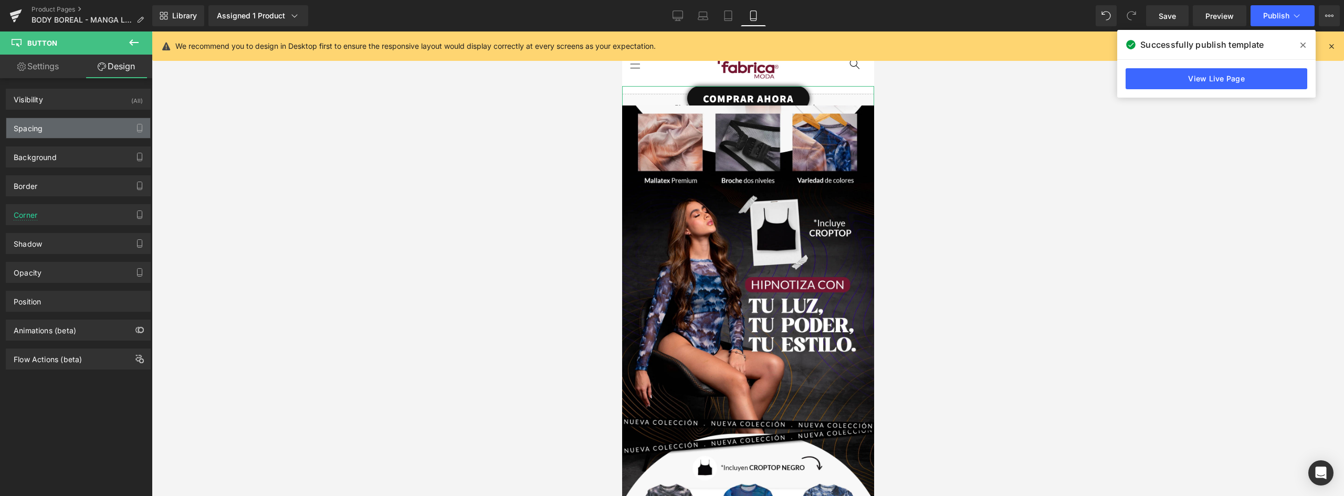
click at [51, 129] on div "Spacing" at bounding box center [78, 128] width 144 height 20
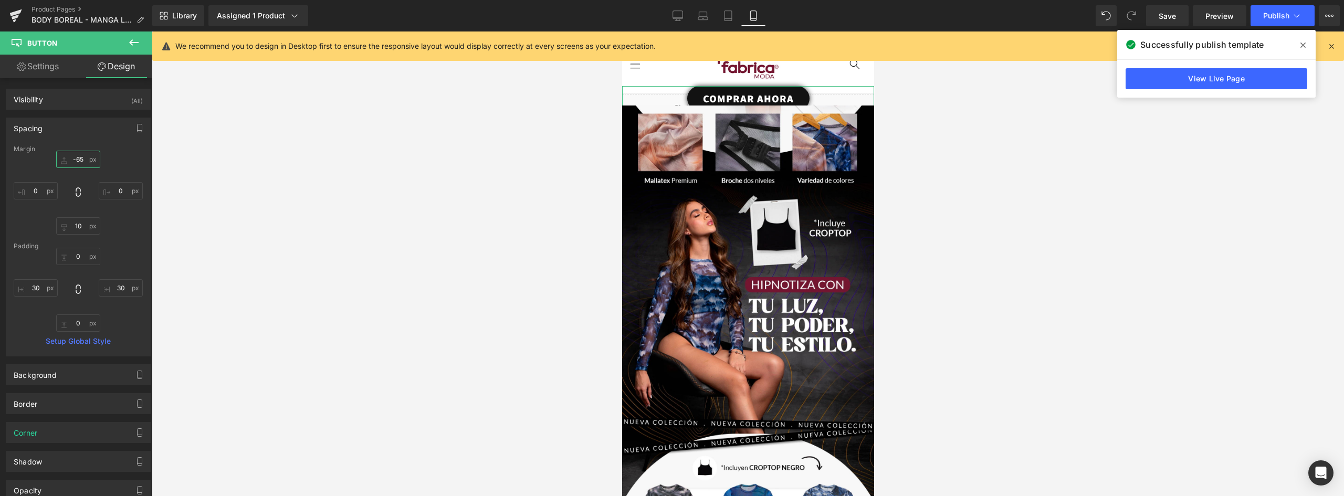
click at [82, 163] on input "-65" at bounding box center [78, 159] width 44 height 17
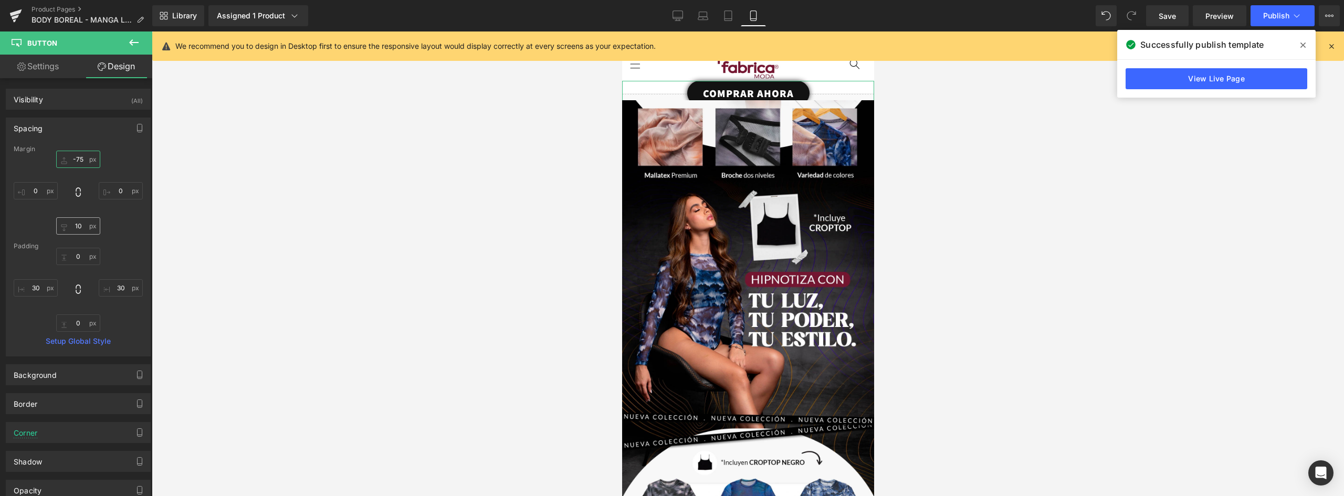
type input "-75"
click at [79, 226] on input "10" at bounding box center [78, 225] width 44 height 17
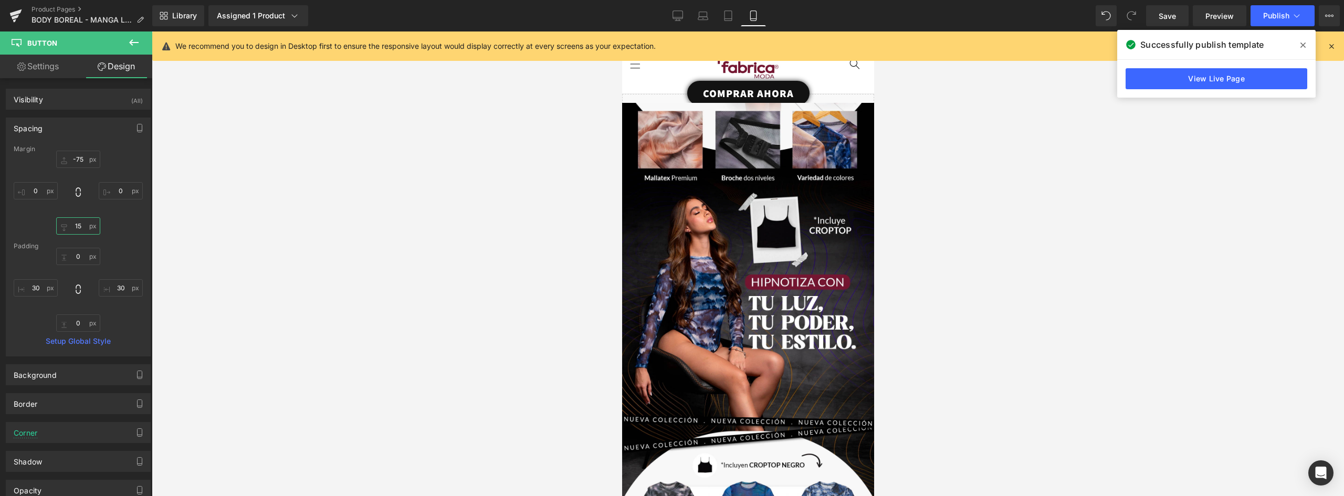
type input "1"
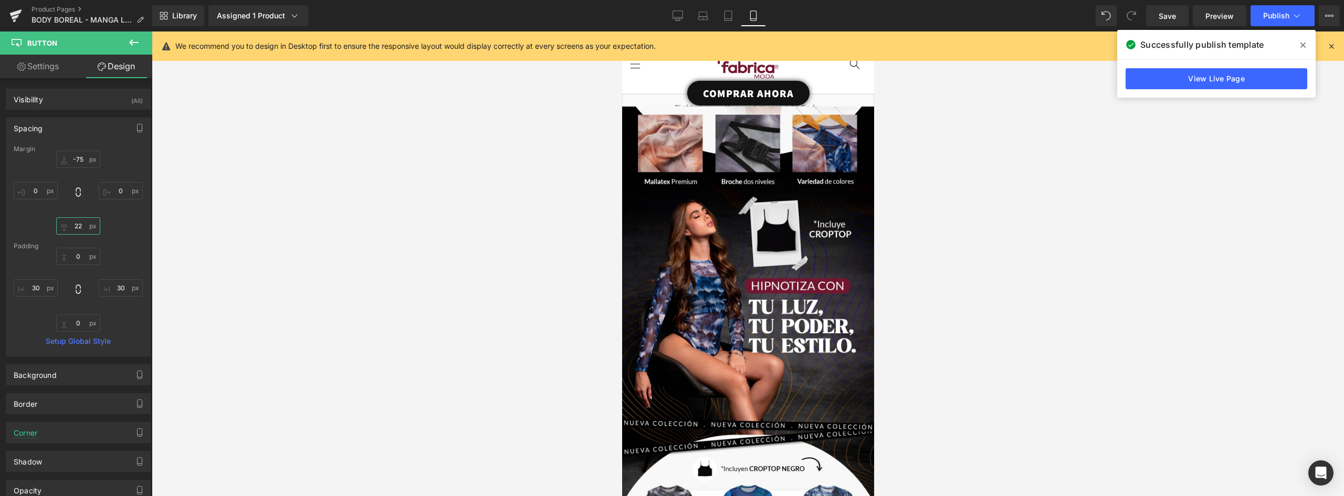
type input "2"
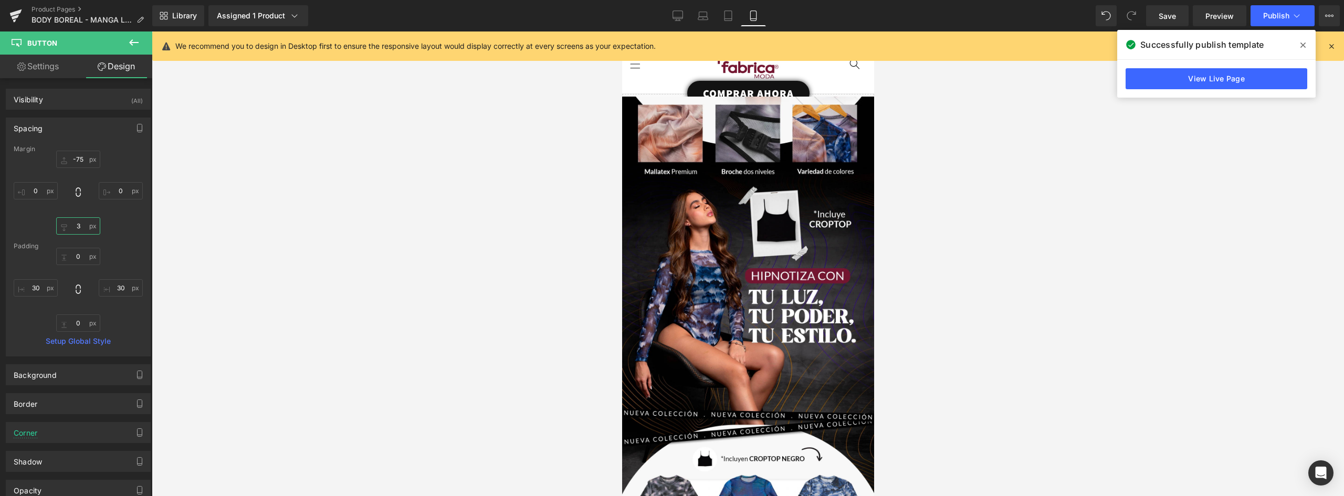
type input "35"
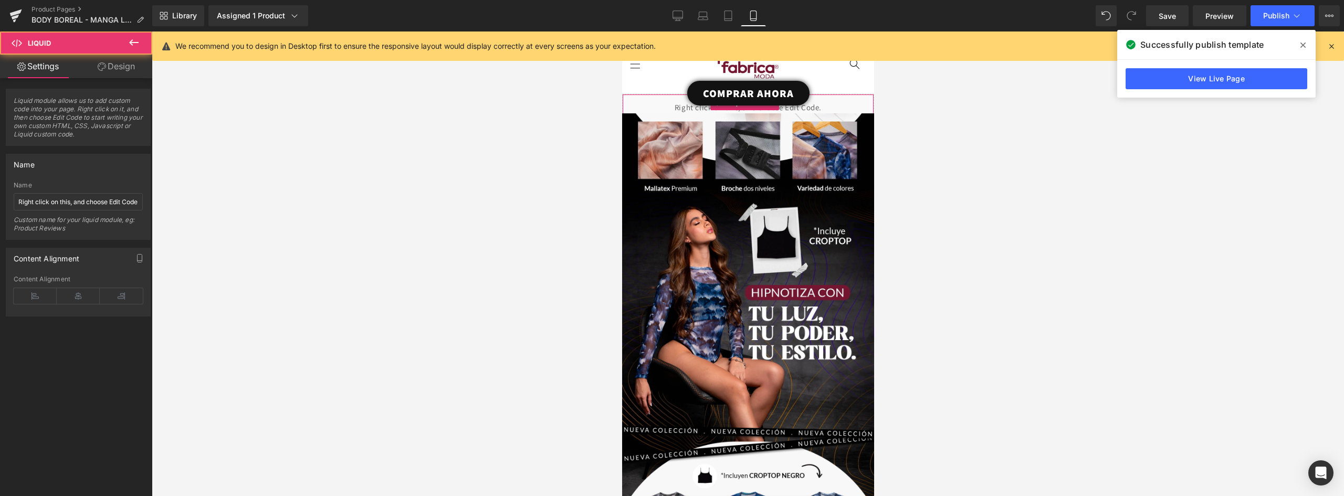
click at [812, 108] on div "Liquid" at bounding box center [747, 107] width 252 height 26
click at [808, 108] on div "Liquid" at bounding box center [747, 107] width 252 height 26
click at [774, 105] on link at bounding box center [772, 102] width 14 height 16
click at [779, 105] on link at bounding box center [779, 102] width 14 height 16
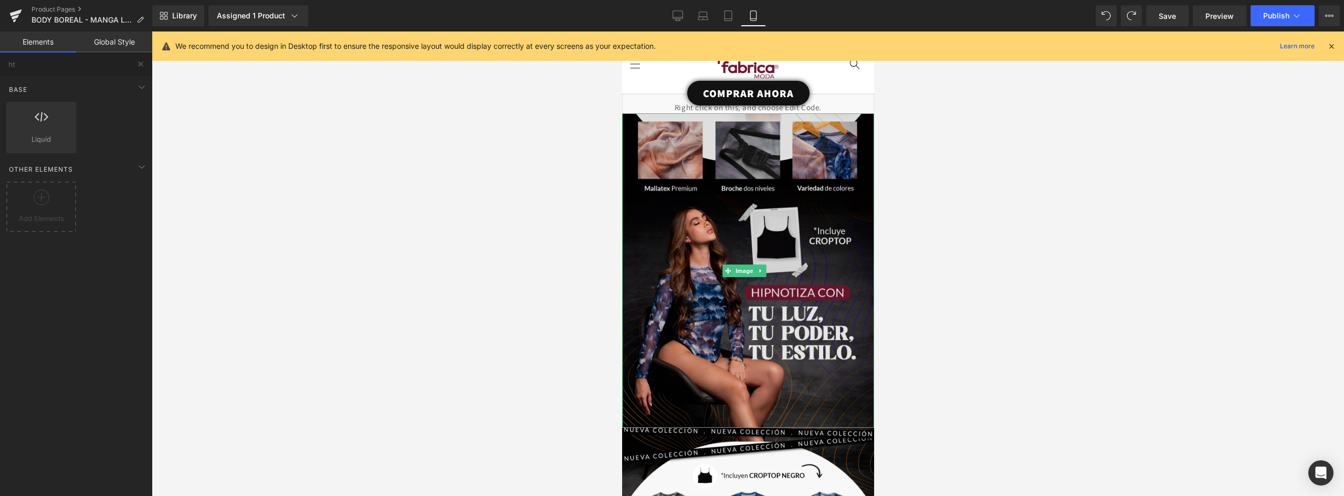
click at [850, 159] on img at bounding box center [747, 270] width 252 height 314
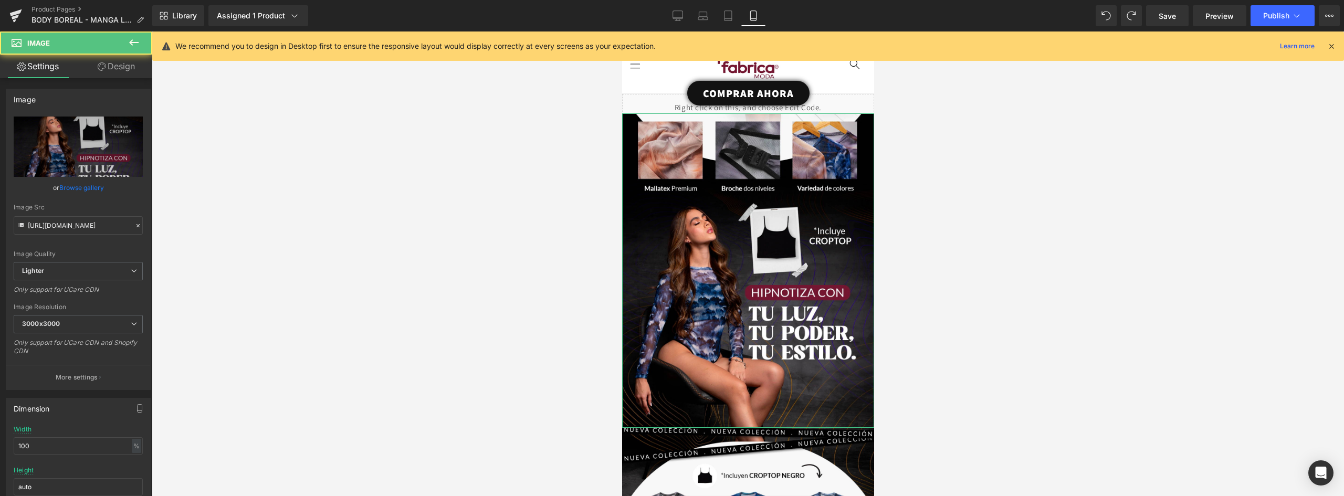
click at [120, 73] on link "Design" at bounding box center [116, 67] width 76 height 24
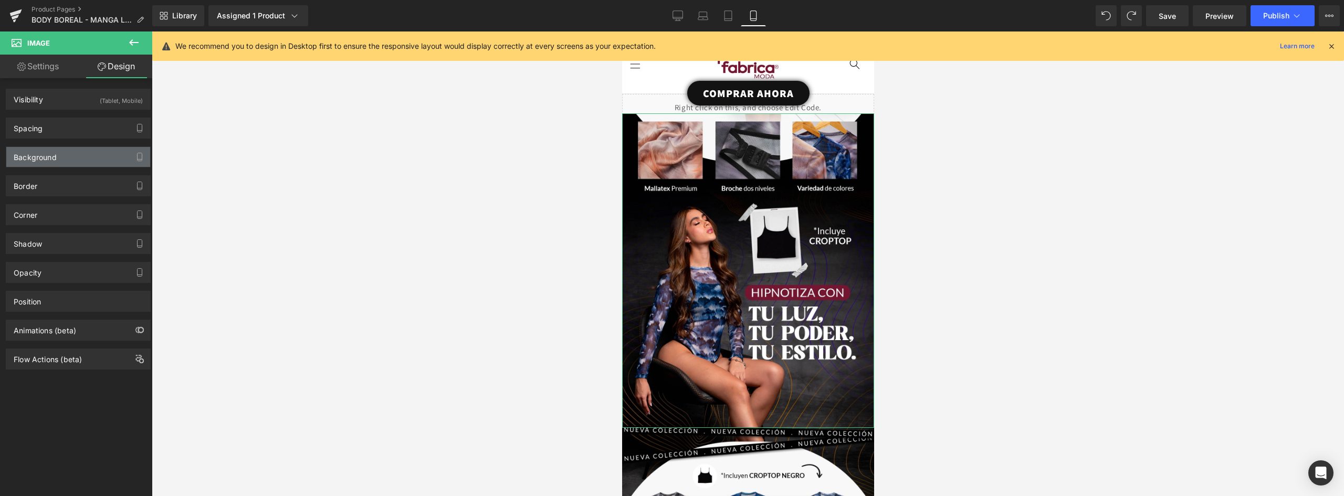
type input "-20"
type input "0"
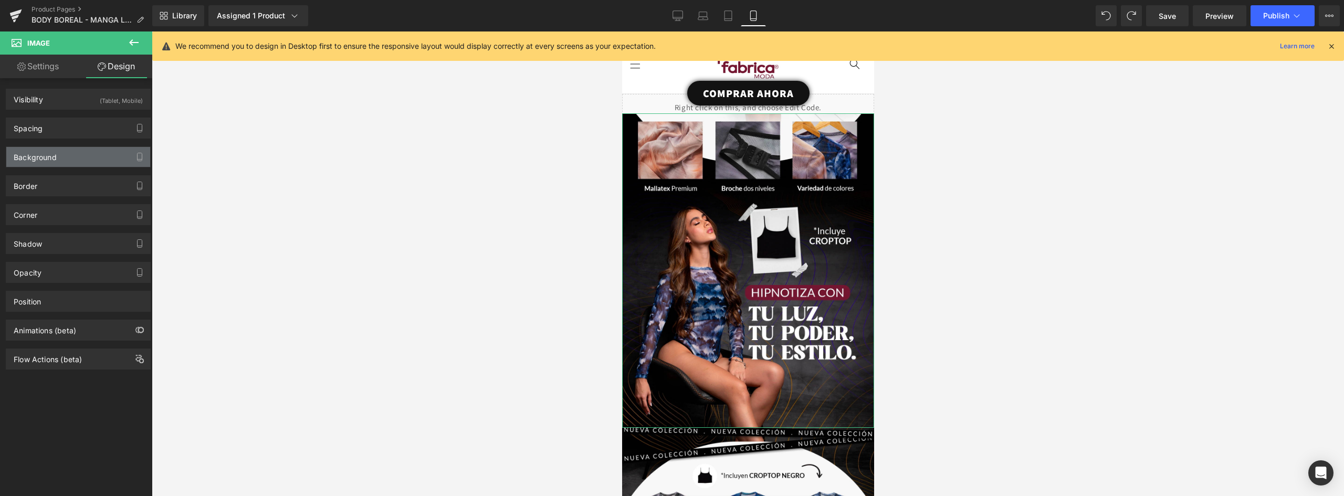
type input "0"
drag, startPoint x: 43, startPoint y: 129, endPoint x: 49, endPoint y: 143, distance: 15.7
click at [43, 129] on div "Spacing" at bounding box center [28, 125] width 29 height 15
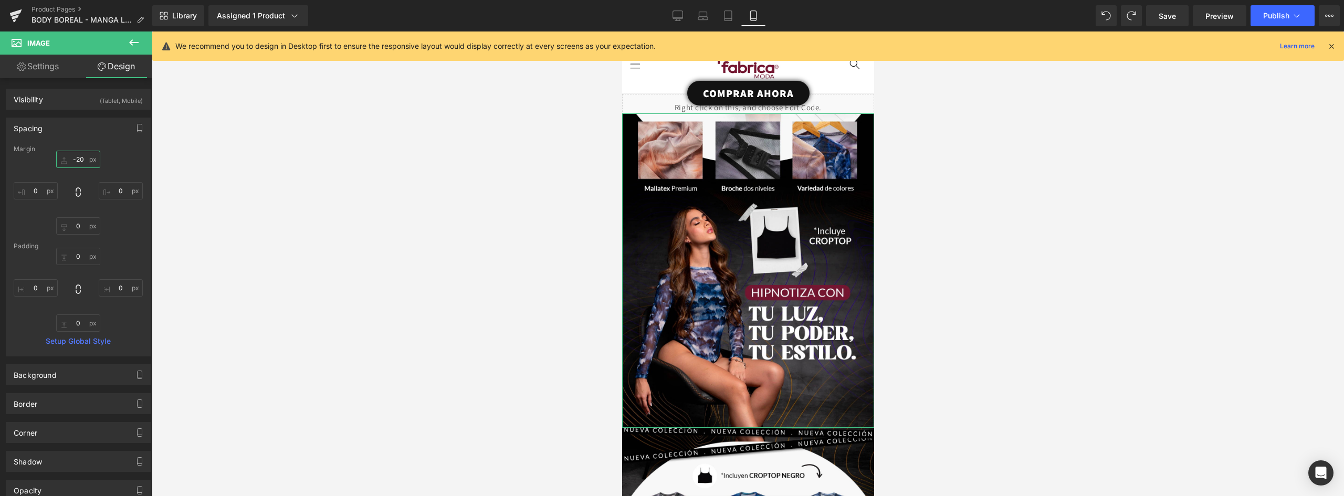
click at [71, 161] on input "-20" at bounding box center [78, 159] width 44 height 17
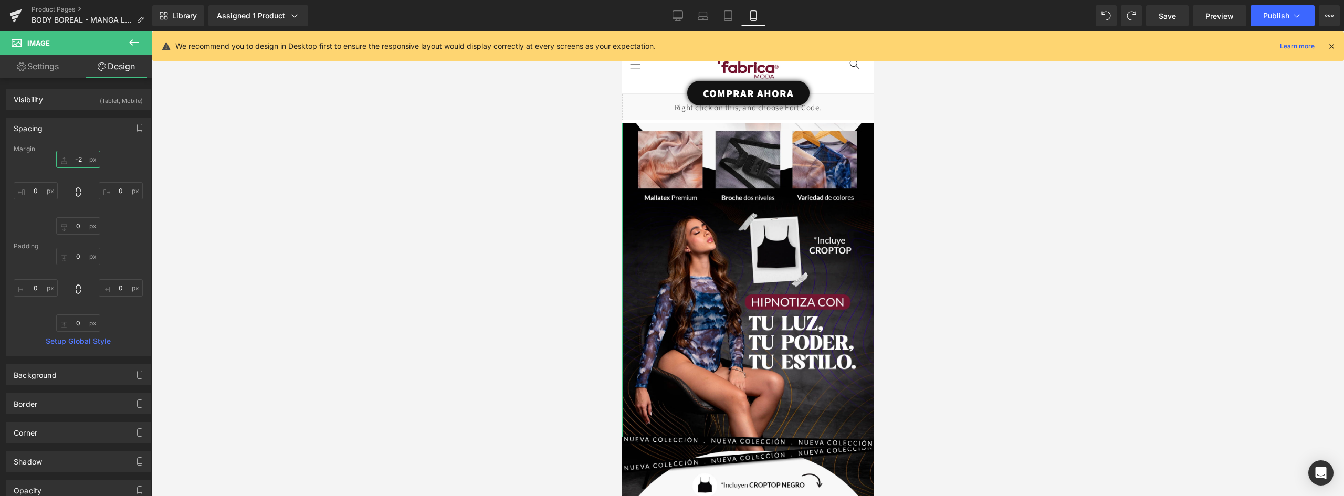
type input "-2/"
type input "--"
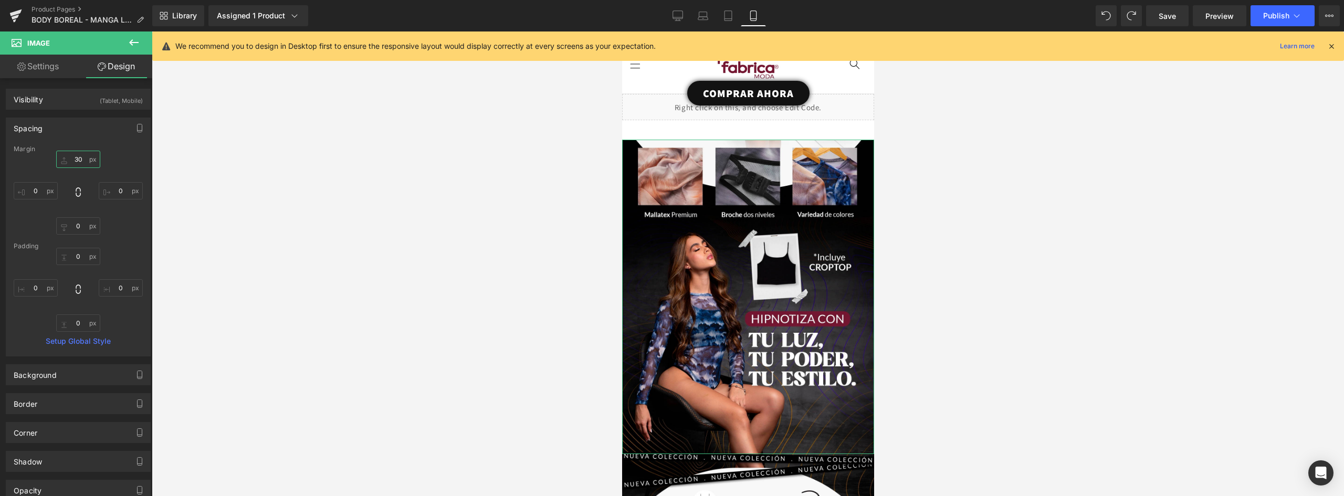
type input "3"
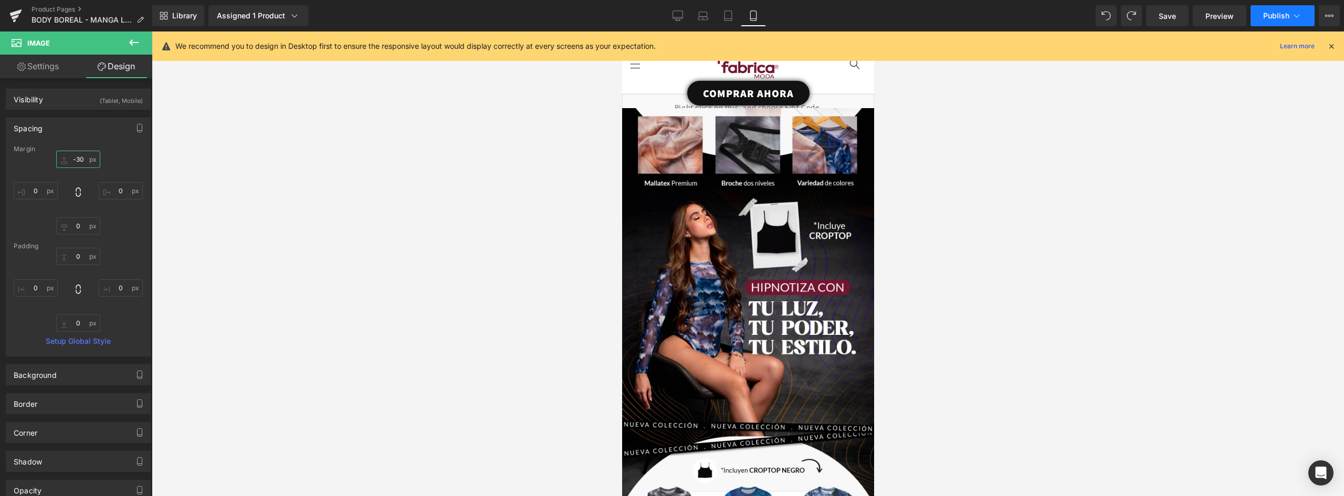
type input "-30"
click at [1280, 13] on span "Publish" at bounding box center [1276, 16] width 26 height 8
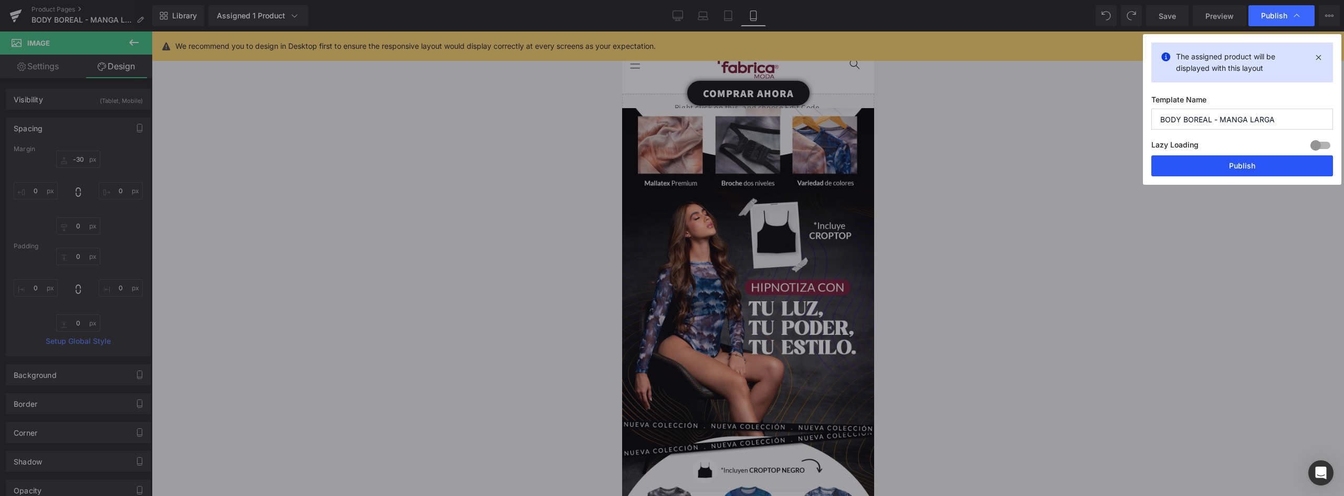
click at [1242, 166] on button "Publish" at bounding box center [1242, 165] width 182 height 21
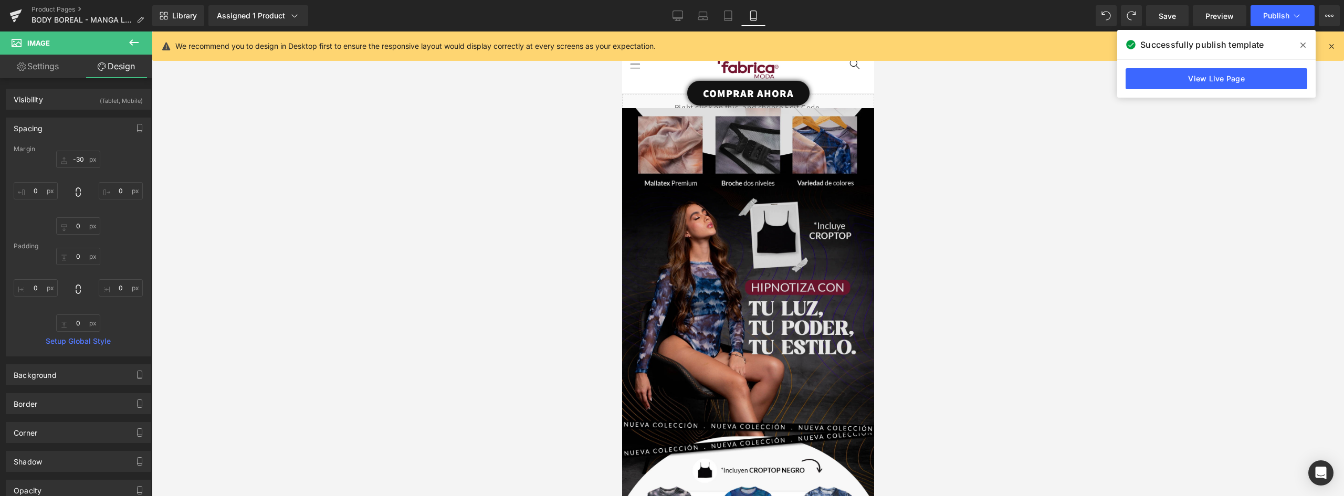
click at [795, 170] on img at bounding box center [747, 265] width 252 height 314
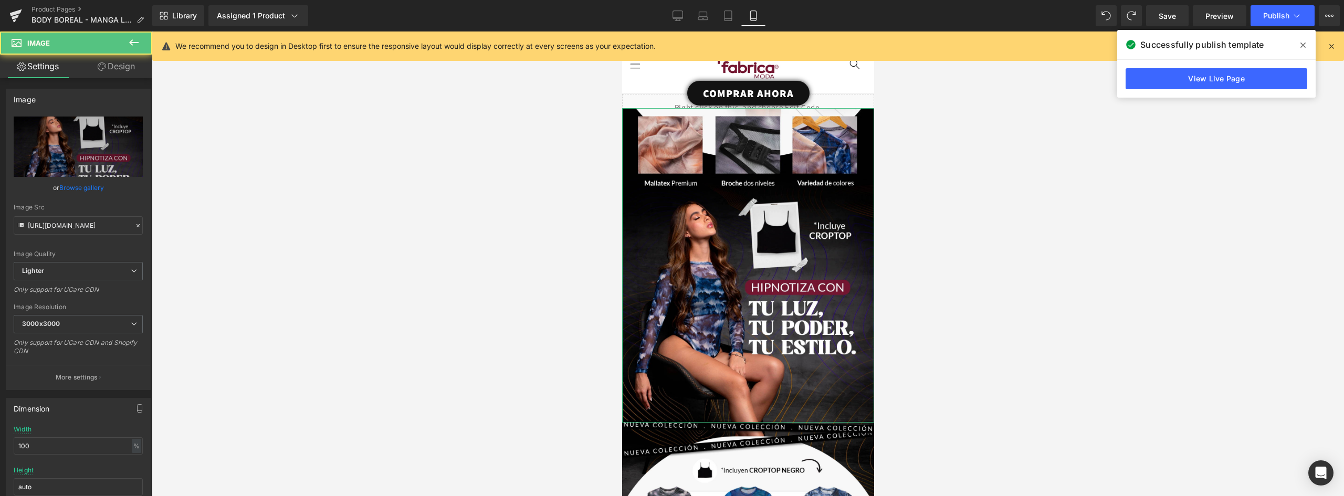
click at [117, 65] on link "Design" at bounding box center [116, 67] width 76 height 24
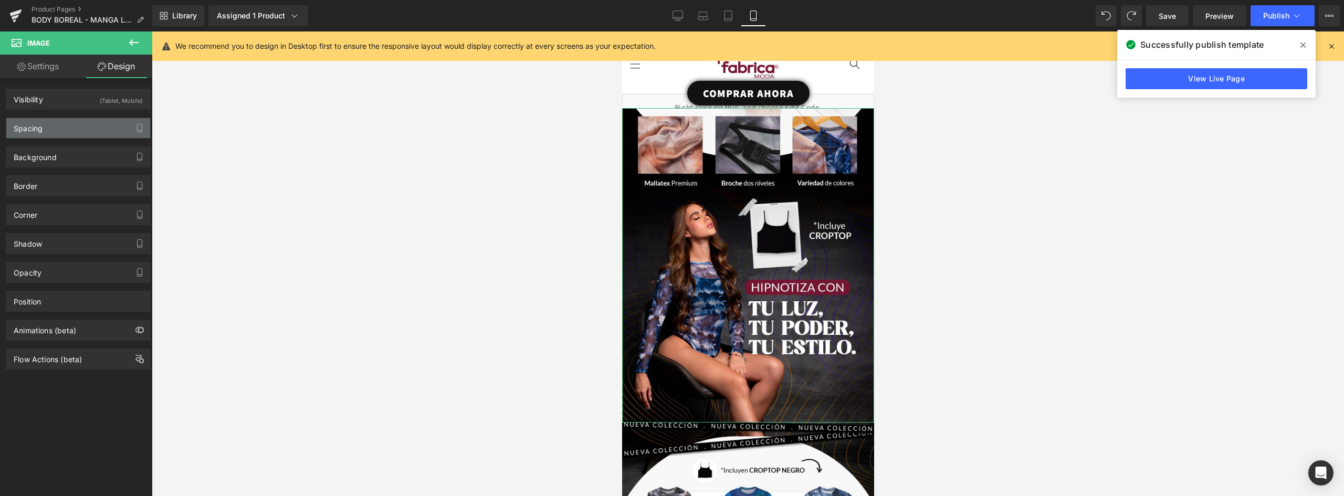
click at [51, 122] on div "Spacing" at bounding box center [78, 128] width 144 height 20
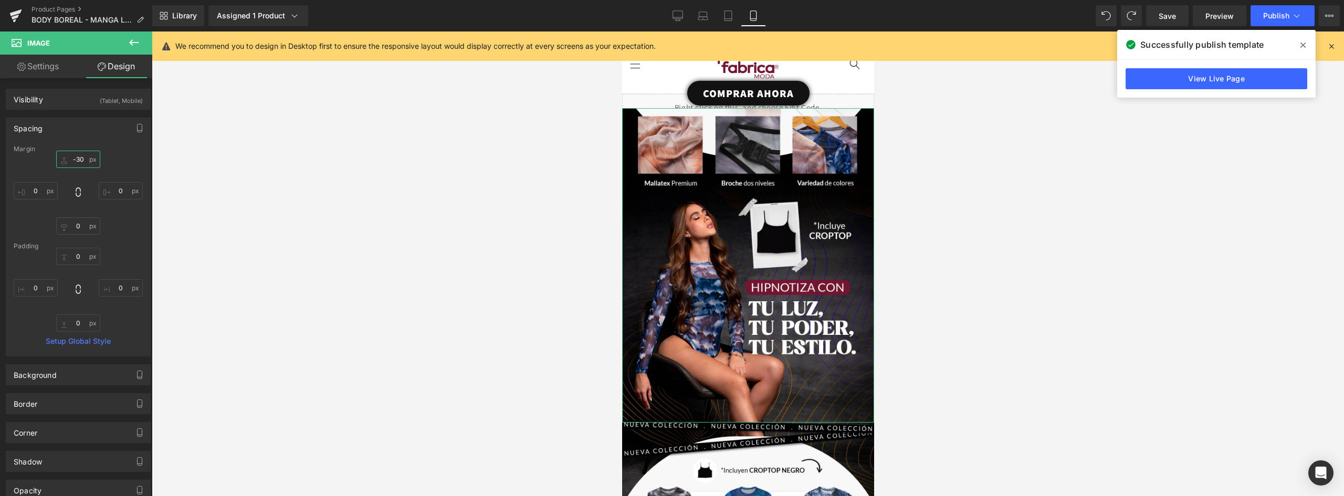
click at [77, 161] on input "-30" at bounding box center [78, 159] width 44 height 17
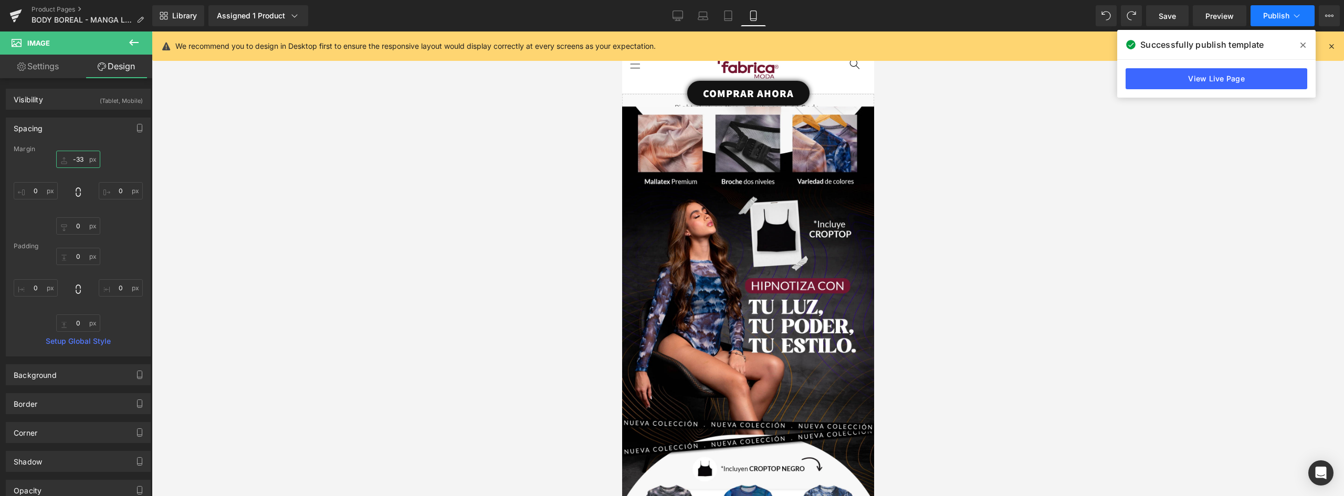
type input "-33"
click at [1272, 16] on span "Publish" at bounding box center [1276, 16] width 26 height 8
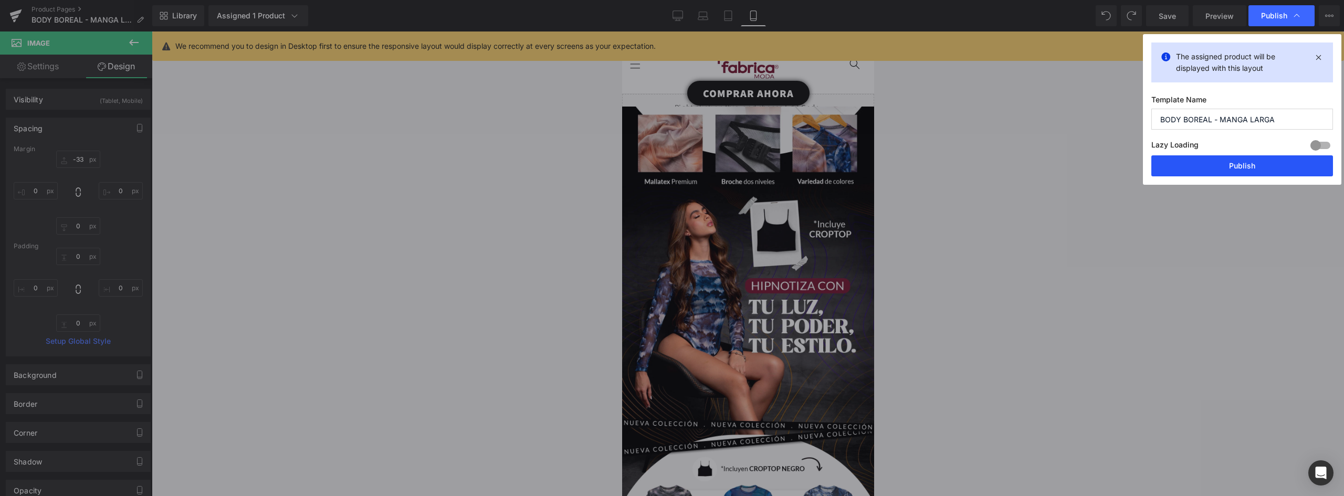
click at [1245, 161] on button "Publish" at bounding box center [1242, 165] width 182 height 21
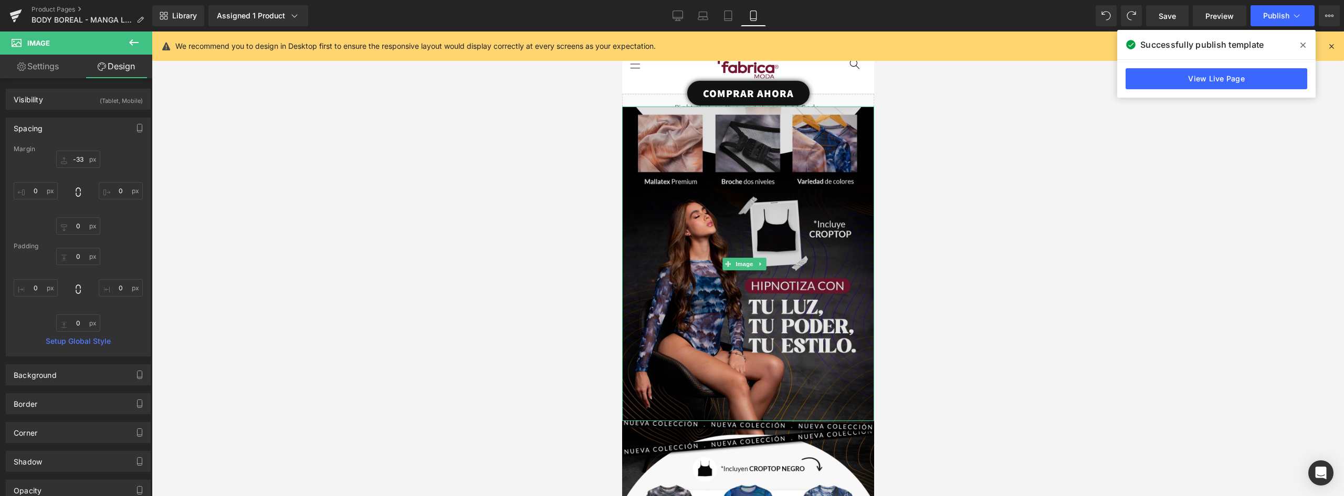
click at [774, 210] on img at bounding box center [747, 264] width 252 height 314
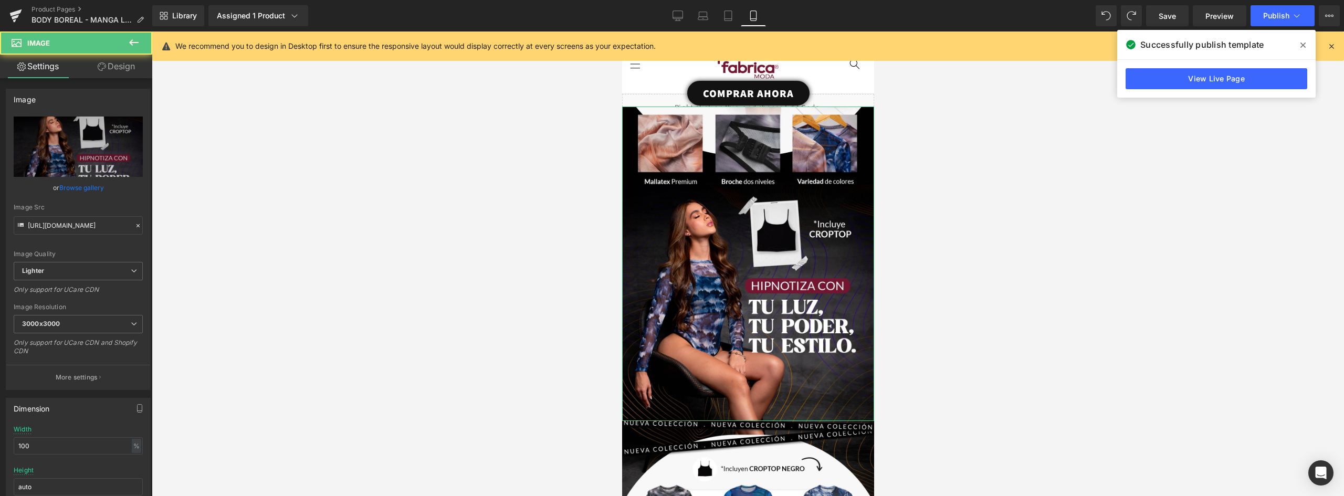
click at [119, 64] on link "Design" at bounding box center [116, 67] width 76 height 24
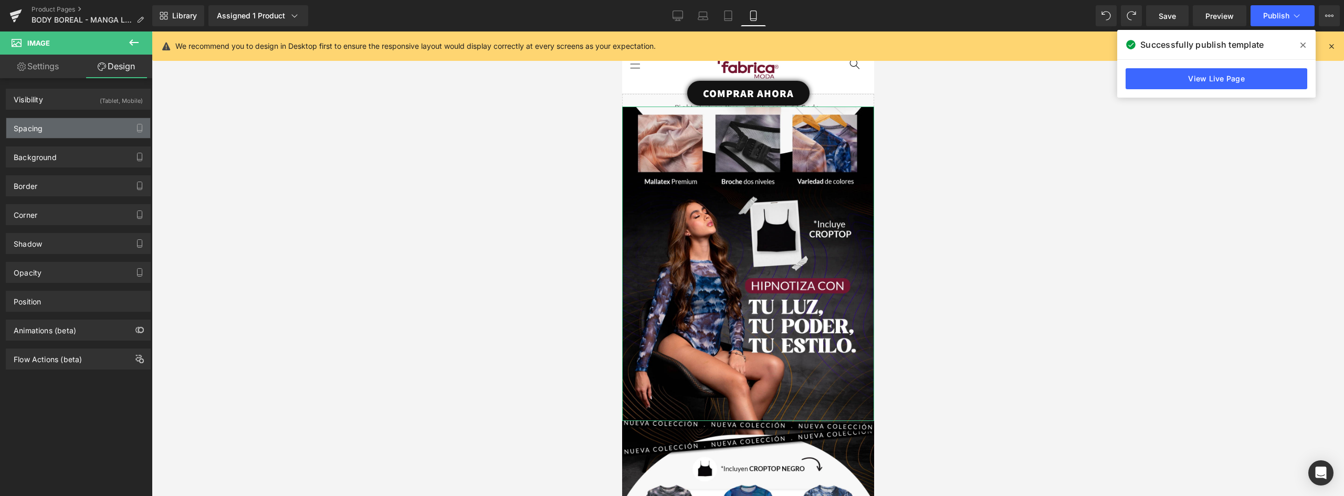
click at [60, 129] on div "Spacing" at bounding box center [78, 128] width 144 height 20
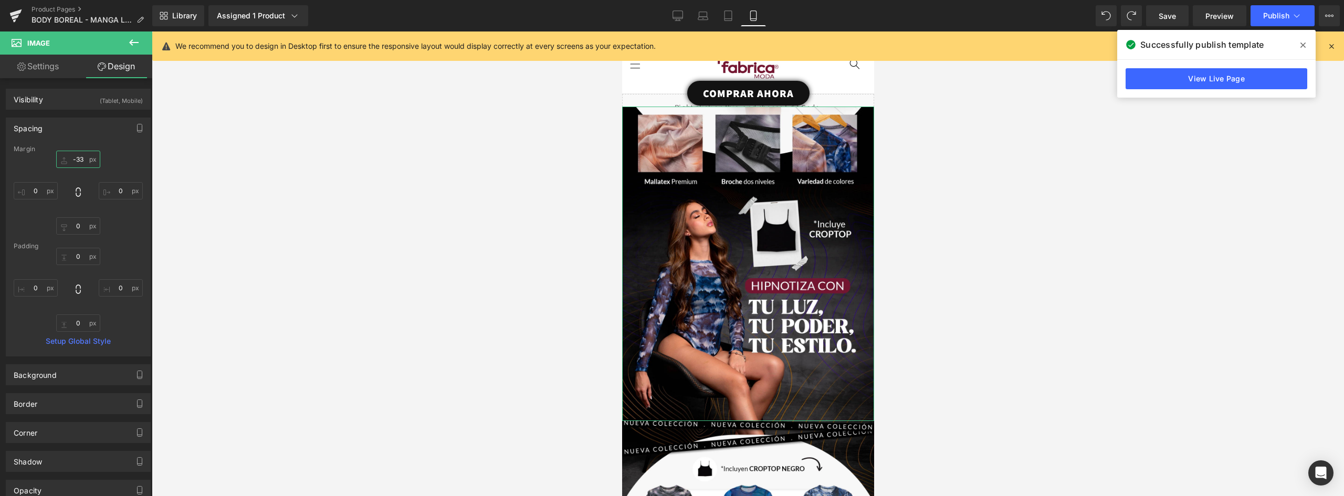
click at [81, 160] on input "-33" at bounding box center [78, 159] width 44 height 17
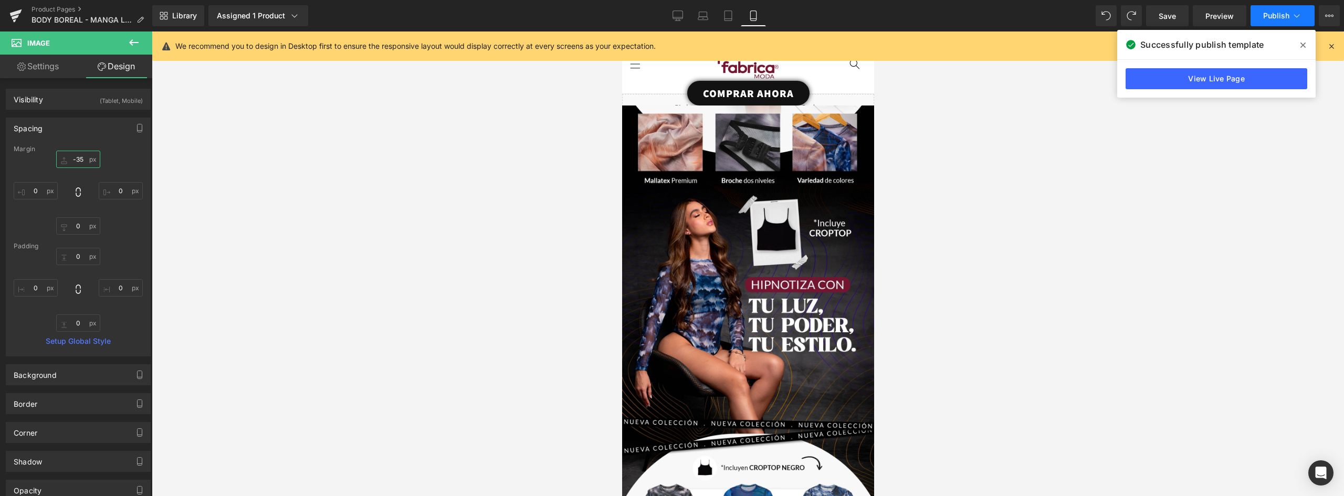
type input "-35"
click at [1274, 18] on span "Publish" at bounding box center [1276, 16] width 26 height 8
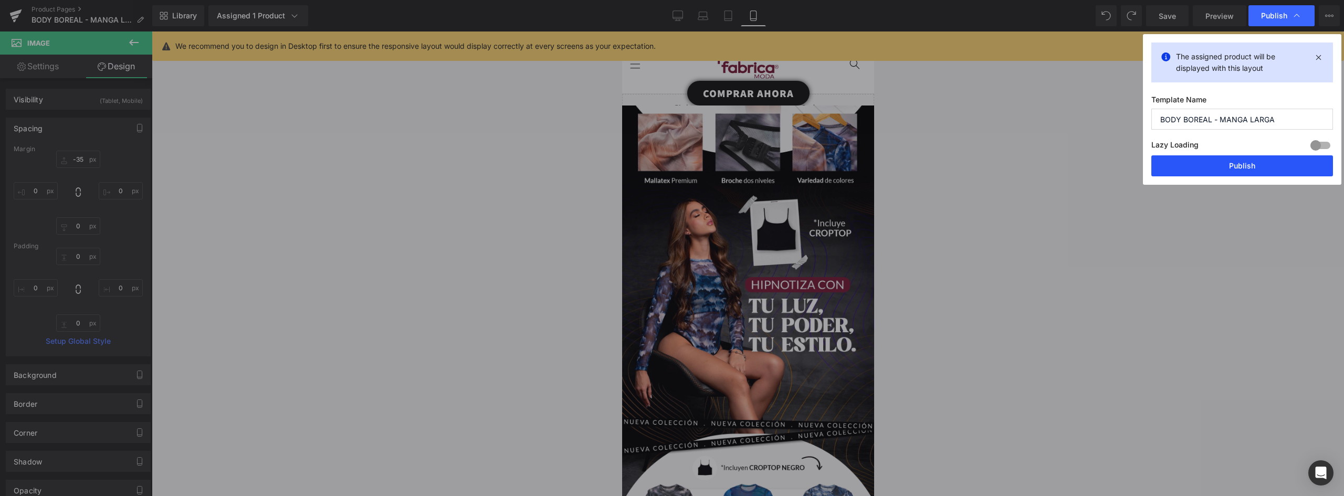
click at [1255, 163] on button "Publish" at bounding box center [1242, 165] width 182 height 21
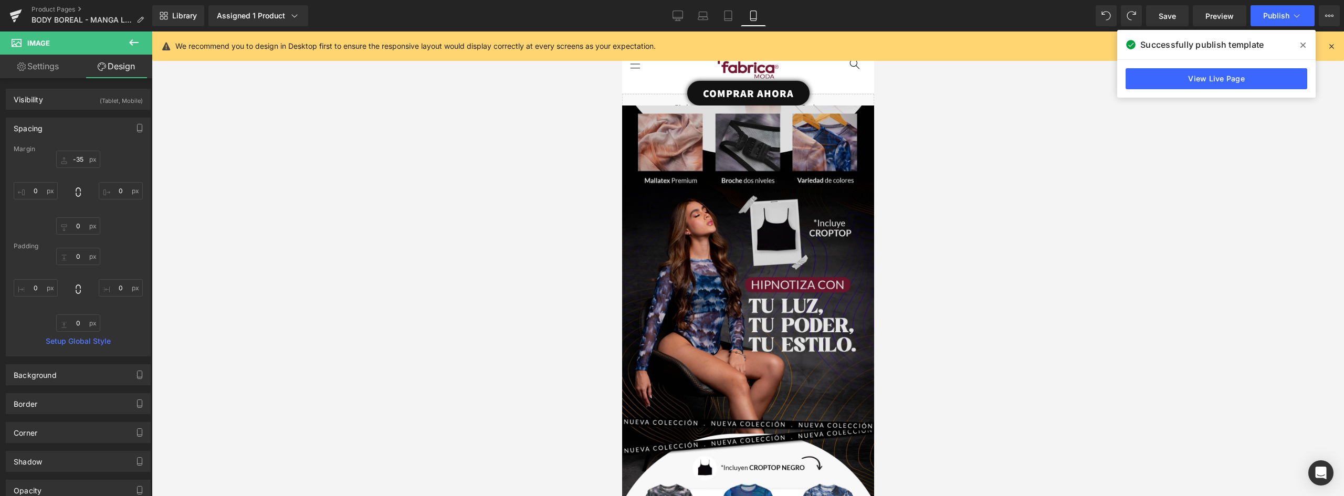
click at [784, 159] on img at bounding box center [747, 262] width 252 height 314
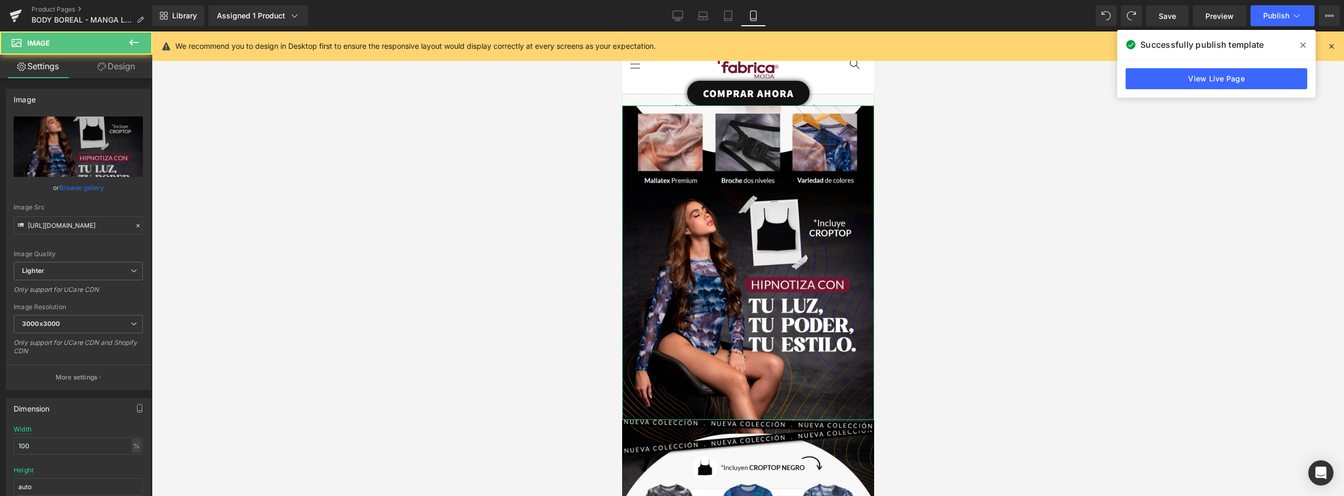
click at [124, 58] on link "Design" at bounding box center [116, 67] width 76 height 24
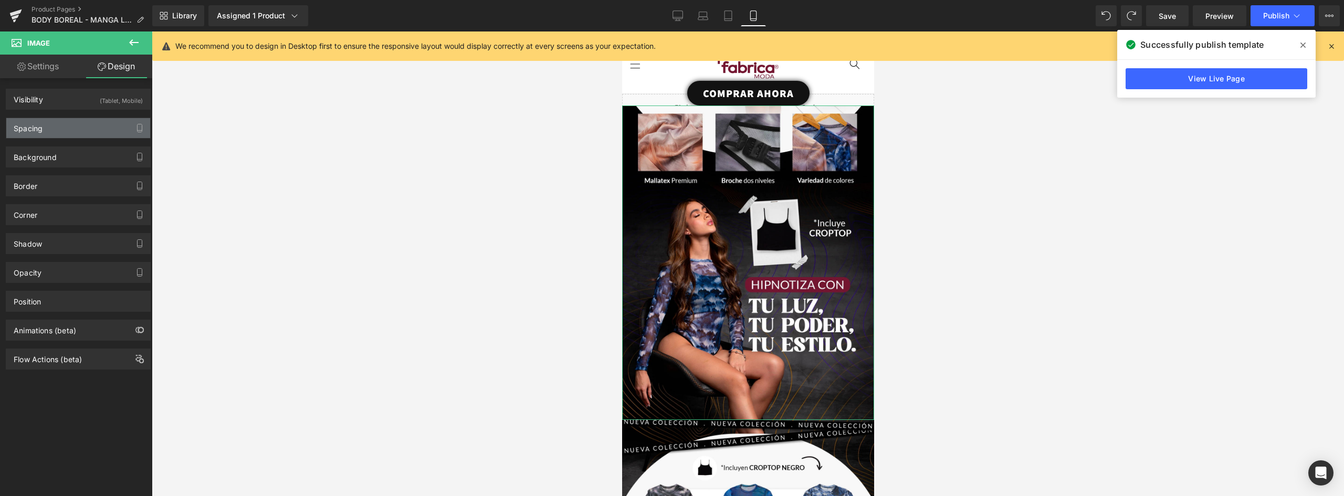
type input "-35"
type input "0"
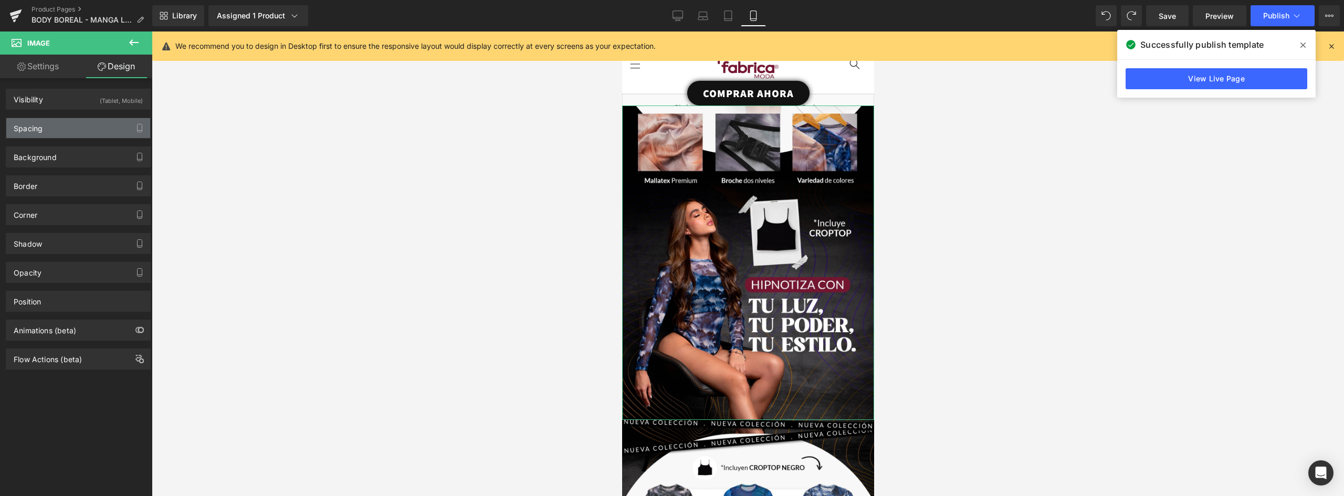
type input "0"
click at [53, 128] on div "Spacing" at bounding box center [78, 128] width 144 height 20
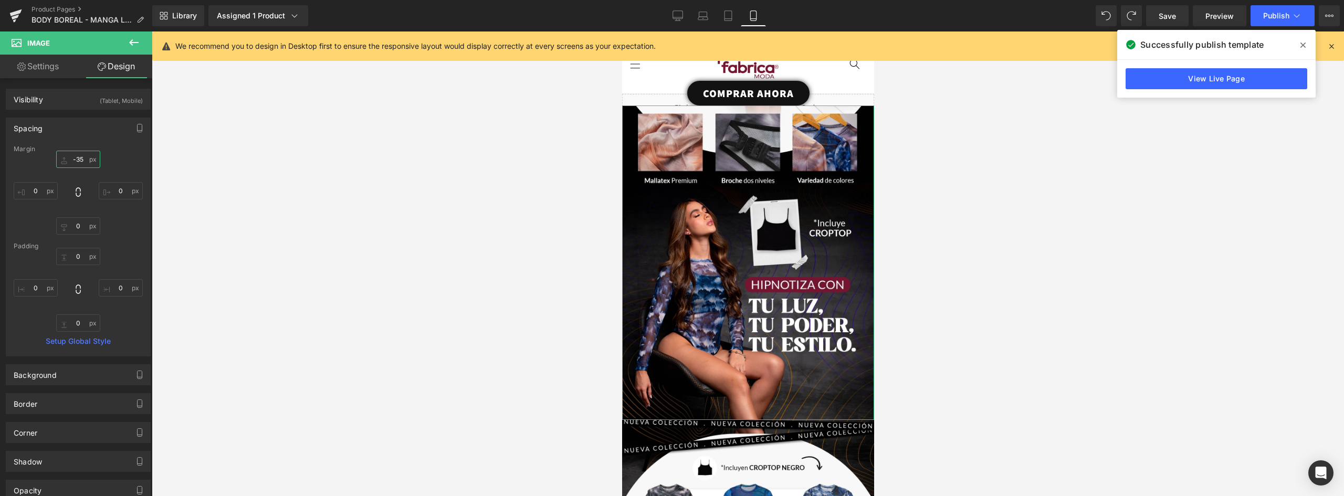
click at [78, 157] on input "-35" at bounding box center [78, 159] width 44 height 17
click at [82, 157] on input "-35" at bounding box center [78, 159] width 44 height 17
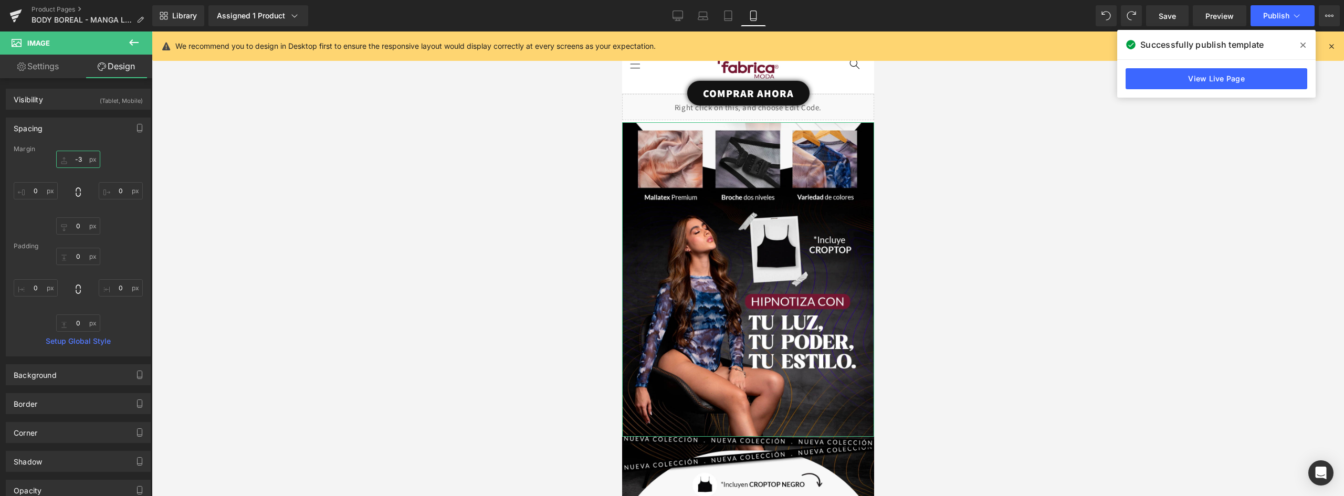
type input "-34"
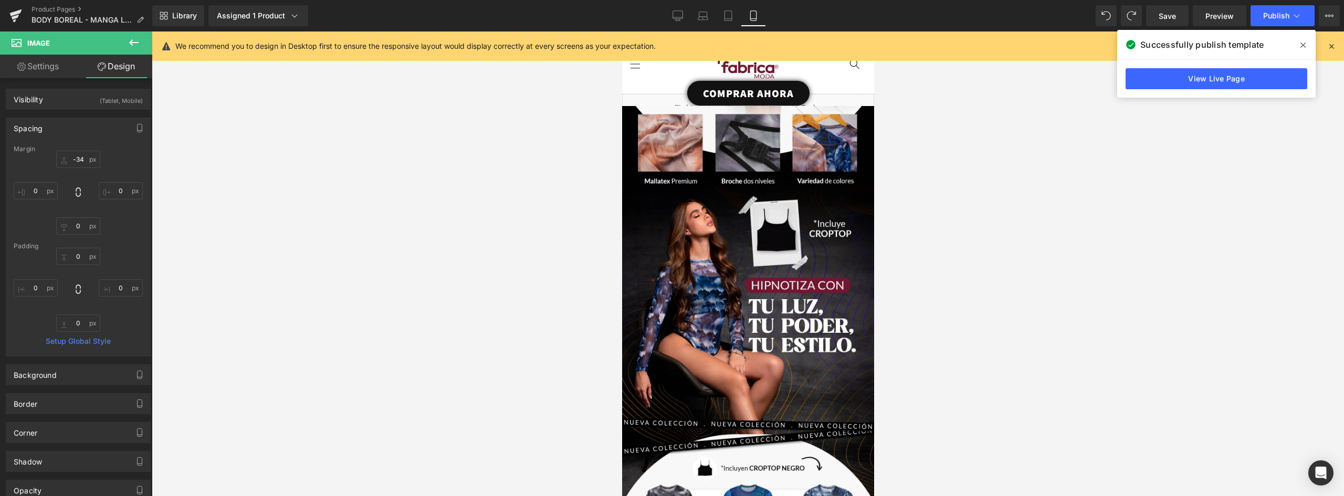
drag, startPoint x: 1206, startPoint y: 211, endPoint x: 1304, endPoint y: 50, distance: 188.2
click at [1206, 209] on div at bounding box center [748, 263] width 1192 height 464
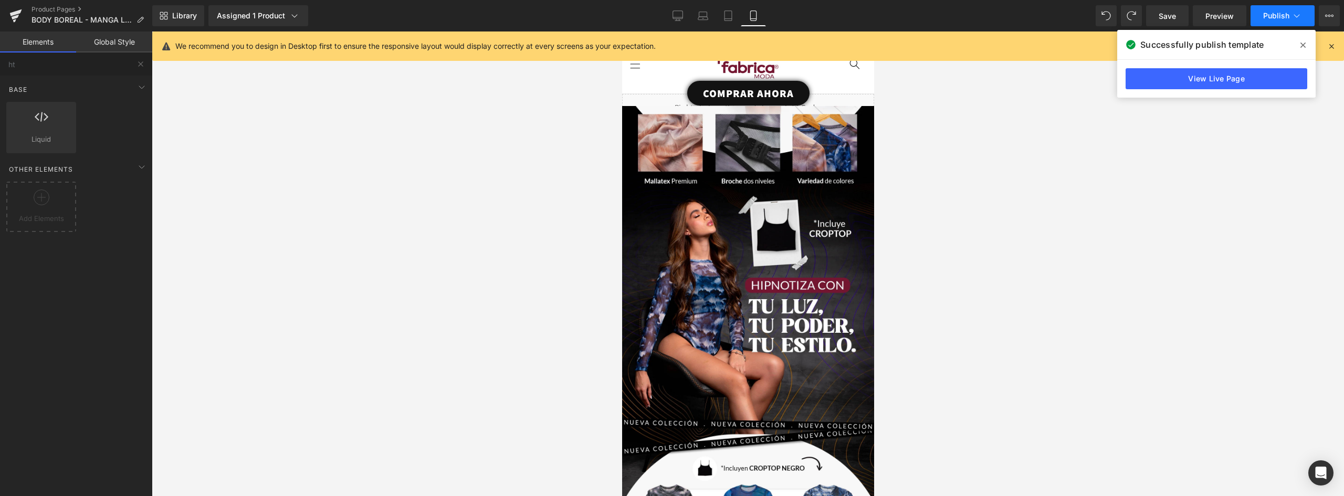
click at [1284, 18] on span "Publish" at bounding box center [1276, 16] width 26 height 8
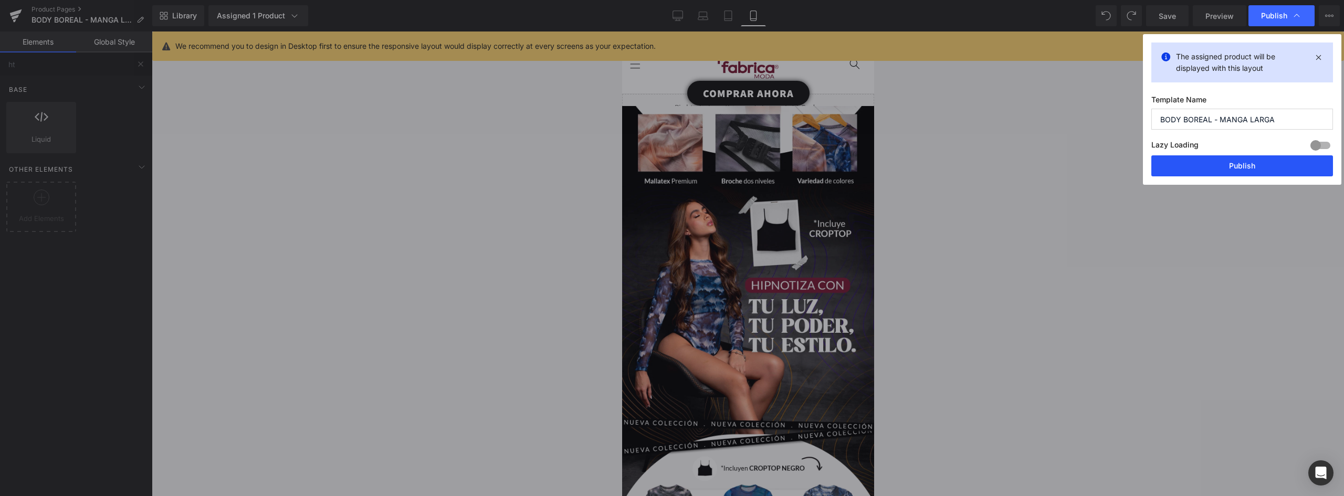
click at [1230, 166] on button "Publish" at bounding box center [1242, 165] width 182 height 21
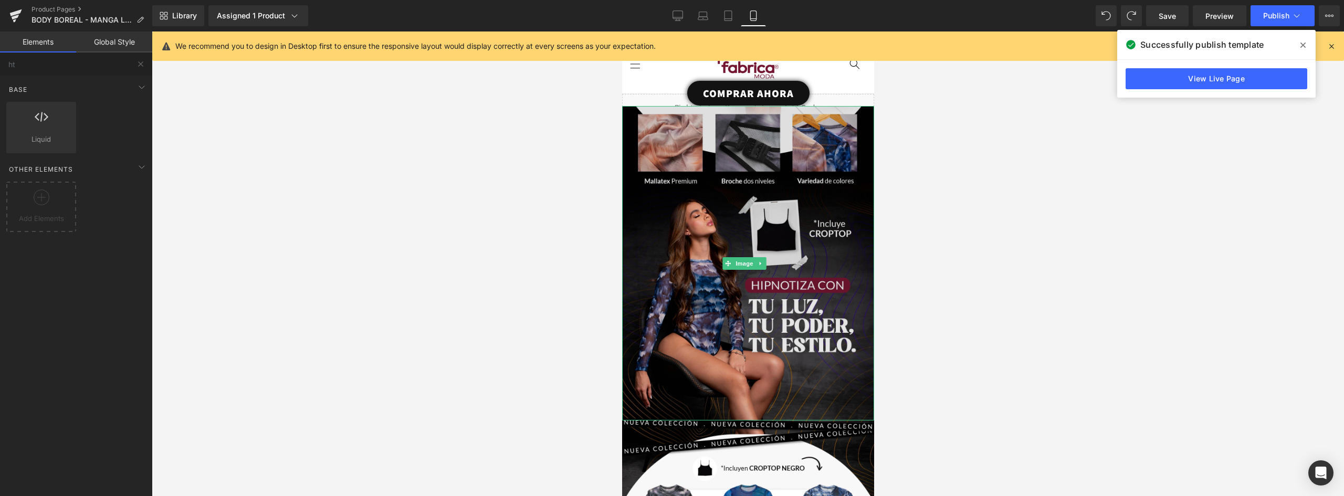
click at [759, 203] on img at bounding box center [747, 263] width 252 height 314
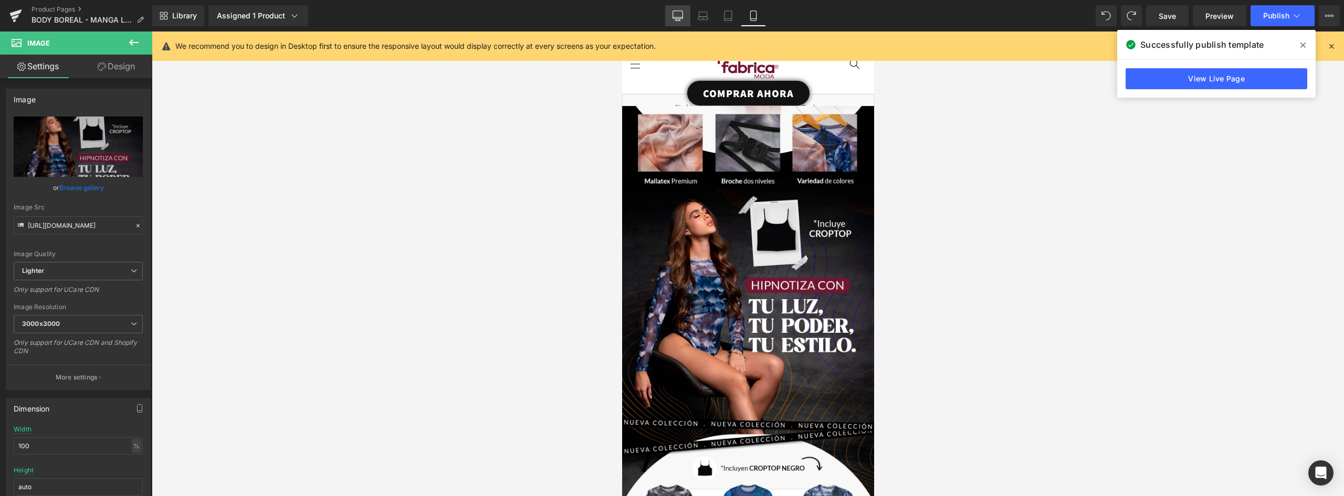
drag, startPoint x: 678, startPoint y: 12, endPoint x: 678, endPoint y: 17, distance: 5.3
click at [678, 12] on icon at bounding box center [677, 15] width 10 height 10
type input "auto"
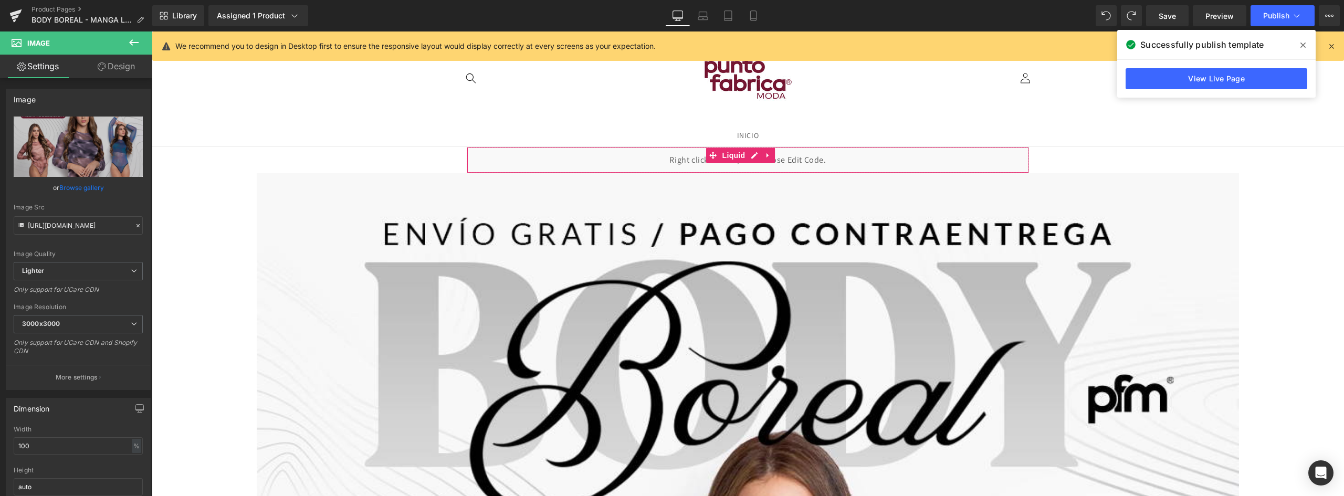
click at [481, 154] on div "Liquid" at bounding box center [748, 160] width 562 height 26
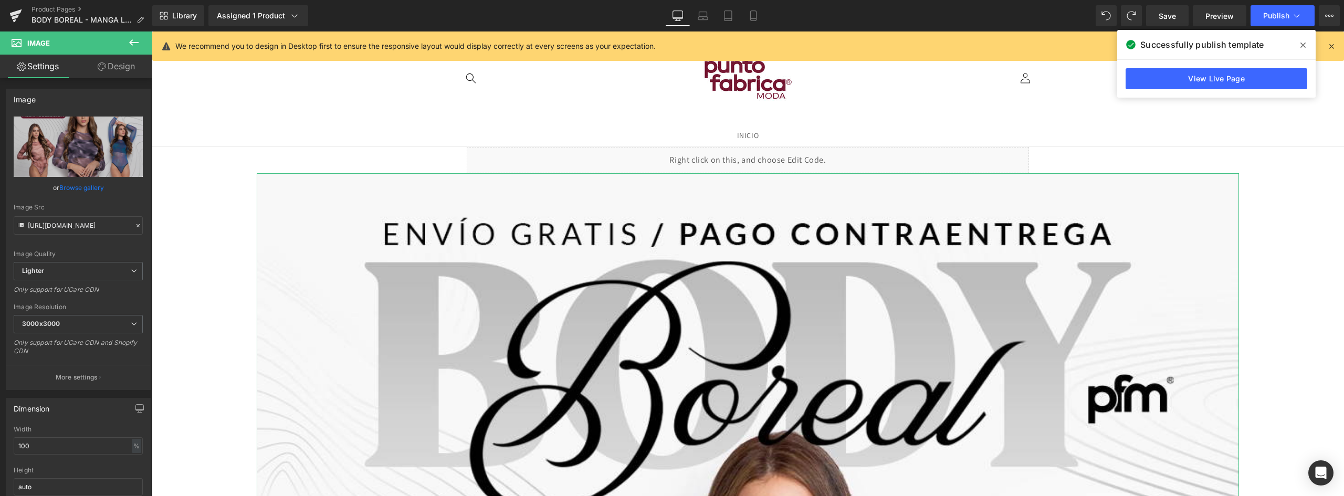
drag, startPoint x: 98, startPoint y: 67, endPoint x: 85, endPoint y: 103, distance: 39.0
click at [99, 67] on icon at bounding box center [102, 66] width 8 height 8
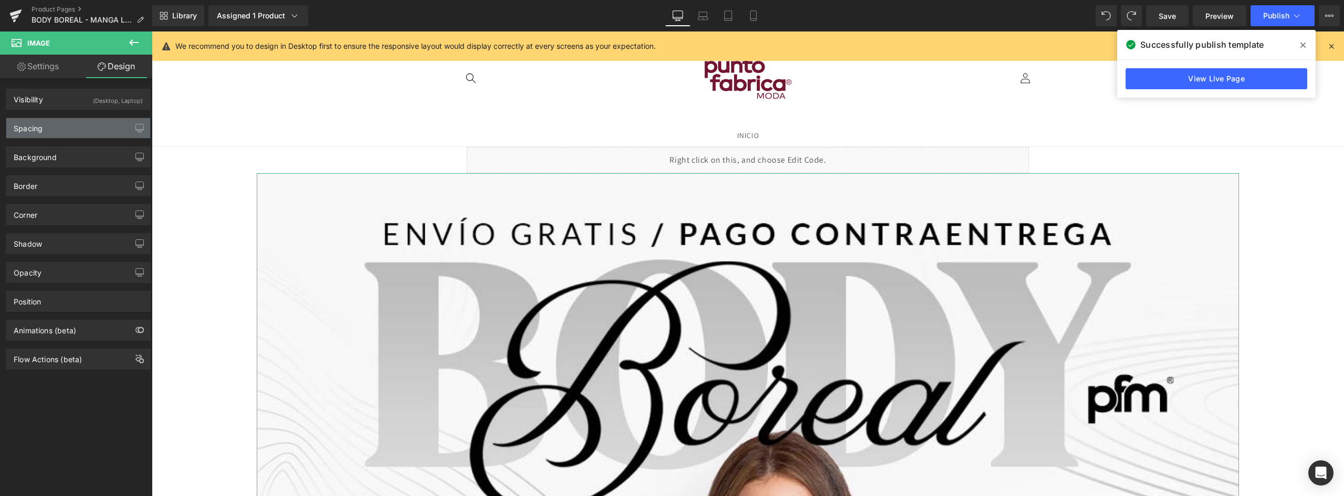
type input "0"
type input "200"
type input "0"
type input "200"
type input "0"
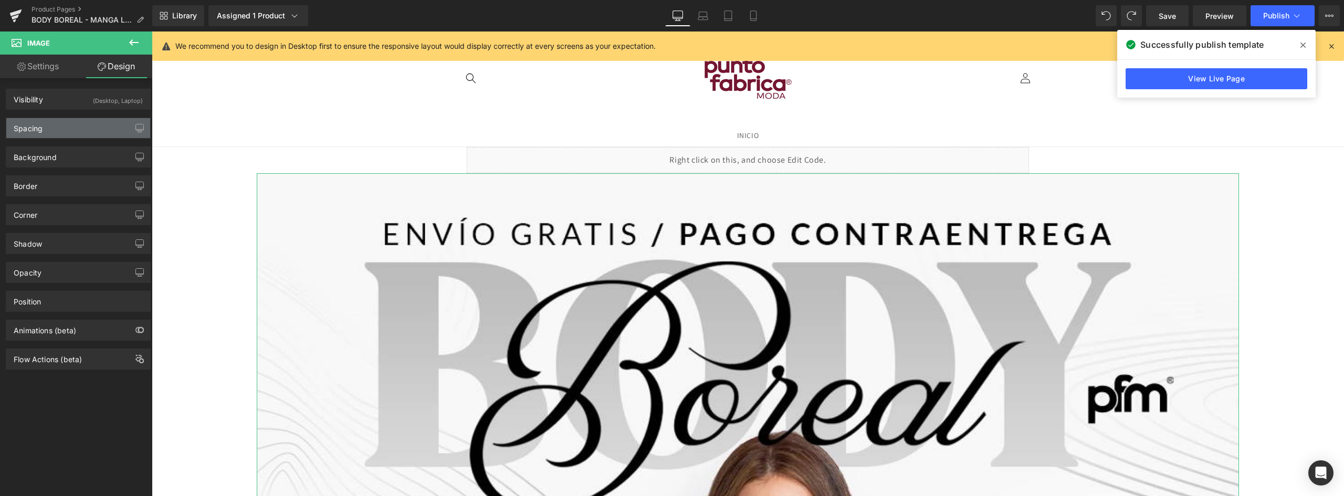
type input "0"
click at [48, 123] on div "Spacing" at bounding box center [78, 128] width 144 height 20
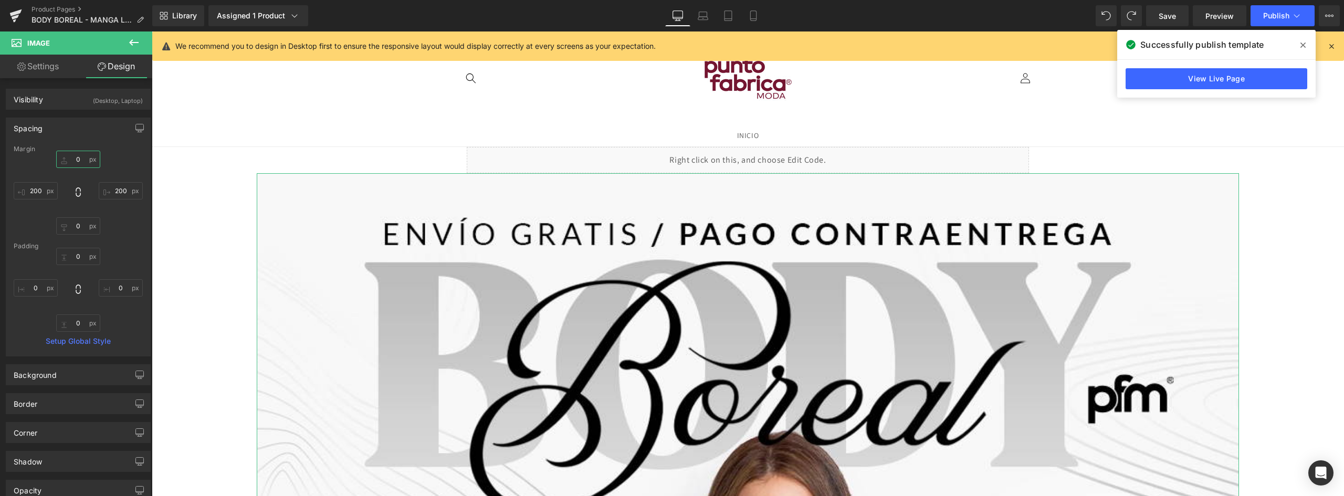
click at [73, 157] on input "0" at bounding box center [78, 159] width 44 height 17
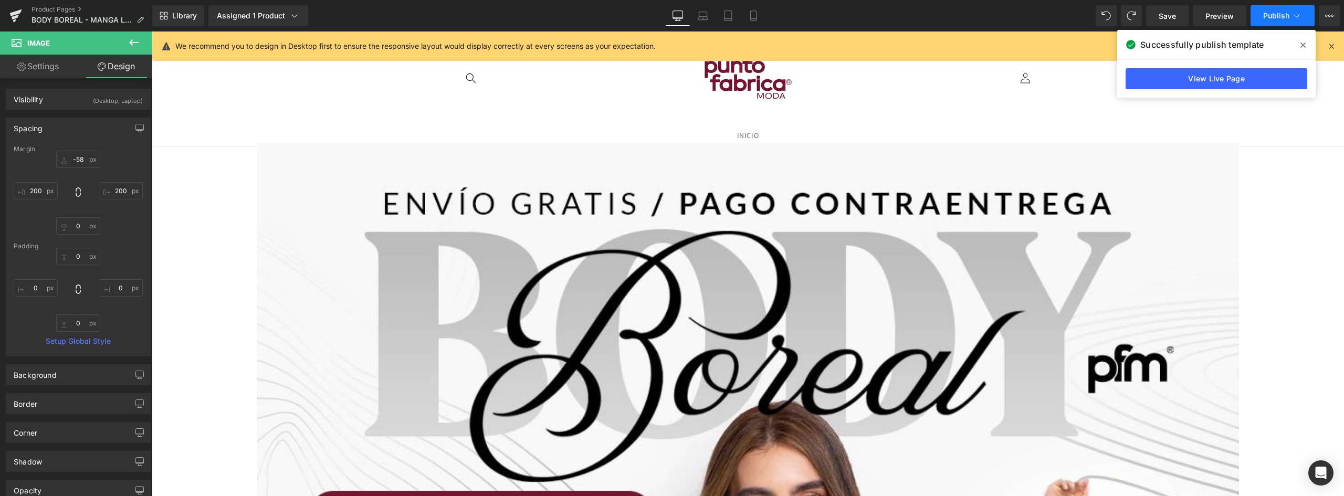
click at [1283, 22] on button "Publish" at bounding box center [1282, 15] width 64 height 21
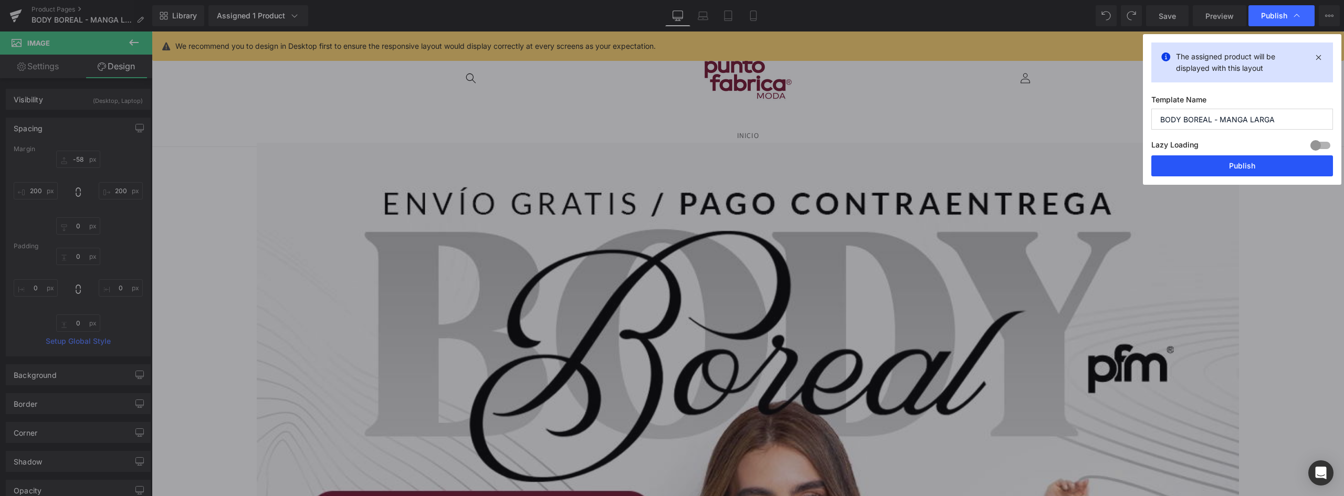
click at [1251, 163] on button "Publish" at bounding box center [1242, 165] width 182 height 21
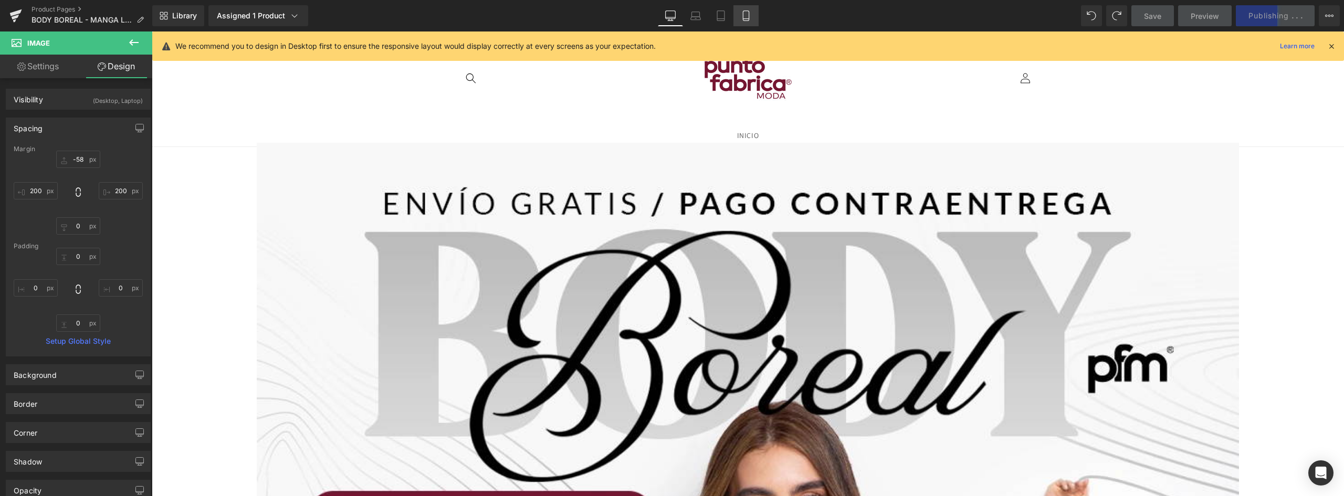
click at [743, 16] on icon at bounding box center [746, 16] width 6 height 10
type input "-58"
type input "200"
type input "0"
type input "200"
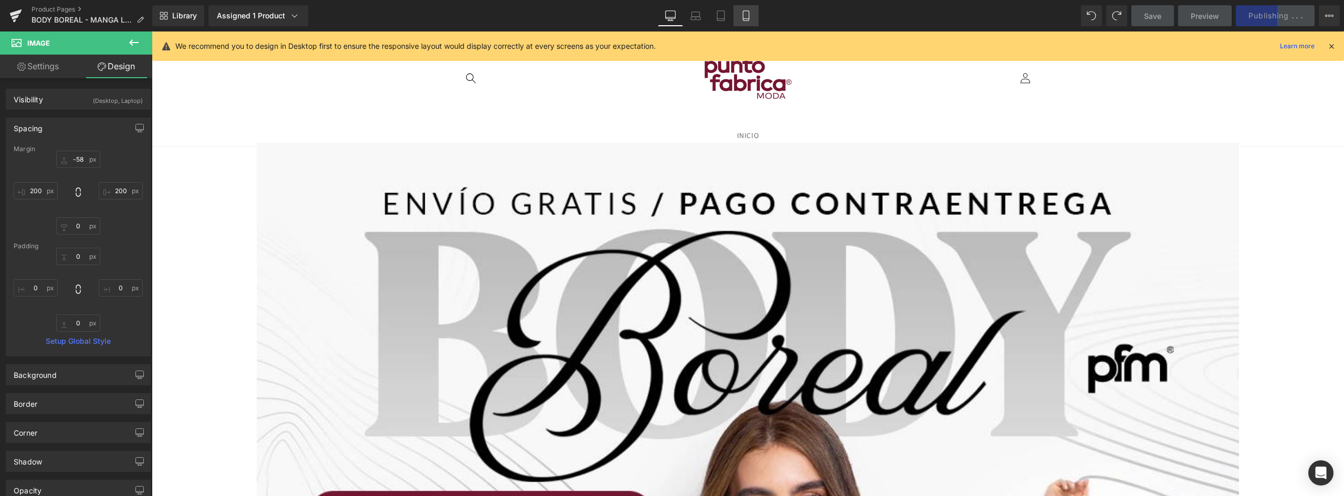
type input "0"
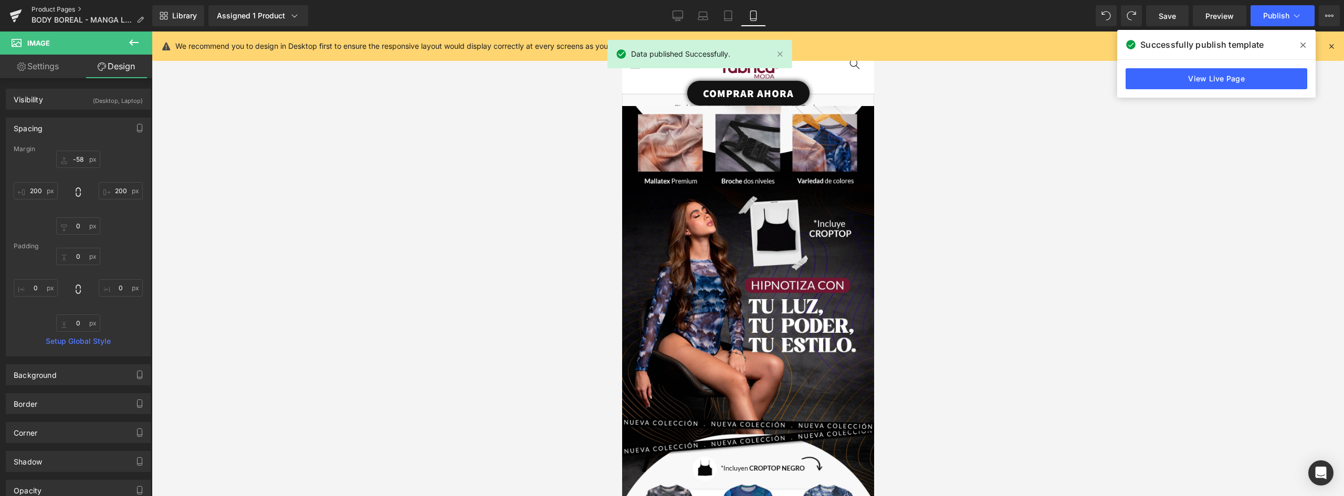
click at [47, 10] on link "Product Pages" at bounding box center [91, 9] width 121 height 8
